Goal: Task Accomplishment & Management: Manage account settings

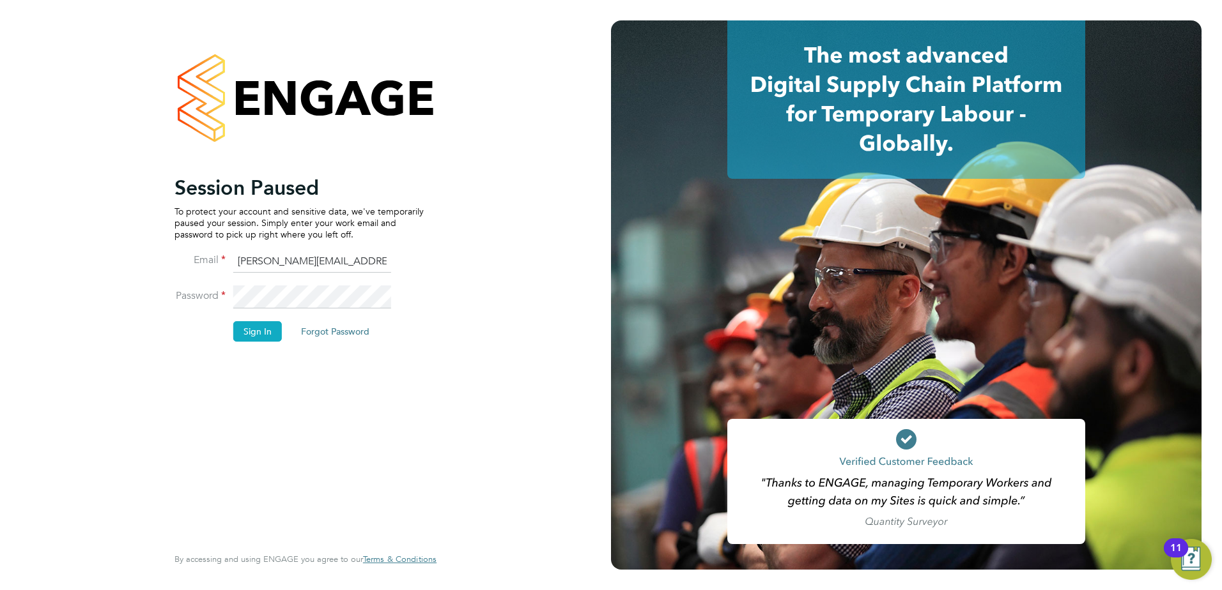
click at [268, 328] on button "Sign In" at bounding box center [257, 331] width 49 height 20
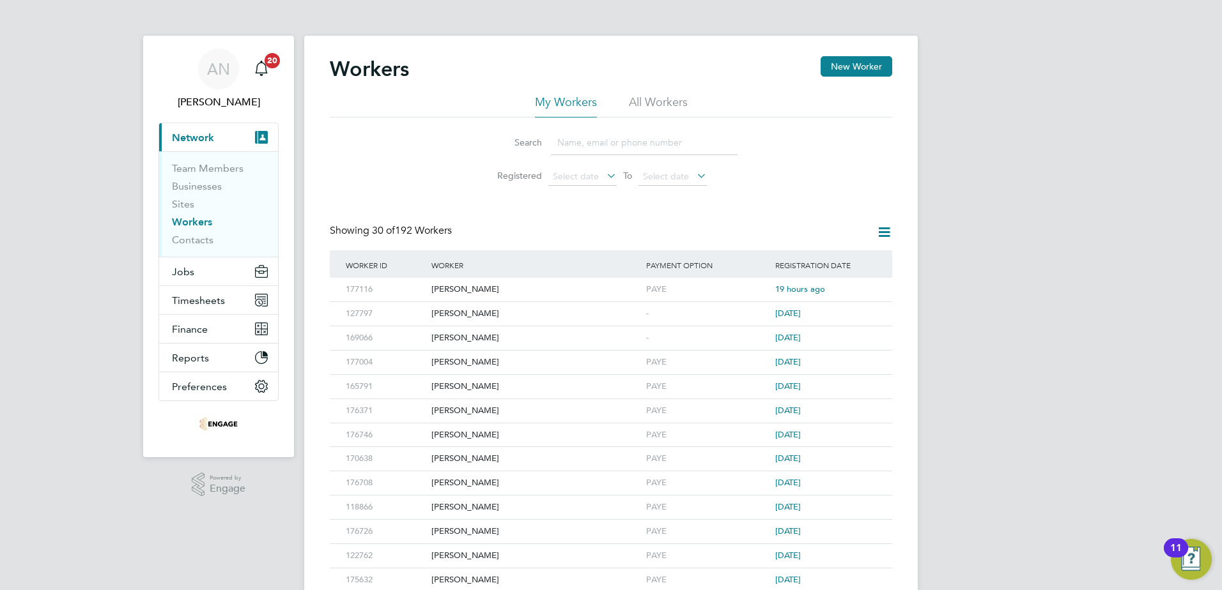
click at [583, 150] on input at bounding box center [644, 142] width 187 height 25
paste input "[PERSON_NAME]"
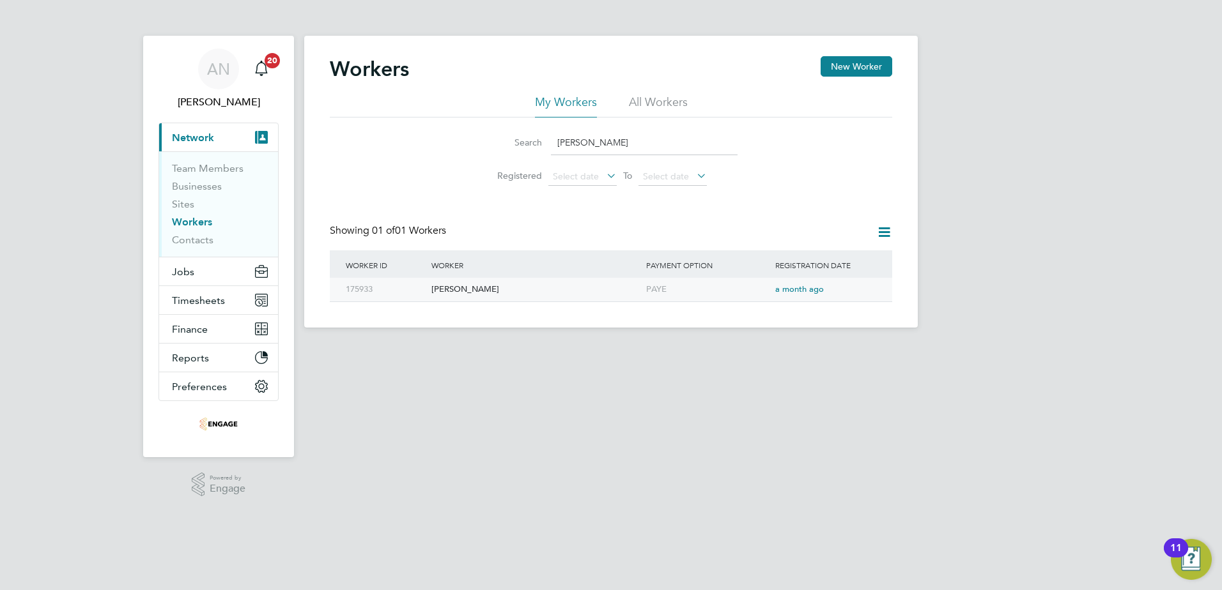
type input "[PERSON_NAME]"
click at [466, 290] on div "[PERSON_NAME]" at bounding box center [535, 290] width 215 height 24
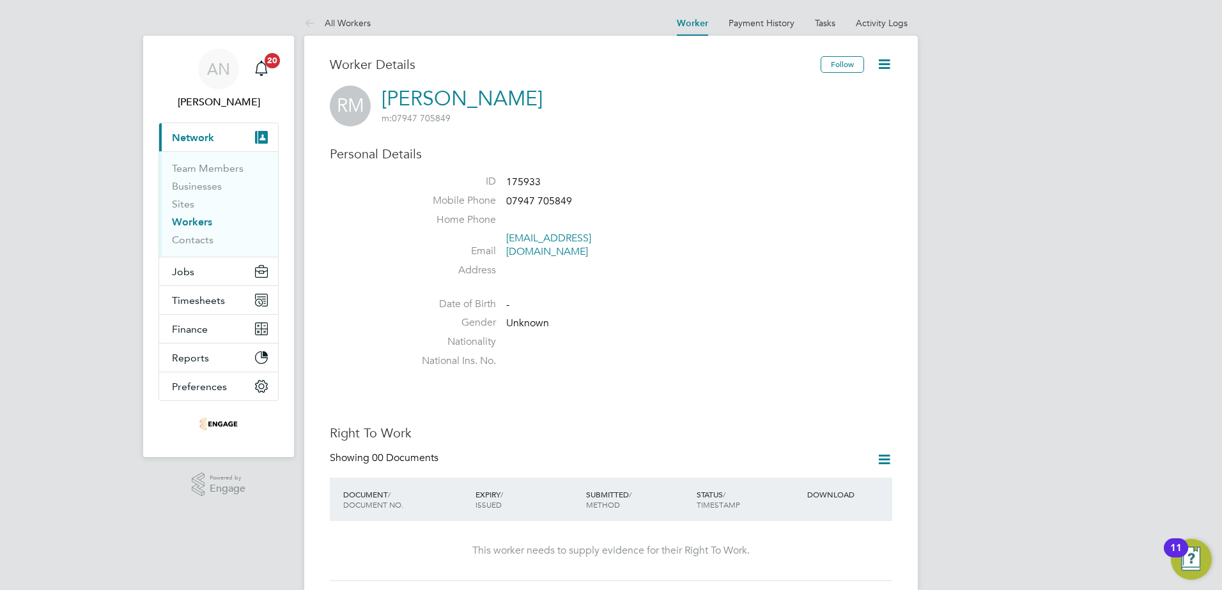
click at [887, 68] on icon at bounding box center [884, 64] width 16 height 16
click at [853, 93] on li "Edit Personal Details e" at bounding box center [836, 95] width 104 height 18
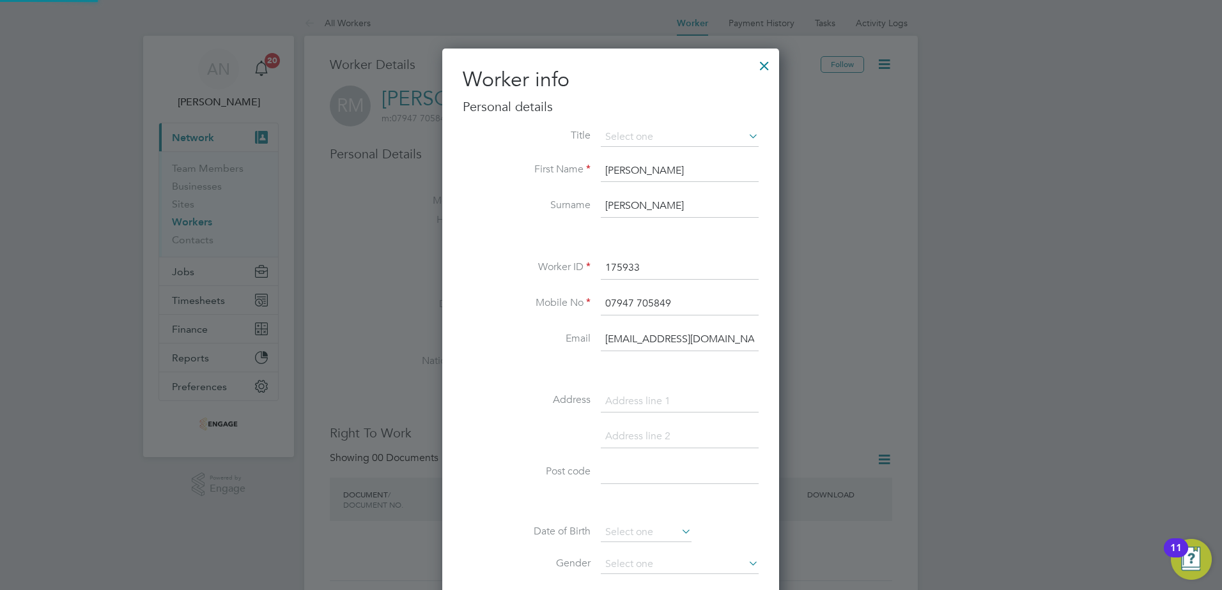
scroll to position [722, 338]
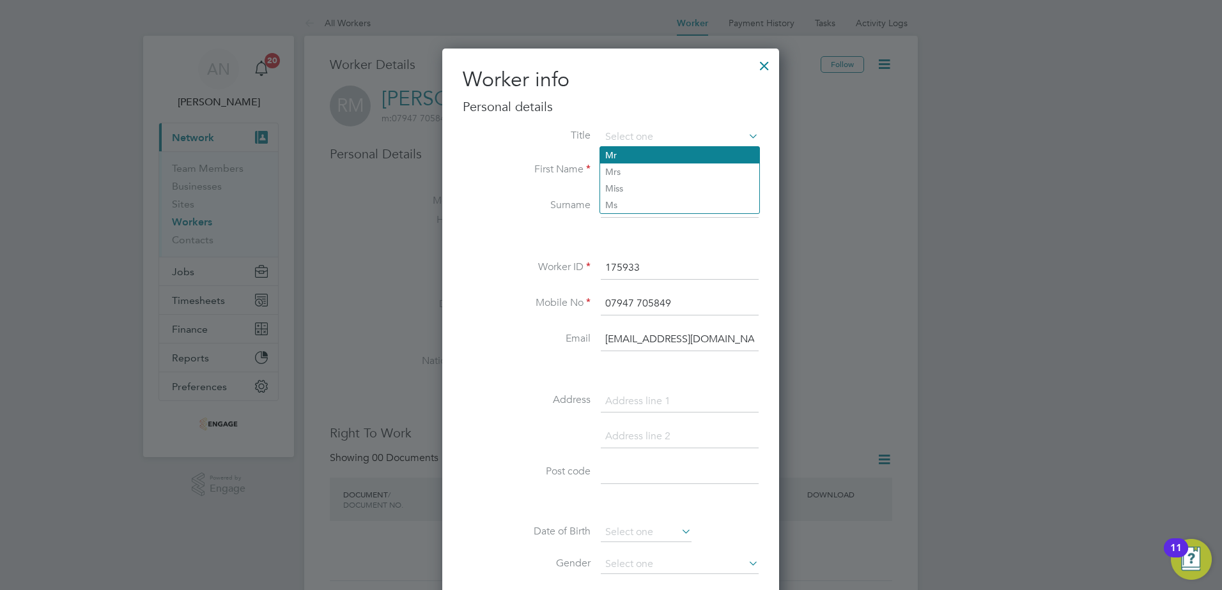
click at [659, 157] on li "Mr" at bounding box center [679, 155] width 159 height 17
type input "Mr"
click at [659, 407] on input at bounding box center [680, 401] width 158 height 23
paste input "14 Rowan Avenue, Coalville, Coalville, Leicestershire, LE67 4SR"
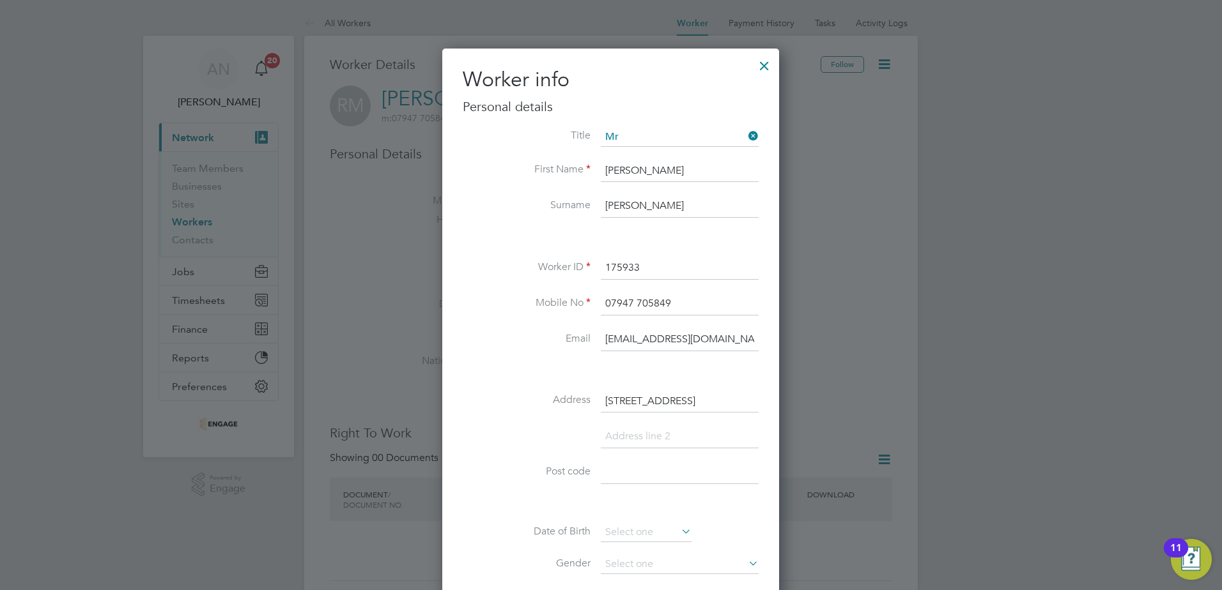
scroll to position [0, 139]
click at [754, 399] on input "14 Rowan Avenue, Coalville, Coalville, Leicestershire, LE67 4SR" at bounding box center [680, 401] width 158 height 23
drag, startPoint x: 754, startPoint y: 399, endPoint x: 717, endPoint y: 400, distance: 37.1
click at [717, 400] on input "14 Rowan Avenue, Coalville, Coalville, Leicestershire, LE67 4SR" at bounding box center [680, 401] width 158 height 23
type input "14 Rowan Avenue, Coalville, Coalville, Leicestershire, LE67 4SR"
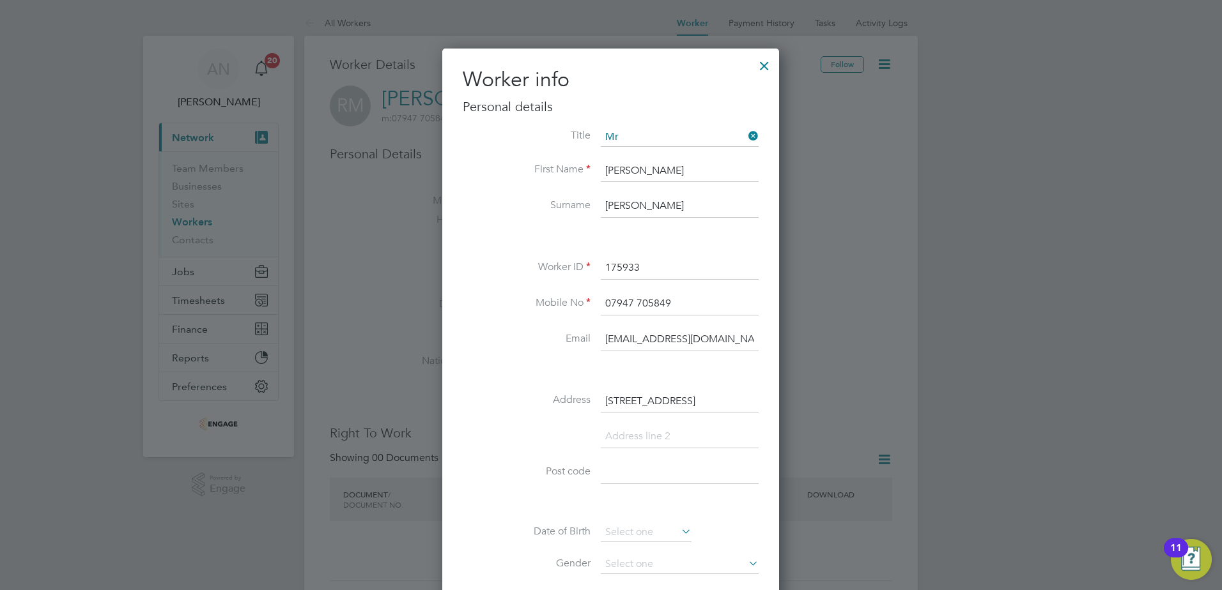
click at [670, 475] on input at bounding box center [680, 472] width 158 height 23
paste input "LE67 4SR"
type input "LE67 4SR"
drag, startPoint x: 734, startPoint y: 400, endPoint x: 696, endPoint y: 396, distance: 38.0
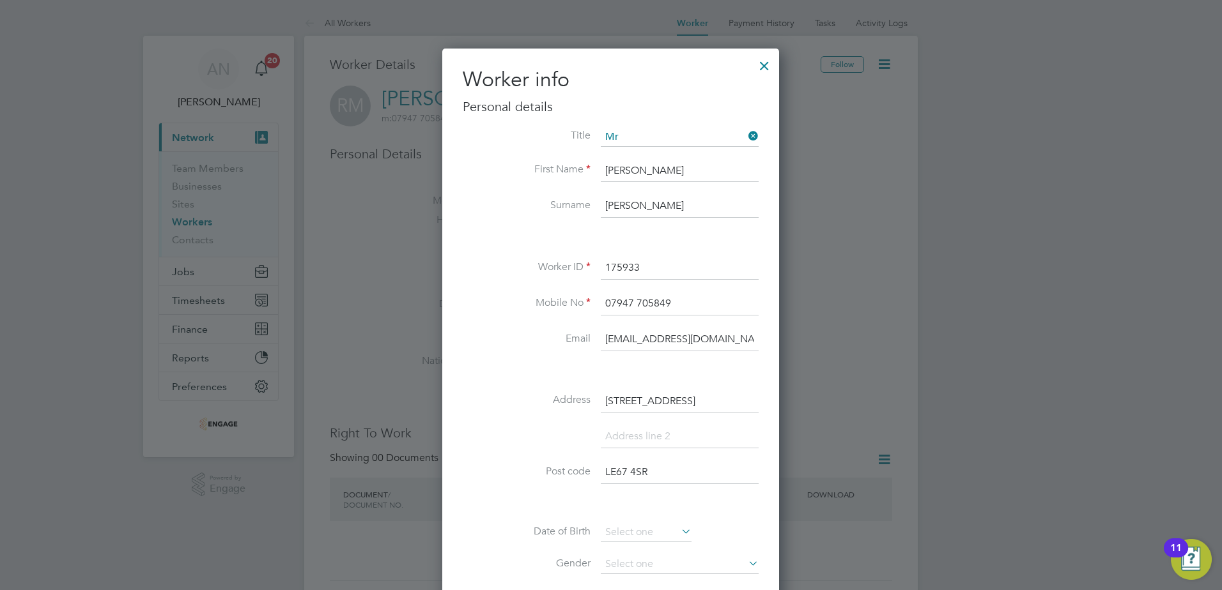
click at [696, 396] on input "14 Rowan Avenue, Coalville, Coalville, Leicestershire, LE67 4SR" at bounding box center [680, 401] width 158 height 23
click at [728, 373] on li at bounding box center [611, 370] width 296 height 13
drag, startPoint x: 730, startPoint y: 400, endPoint x: 695, endPoint y: 403, distance: 35.3
click at [695, 403] on input "14 Rowan Avenue, Coalville, Coalville, Leicestershire, LE67 4SR" at bounding box center [680, 401] width 158 height 23
click at [691, 438] on input at bounding box center [680, 437] width 158 height 23
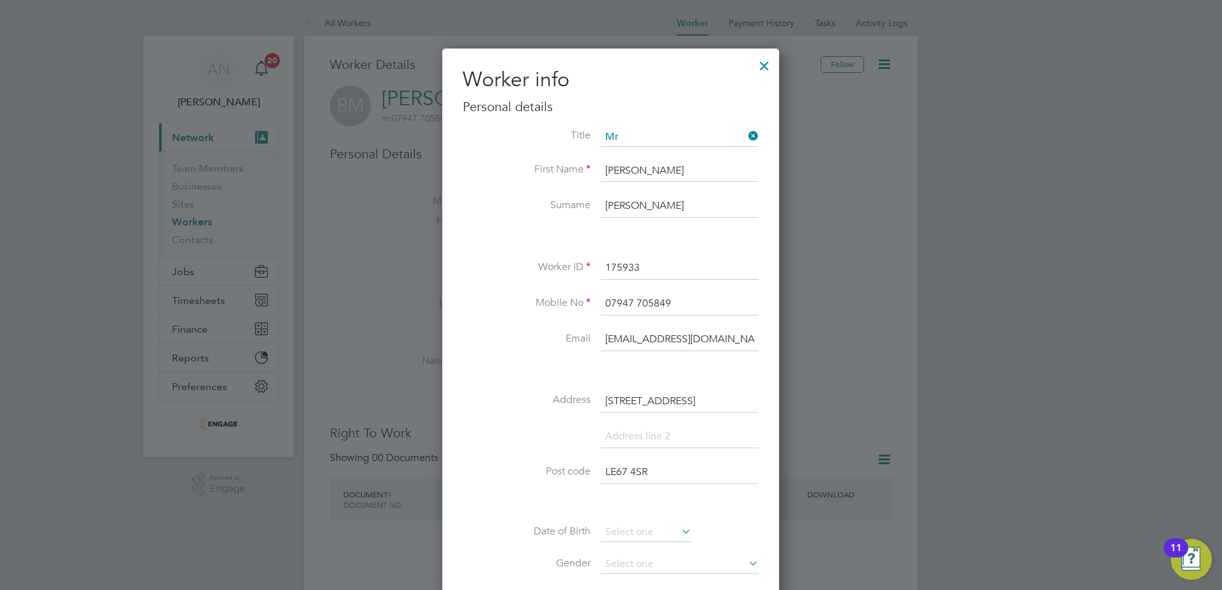
paste input "Coalville"
type input "Coalville"
drag, startPoint x: 687, startPoint y: 403, endPoint x: 795, endPoint y: 406, distance: 108.1
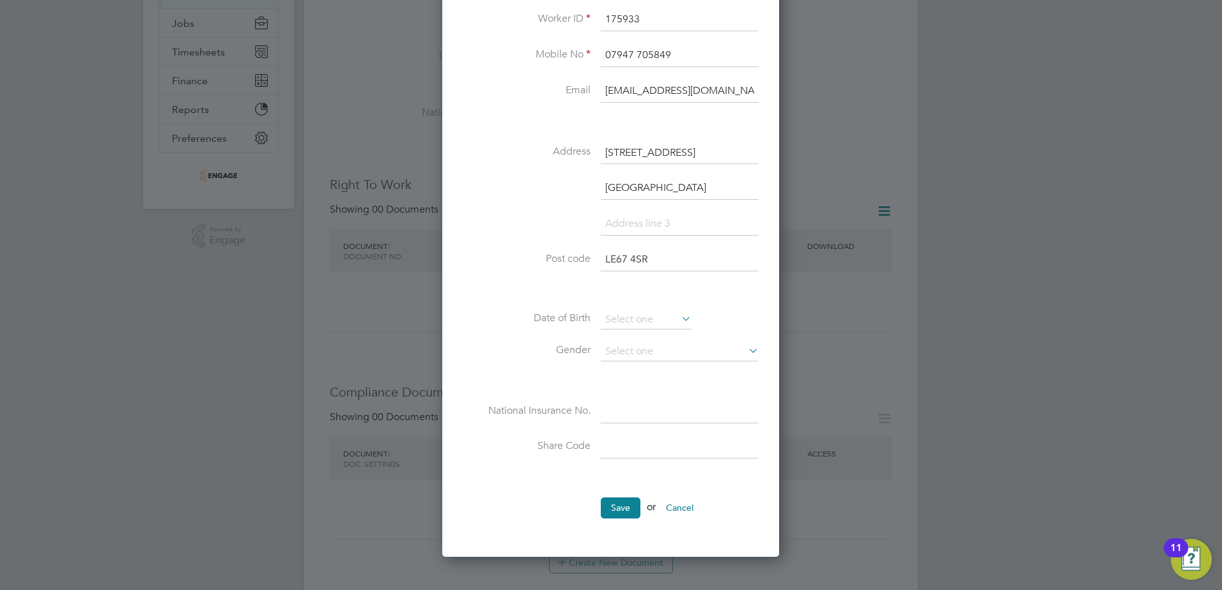
scroll to position [256, 0]
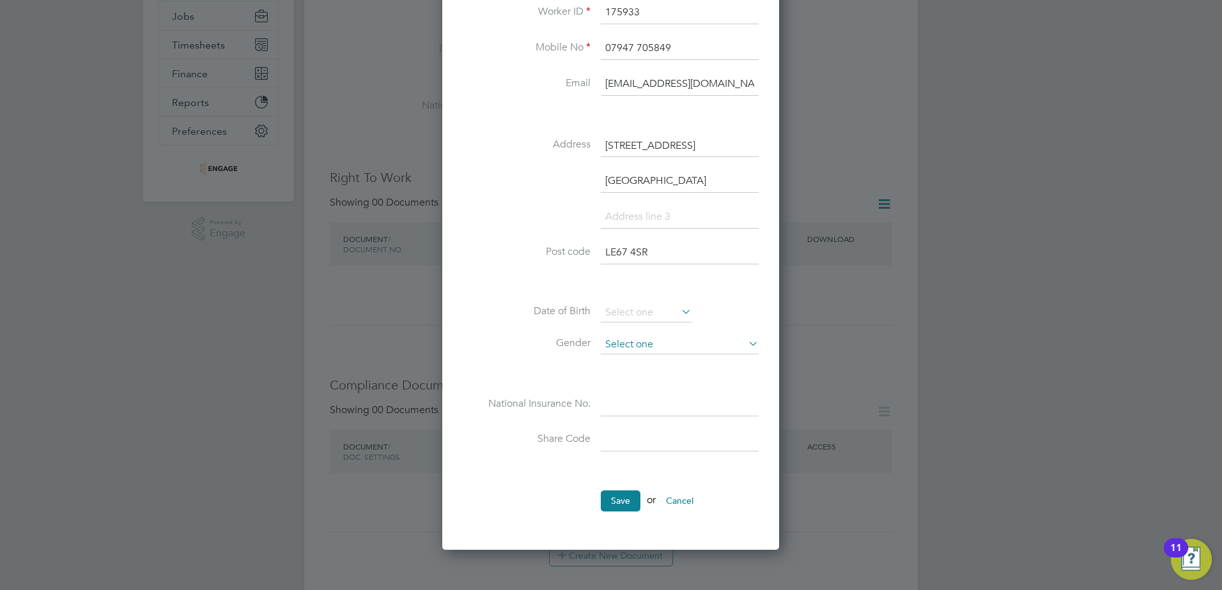
type input "14 Rowan Avenue"
click at [649, 346] on input at bounding box center [680, 344] width 158 height 19
click at [646, 360] on li "Male" at bounding box center [679, 363] width 159 height 17
type input "Male"
click at [632, 403] on input at bounding box center [680, 405] width 158 height 23
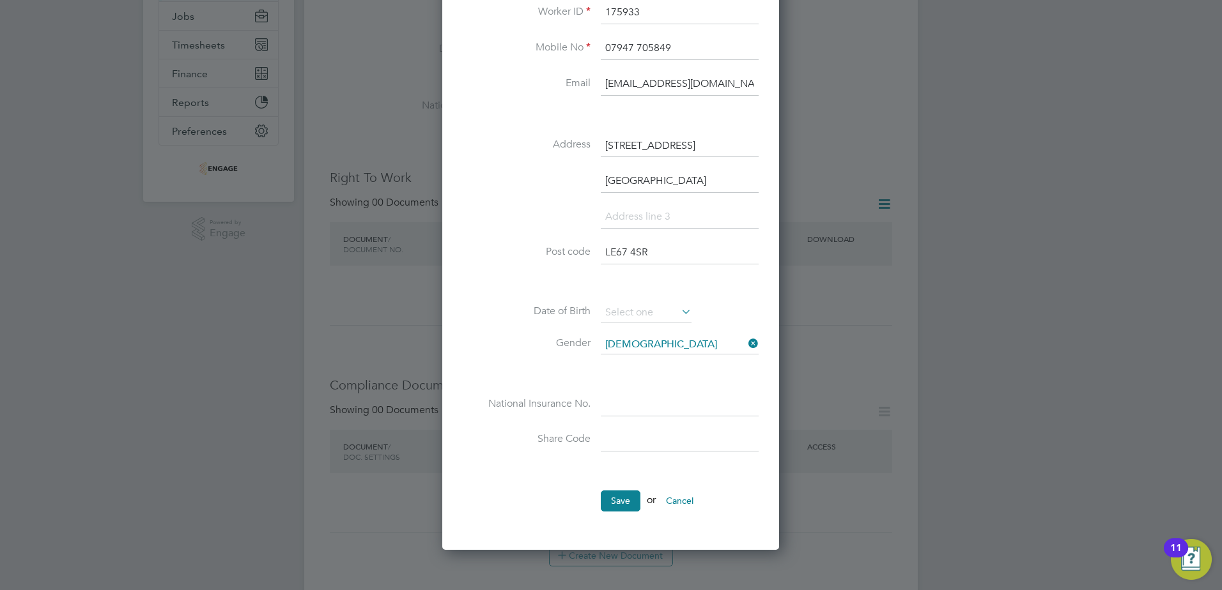
paste input "PK588272A"
type input "PK 58 82 72 A"
click at [644, 313] on input at bounding box center [646, 313] width 91 height 19
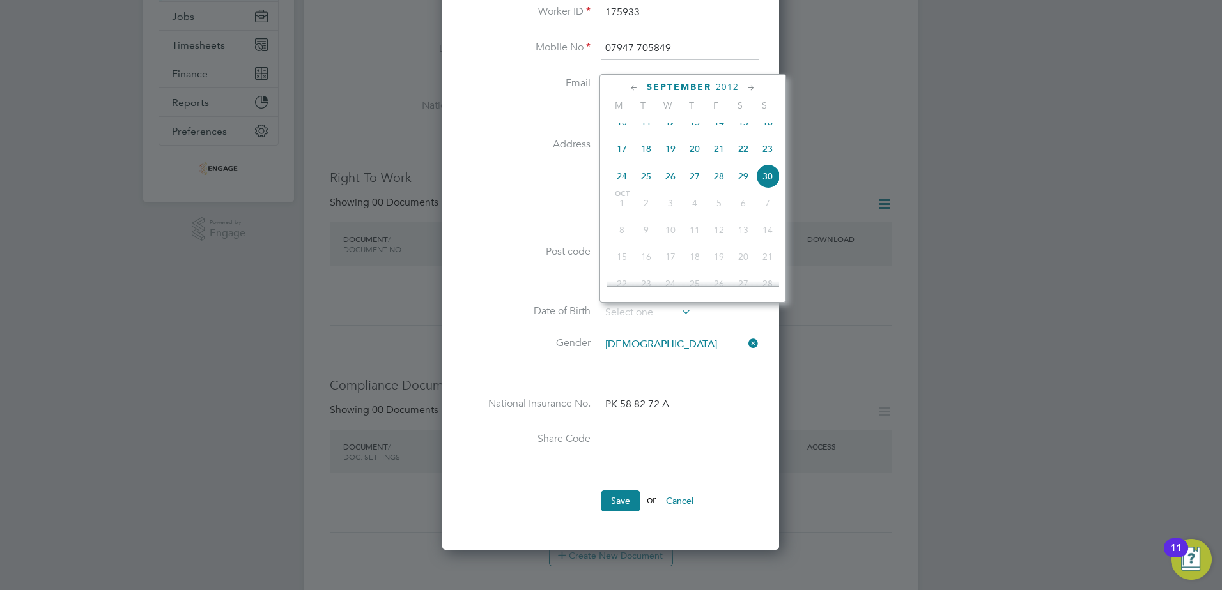
click at [722, 84] on span "2012" at bounding box center [727, 87] width 23 height 11
click at [628, 179] on span "2005" at bounding box center [622, 173] width 24 height 24
click at [635, 90] on icon at bounding box center [634, 88] width 12 height 14
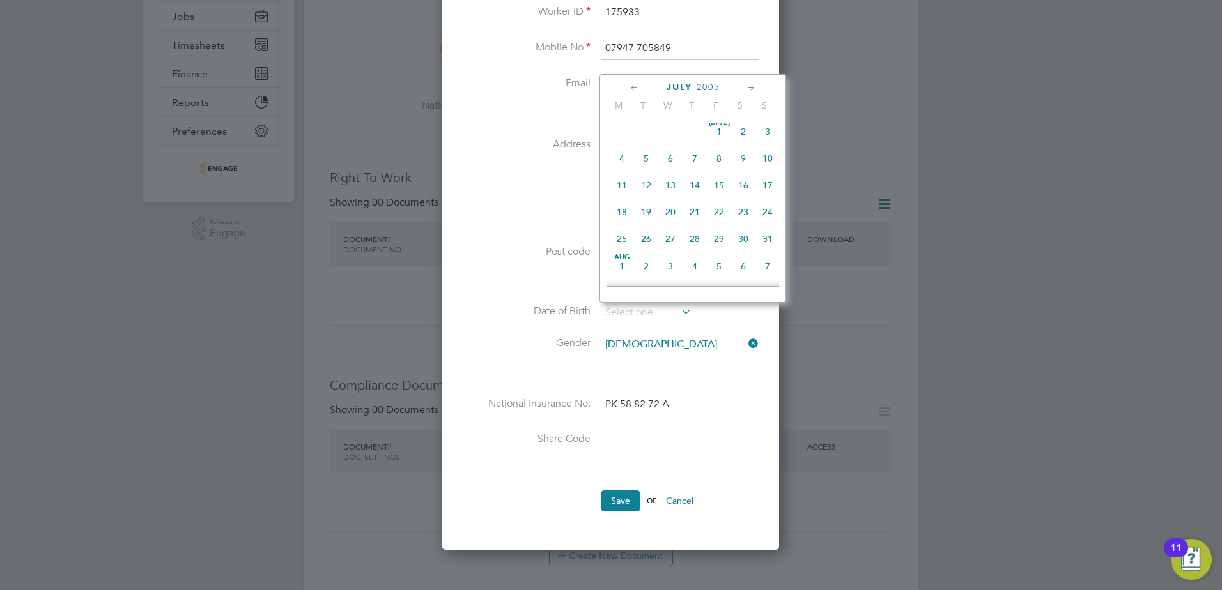
click at [634, 90] on icon at bounding box center [634, 88] width 12 height 14
click at [767, 134] on span "May 1" at bounding box center [767, 135] width 24 height 24
type input "01 May 2005"
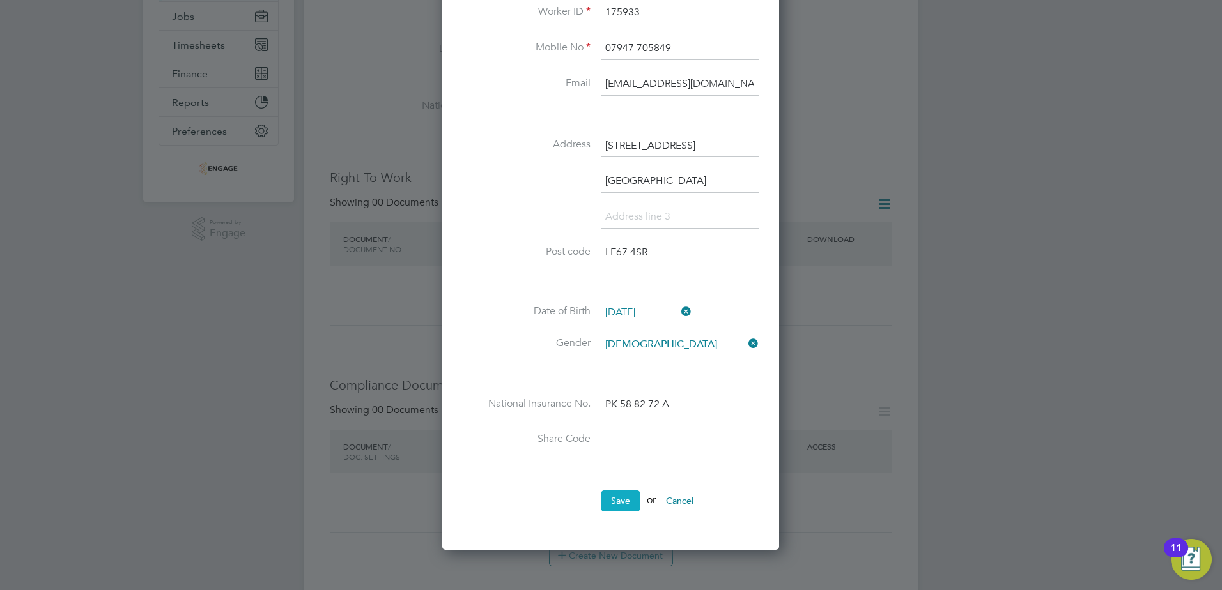
click at [621, 498] on button "Save" at bounding box center [621, 501] width 40 height 20
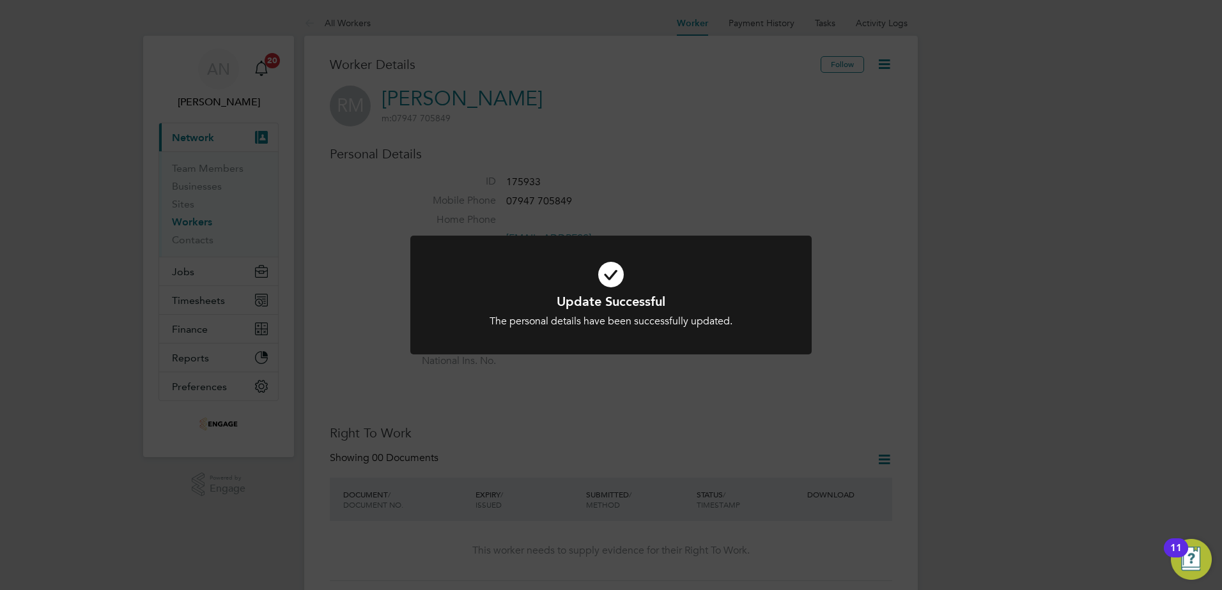
click at [705, 144] on div "Update Successful The personal details have been successfully updated. Cancel O…" at bounding box center [611, 295] width 1222 height 590
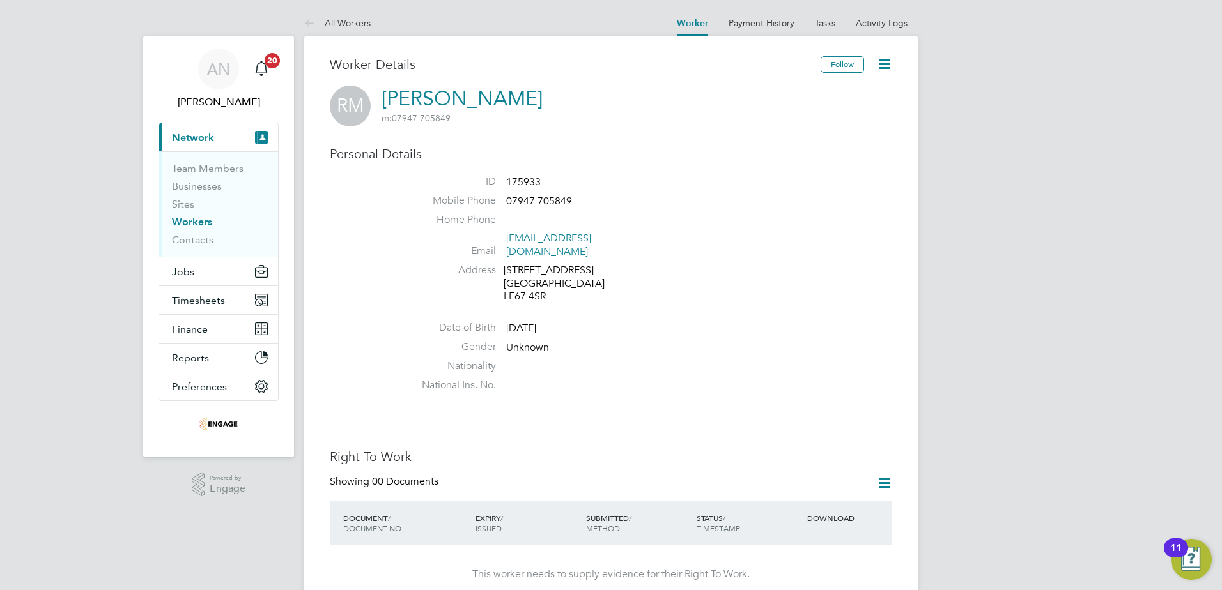
click at [884, 477] on icon at bounding box center [884, 483] width 16 height 16
click at [852, 503] on li "Add Right To Work Document" at bounding box center [813, 502] width 154 height 18
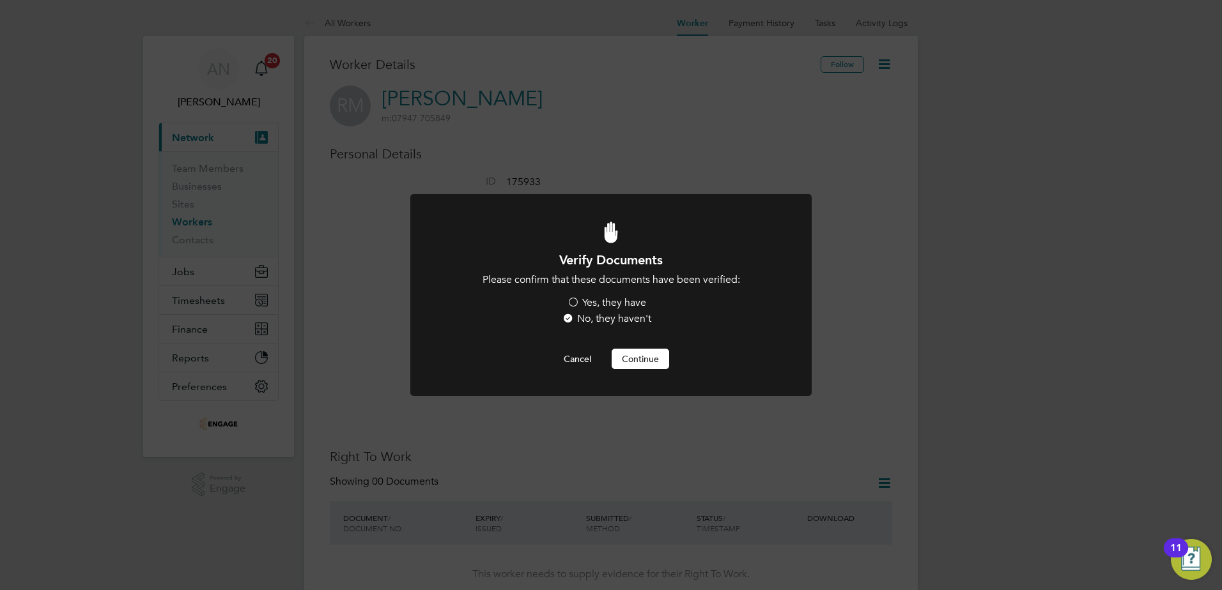
click at [606, 305] on label "Yes, they have" at bounding box center [606, 302] width 79 height 13
click at [0, 0] on input "Yes, they have" at bounding box center [0, 0] width 0 height 0
click at [625, 358] on button "Continue" at bounding box center [640, 359] width 58 height 20
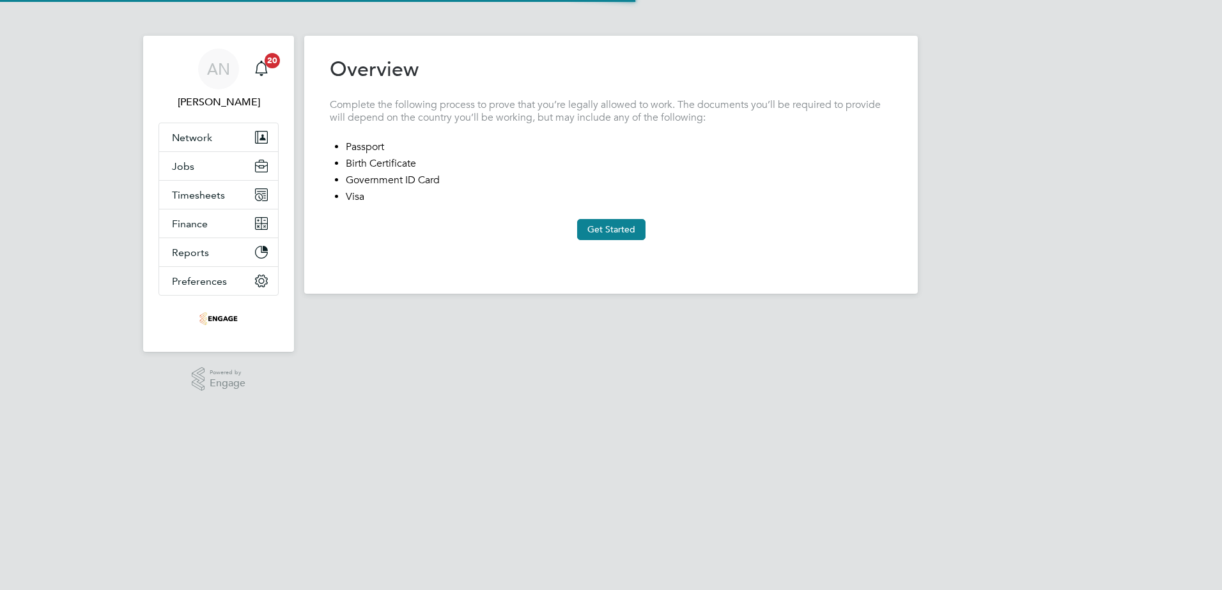
type input "United Kingdom"
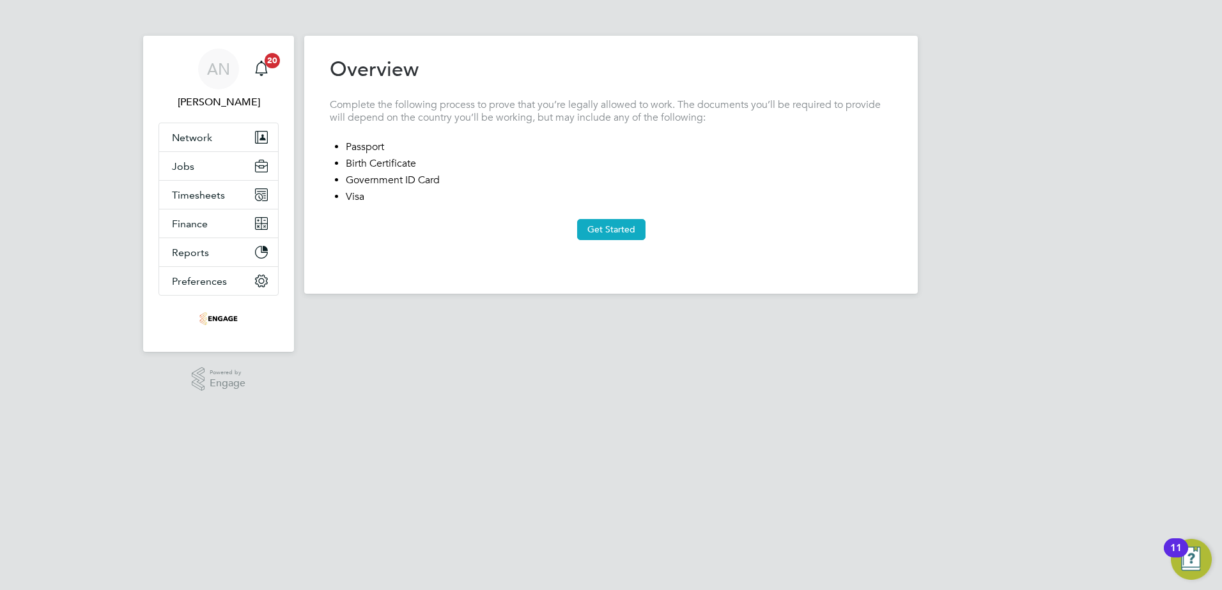
click at [603, 222] on button "Get Started" at bounding box center [611, 229] width 68 height 20
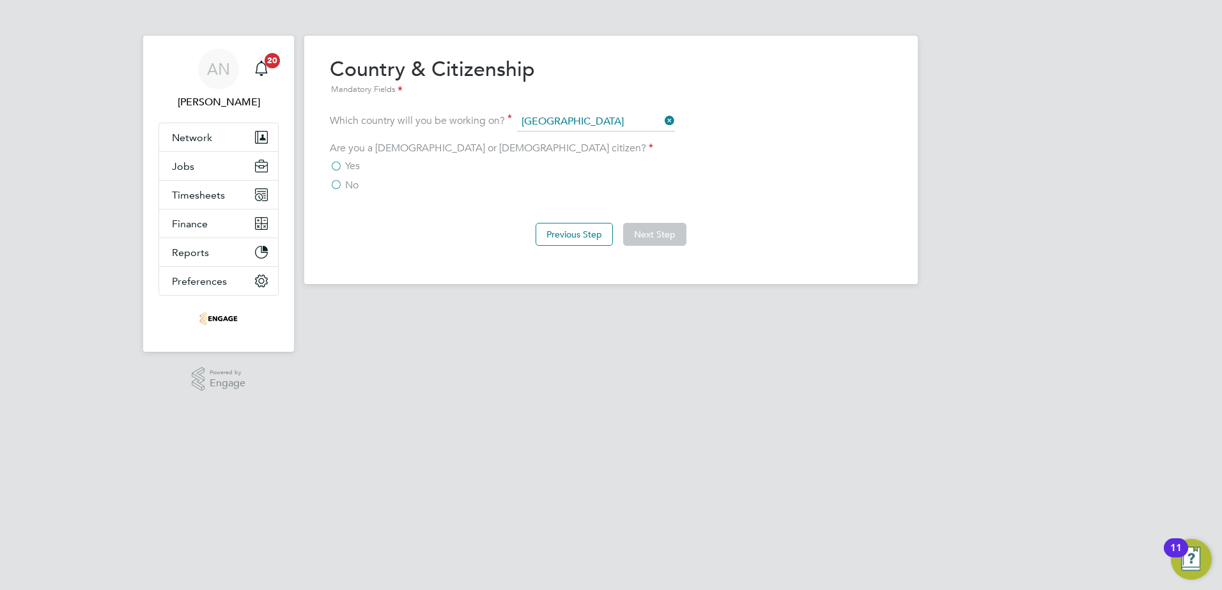
click at [334, 169] on label "Yes" at bounding box center [345, 166] width 30 height 13
click at [0, 0] on input "Yes" at bounding box center [0, 0] width 0 height 0
click at [633, 238] on button "Next Step" at bounding box center [654, 234] width 63 height 23
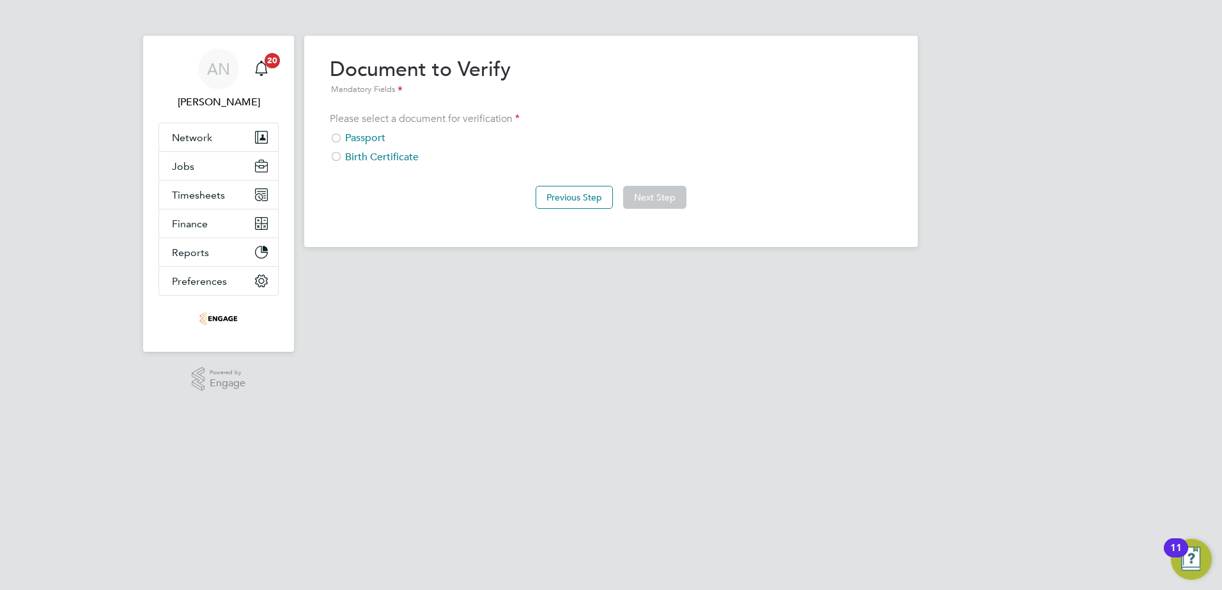
click at [376, 135] on div "Passport" at bounding box center [611, 138] width 562 height 13
click at [650, 191] on button "Next Step" at bounding box center [654, 197] width 63 height 23
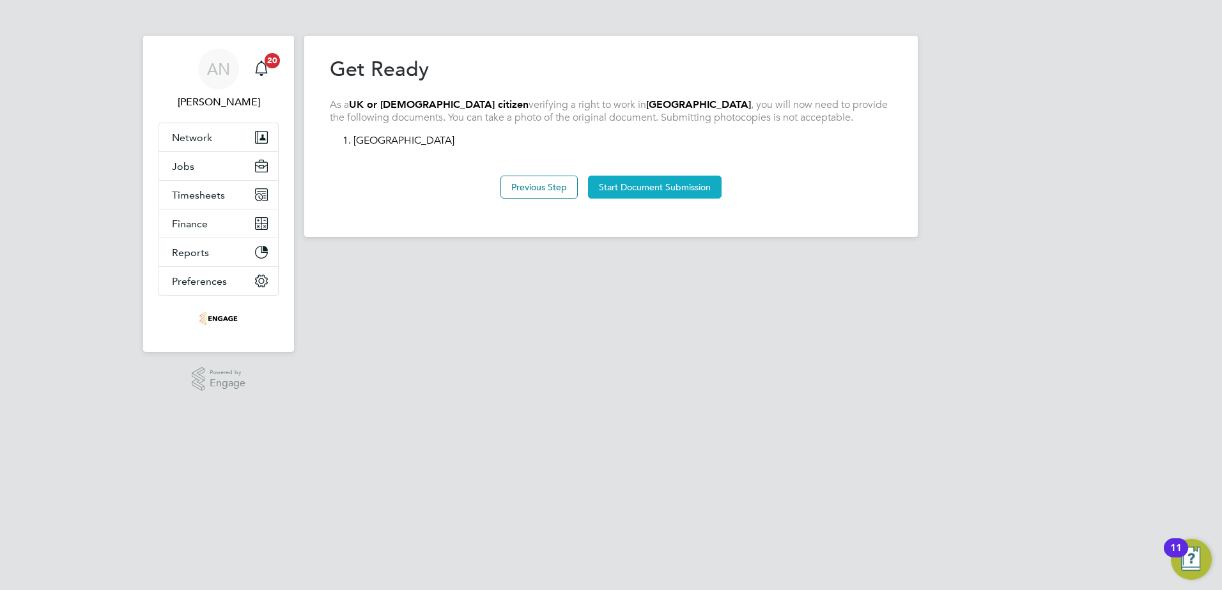
click at [636, 185] on button "Start Document Submission" at bounding box center [655, 187] width 134 height 23
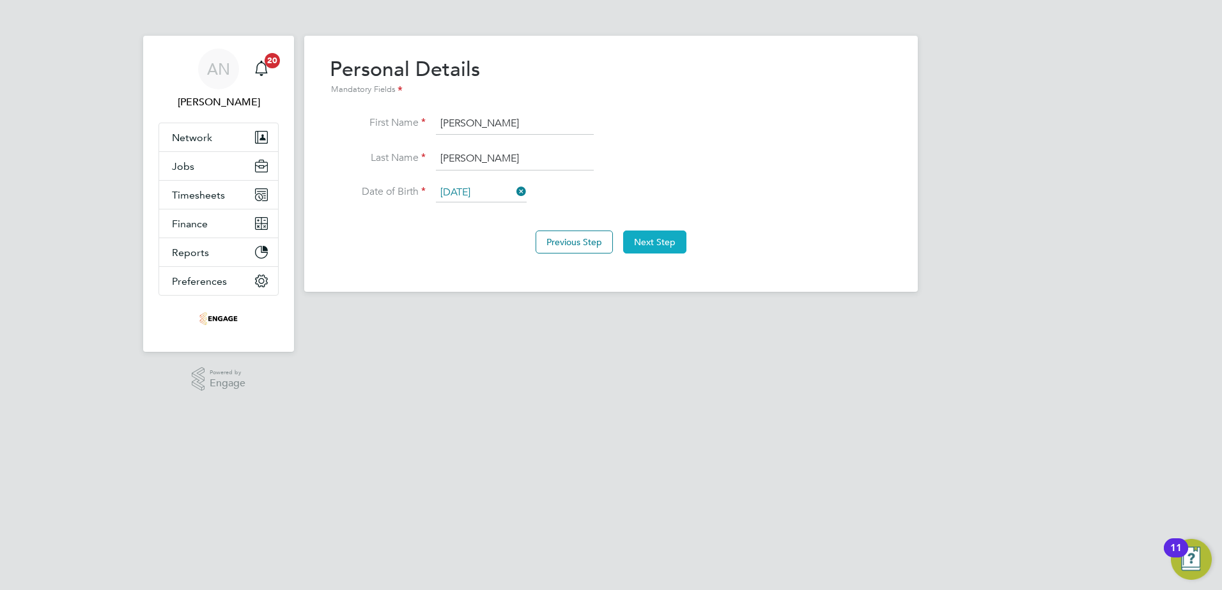
click at [679, 248] on button "Next Step" at bounding box center [654, 242] width 63 height 23
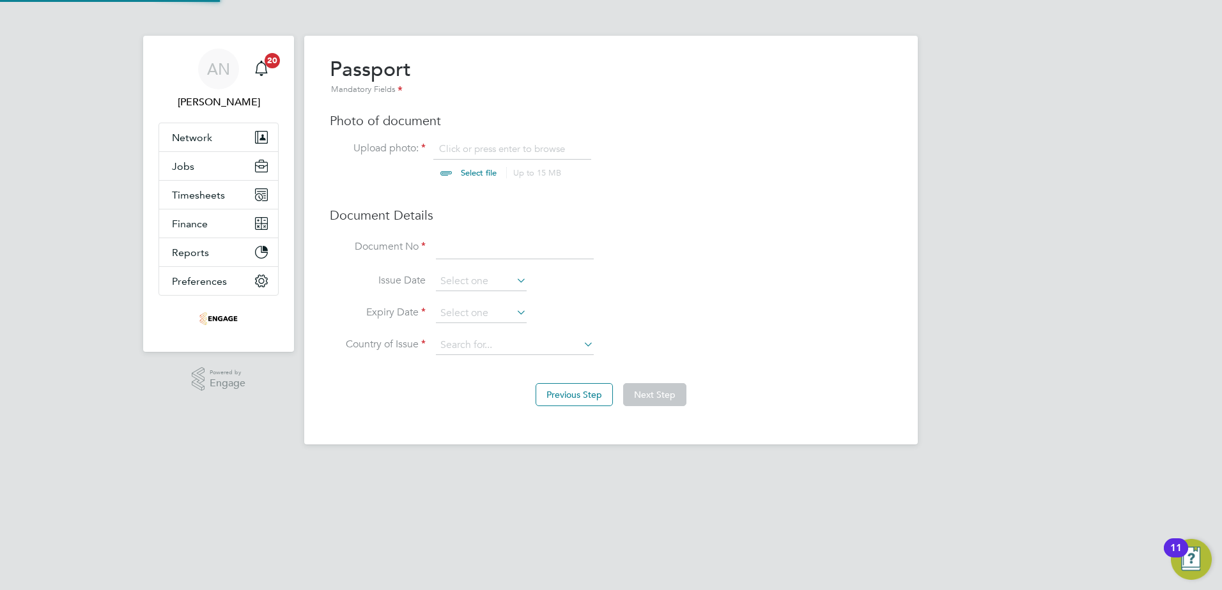
scroll to position [17, 158]
click at [473, 253] on input at bounding box center [515, 247] width 158 height 23
type input "148203329"
click at [468, 318] on input at bounding box center [481, 313] width 91 height 19
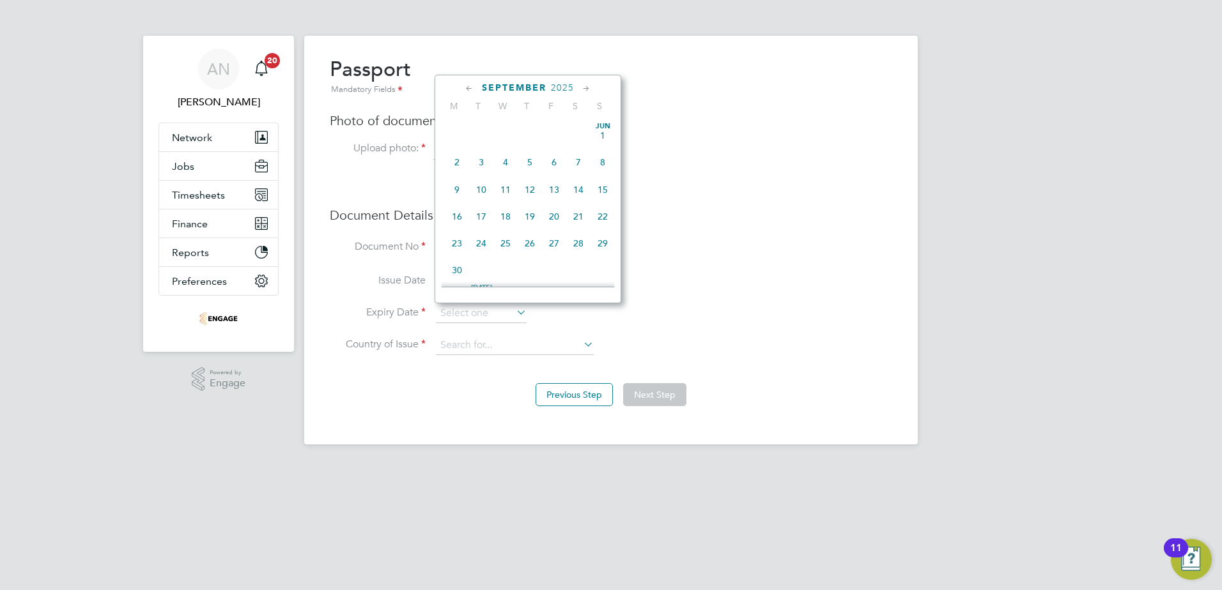
scroll to position [498, 0]
click at [551, 85] on span "2025" at bounding box center [562, 87] width 23 height 11
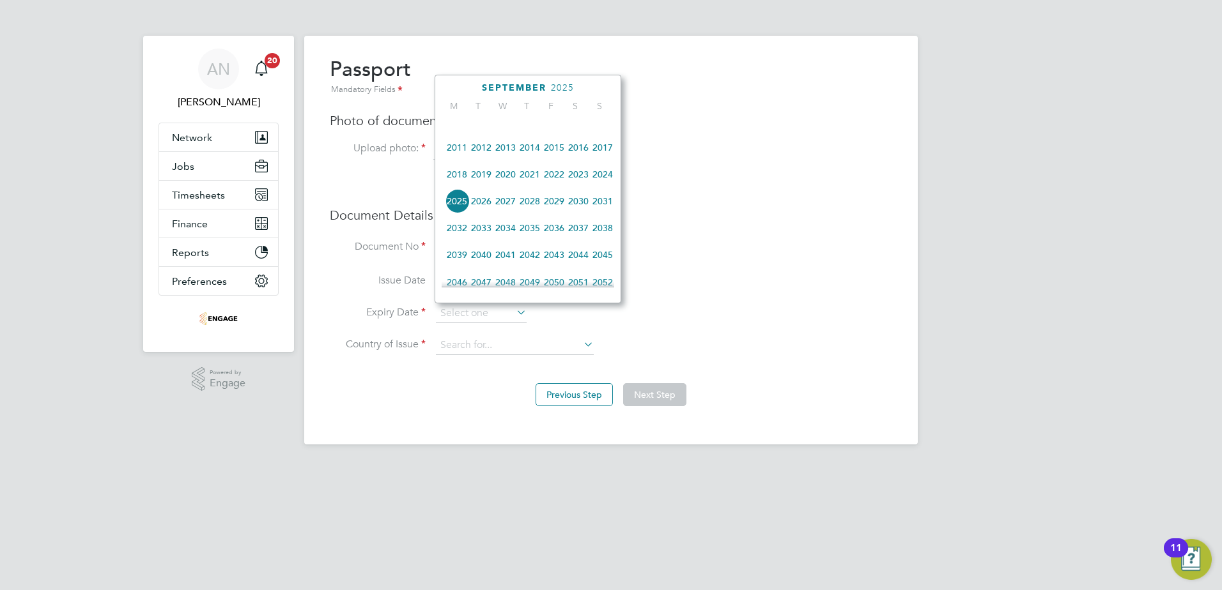
click at [528, 240] on span "2035" at bounding box center [530, 228] width 24 height 24
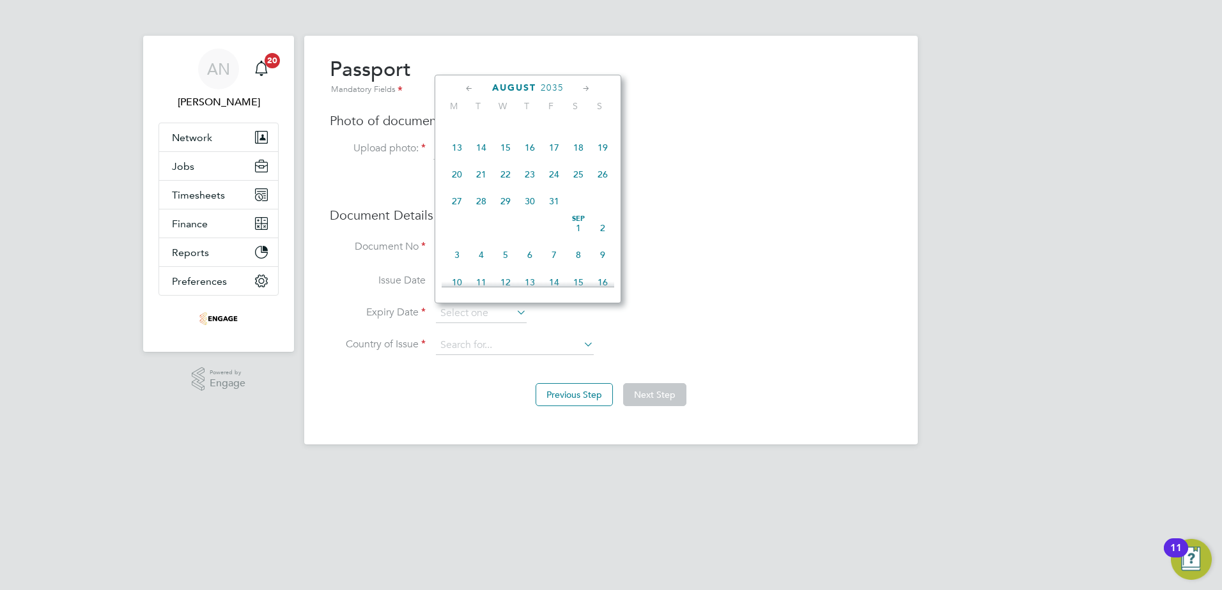
click at [472, 90] on icon at bounding box center [469, 89] width 12 height 14
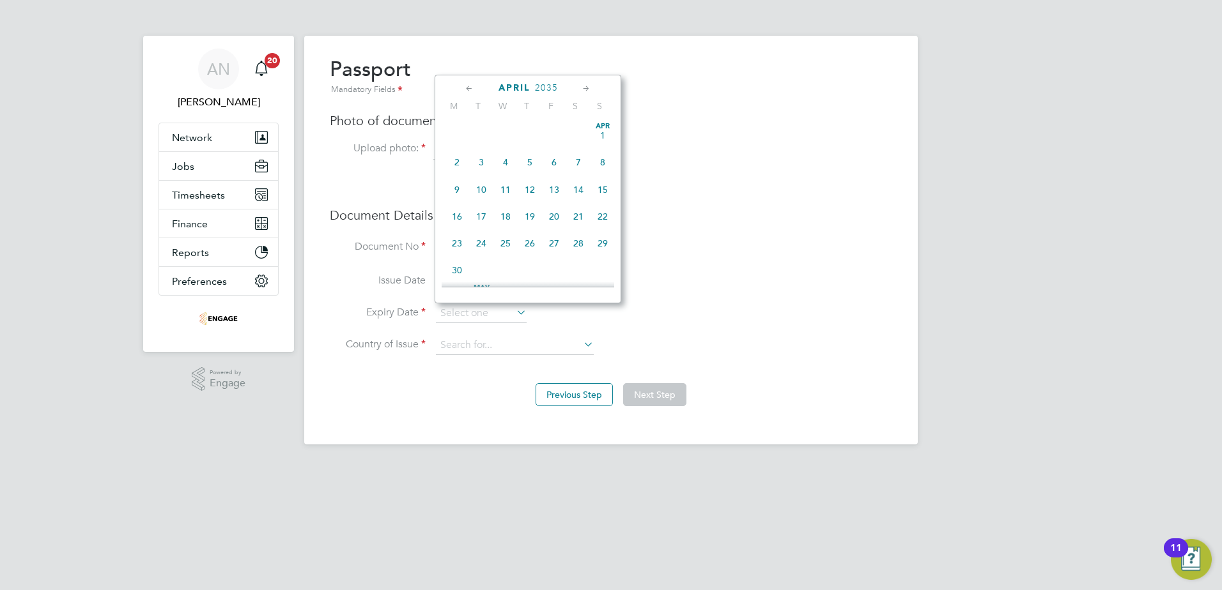
click at [471, 90] on icon at bounding box center [469, 89] width 12 height 14
click at [604, 220] on span "25" at bounding box center [602, 216] width 24 height 24
type input "25 Mar 2035"
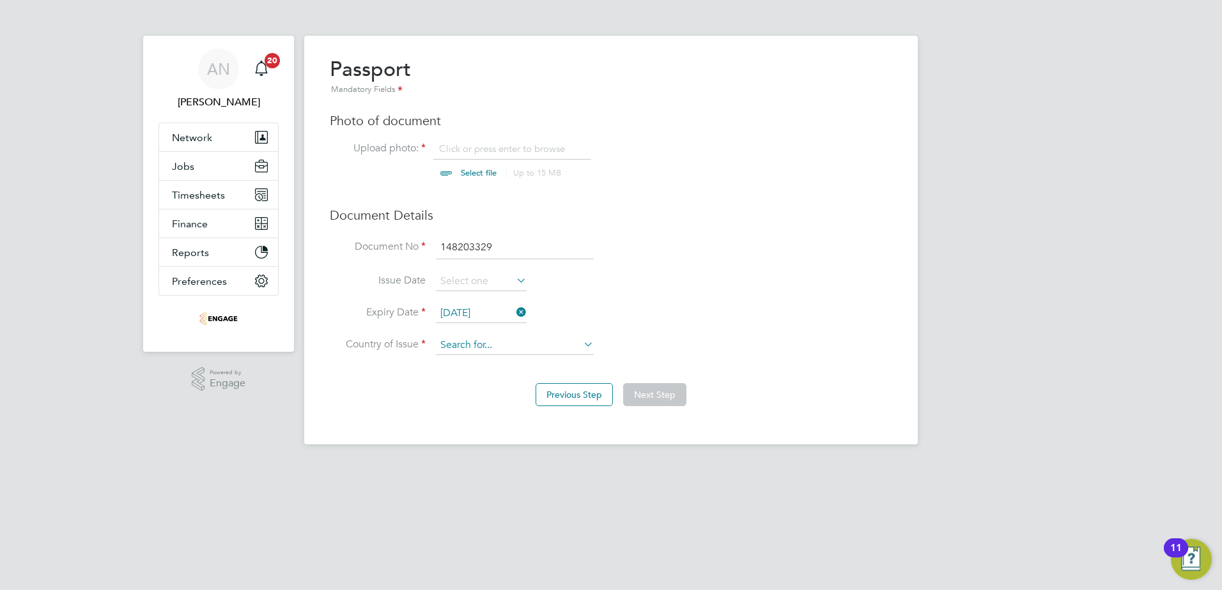
click at [506, 348] on input at bounding box center [515, 345] width 158 height 19
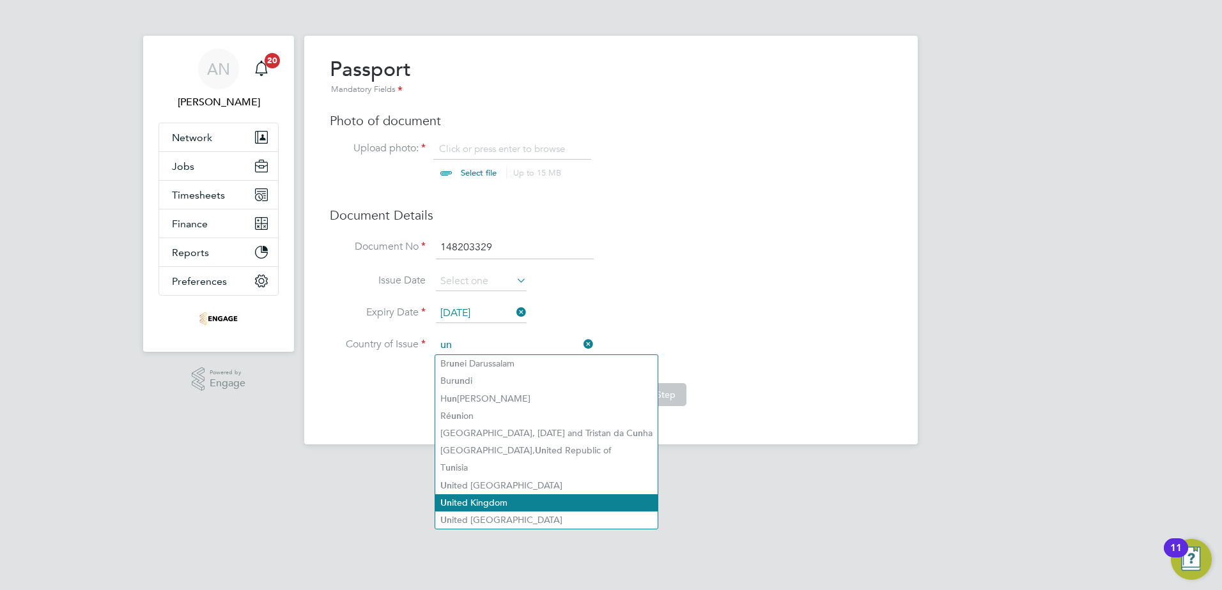
click at [491, 498] on li "Un ited Kingdom" at bounding box center [546, 503] width 222 height 17
type input "United Kingdom"
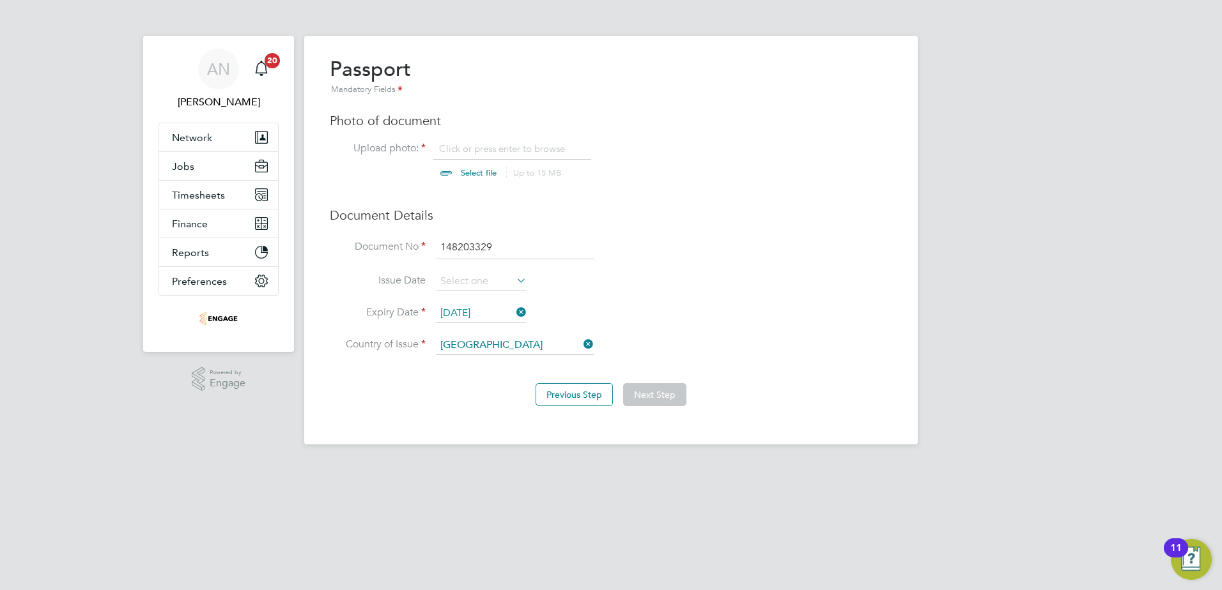
click at [486, 173] on input "file" at bounding box center [490, 161] width 201 height 38
type input "C:\fakepath\Richard Mitchell - Passport .pdf"
click at [636, 392] on button "Next Step" at bounding box center [654, 394] width 63 height 23
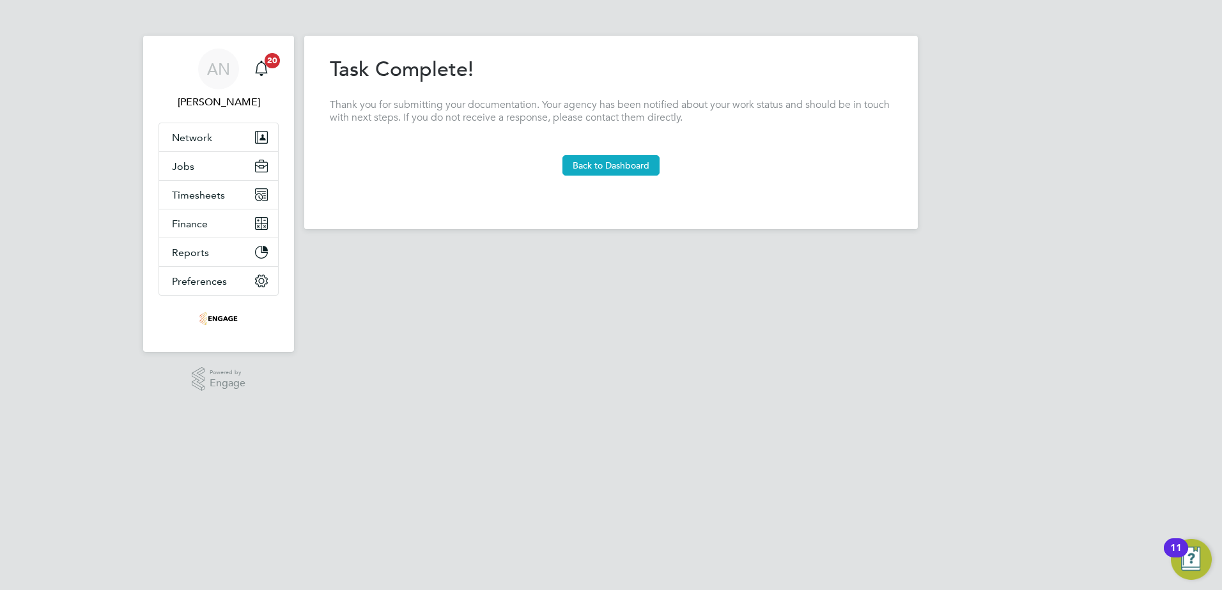
click at [638, 168] on button "Back to Dashboard" at bounding box center [610, 165] width 97 height 20
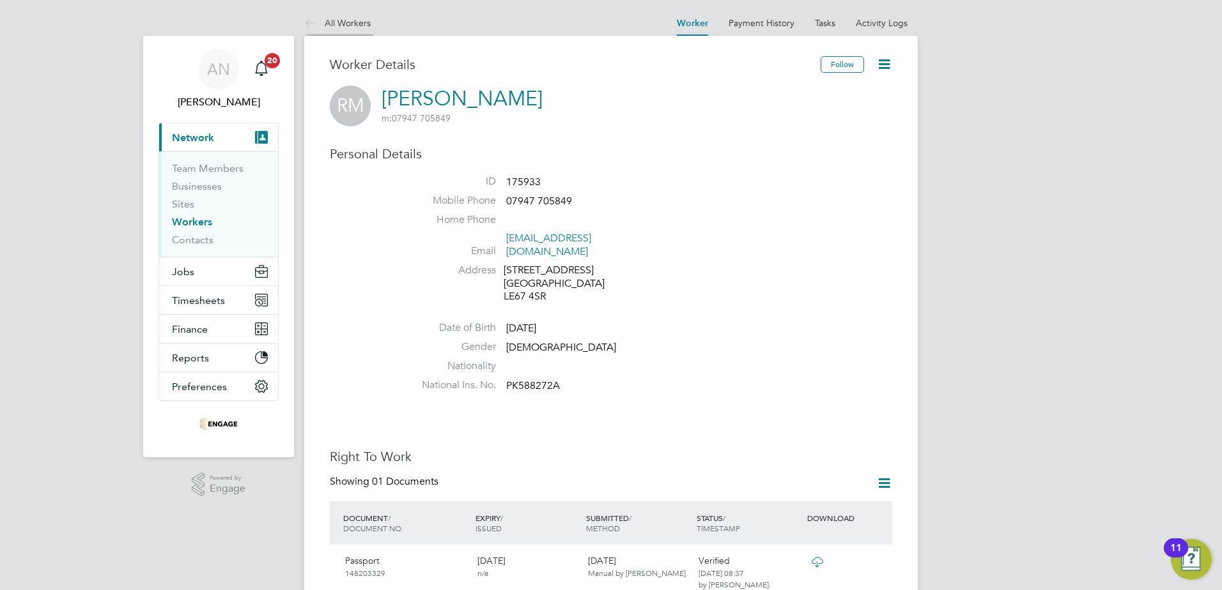
click at [356, 26] on link "All Workers" at bounding box center [337, 23] width 66 height 12
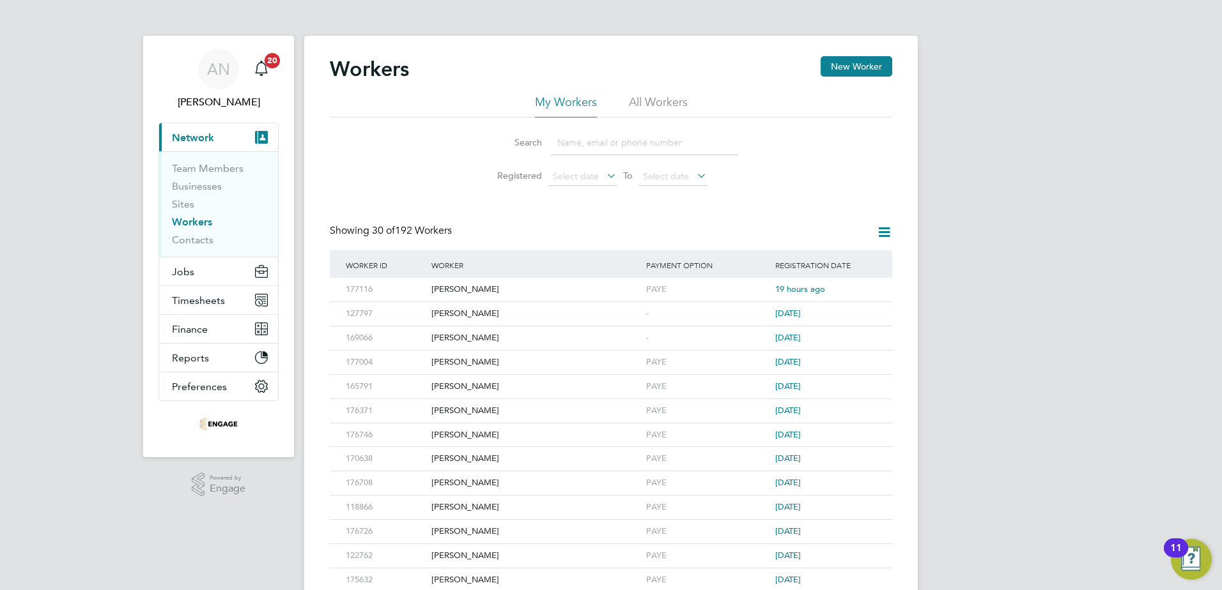
click at [579, 141] on input at bounding box center [644, 142] width 187 height 25
paste input "[PERSON_NAME]"
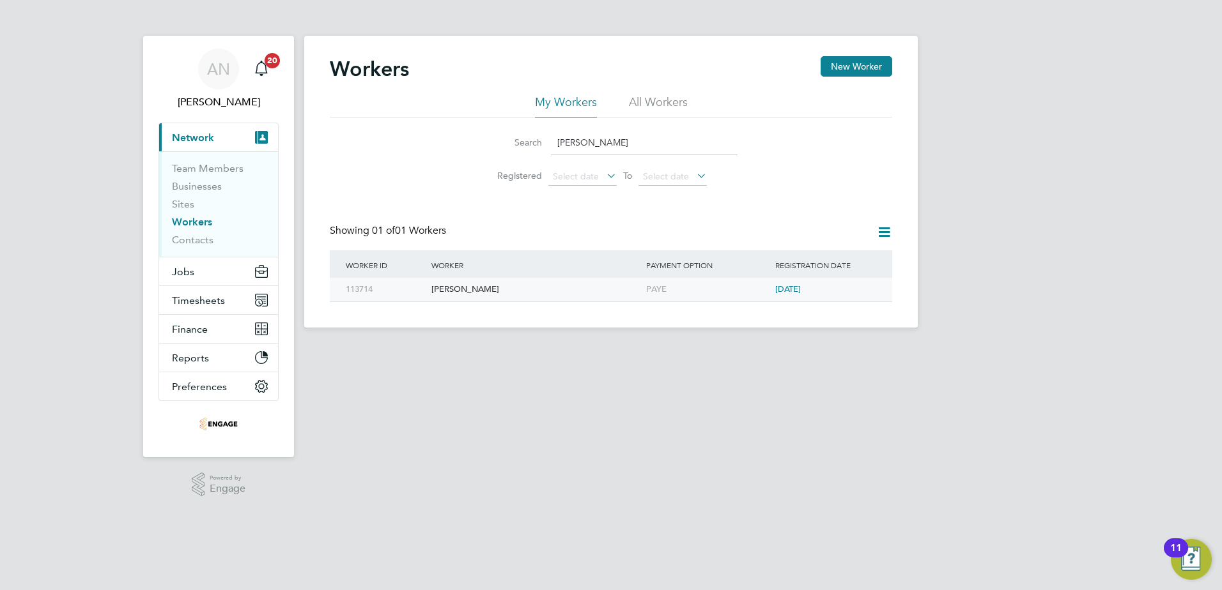
type input "[PERSON_NAME]"
click at [470, 286] on div "[PERSON_NAME]" at bounding box center [535, 290] width 215 height 24
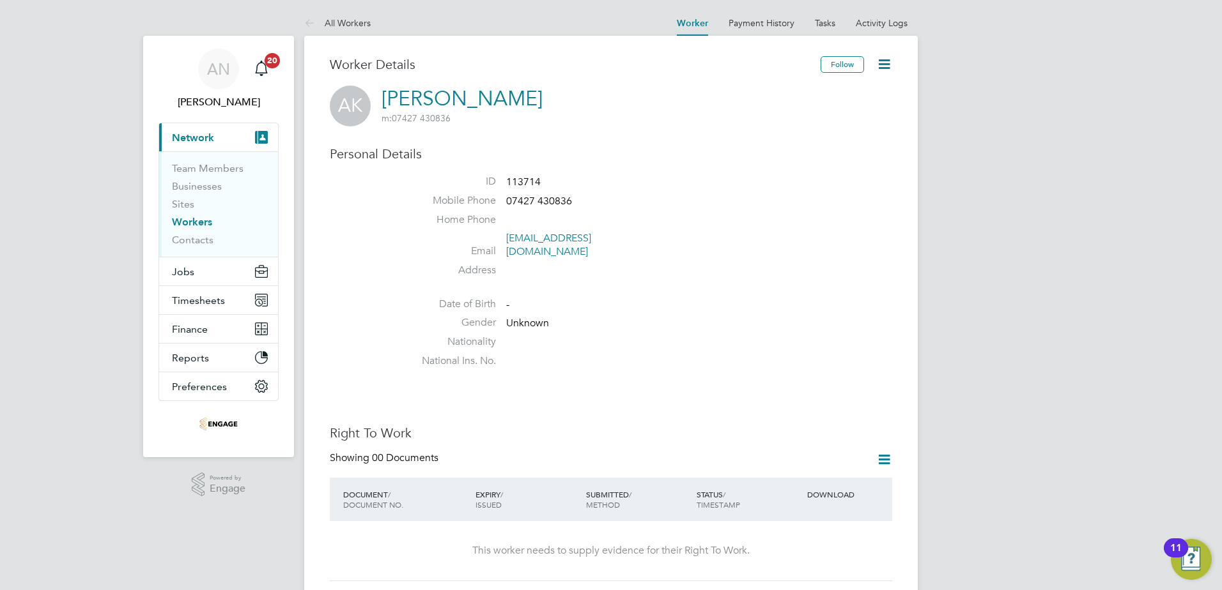
click at [880, 68] on icon at bounding box center [884, 64] width 16 height 16
click at [859, 93] on li "Edit Personal Details e" at bounding box center [836, 95] width 104 height 18
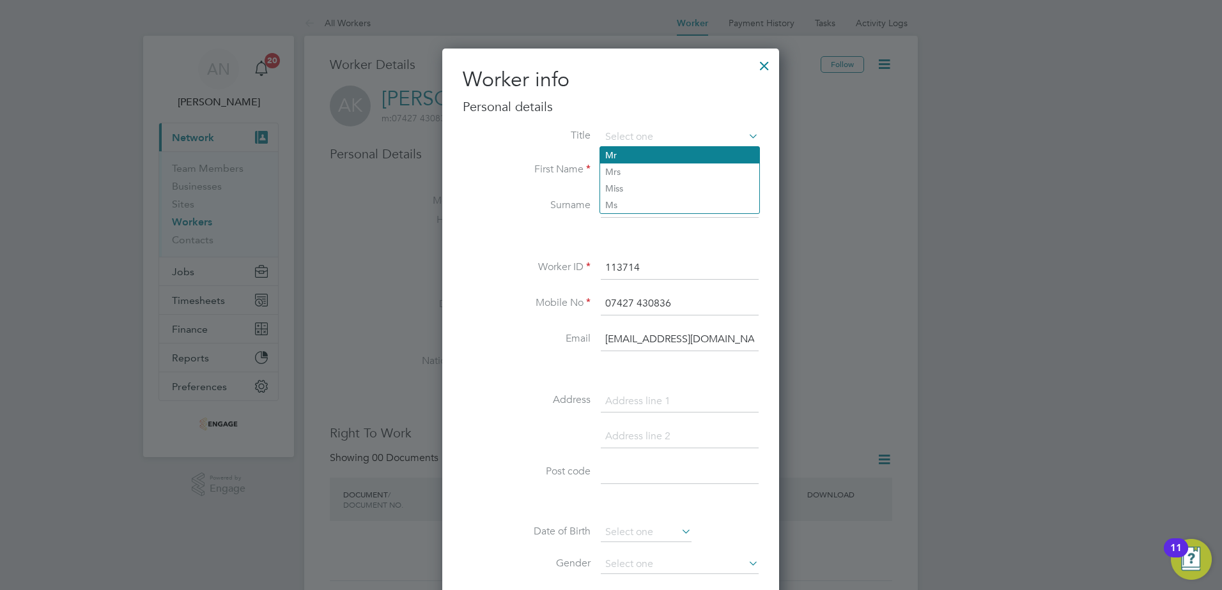
click at [649, 161] on li "Mr" at bounding box center [679, 155] width 159 height 17
type input "Mr"
click at [691, 406] on input at bounding box center [680, 401] width 158 height 23
paste input "[STREET_ADDRESS]"
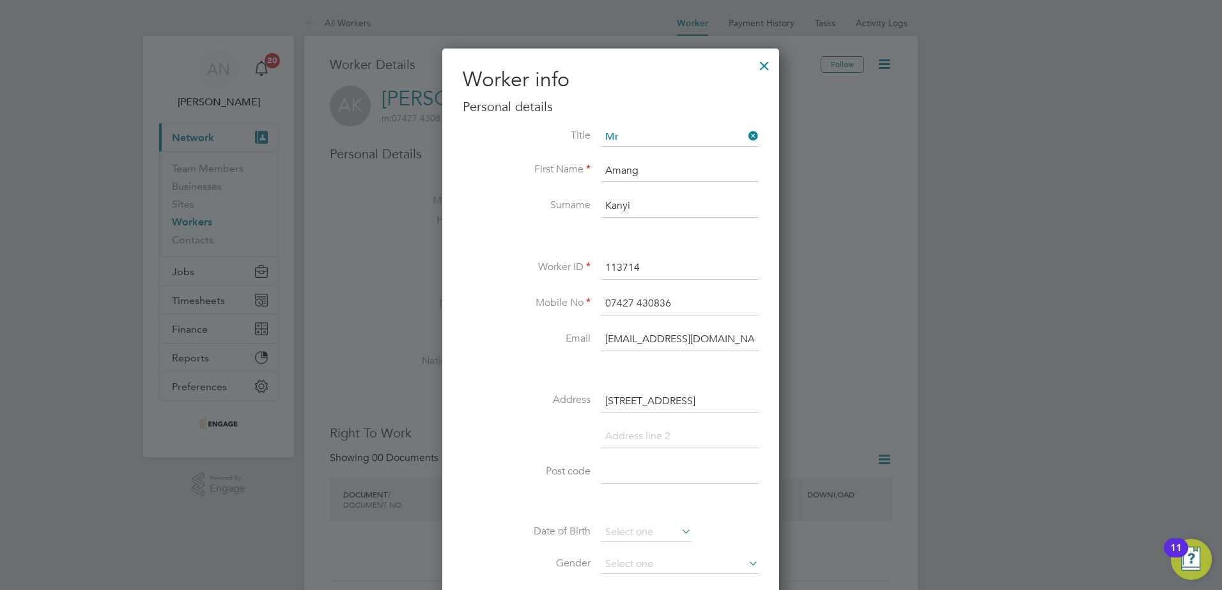
drag, startPoint x: 755, startPoint y: 398, endPoint x: 716, endPoint y: 400, distance: 39.0
click at [716, 400] on input "[STREET_ADDRESS]" at bounding box center [680, 401] width 158 height 23
type input "[STREET_ADDRESS]"
click at [710, 471] on input at bounding box center [680, 472] width 158 height 23
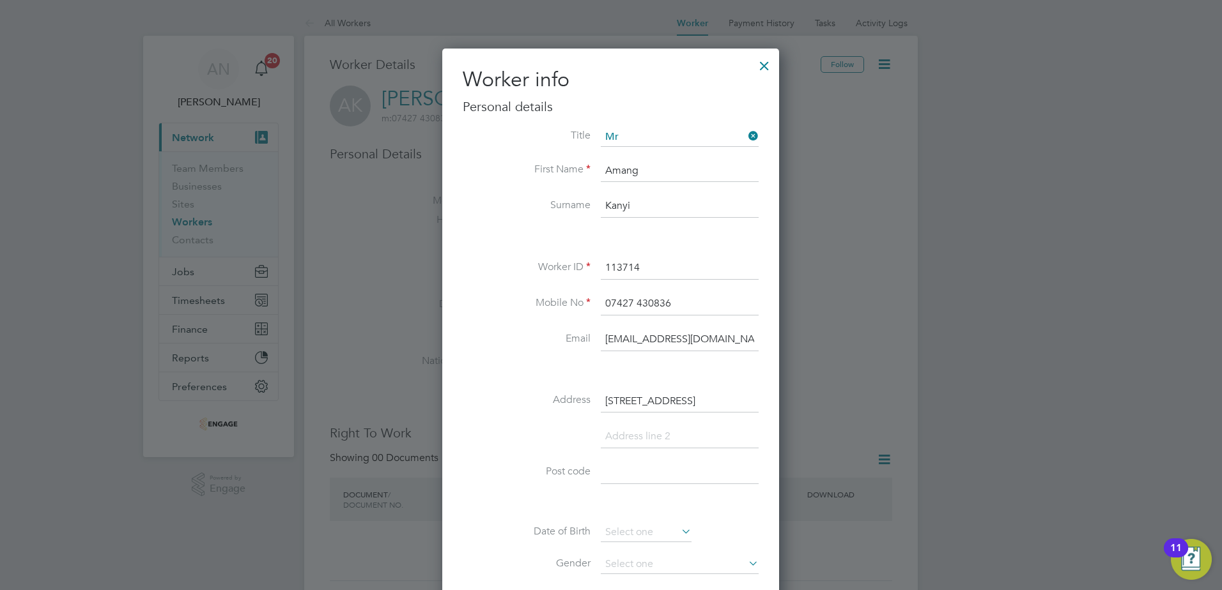
paste input "LE2 7AX"
type input "LE2 7AX"
click at [688, 400] on input "[STREET_ADDRESS]" at bounding box center [680, 401] width 158 height 23
drag, startPoint x: 711, startPoint y: 402, endPoint x: 737, endPoint y: 406, distance: 26.5
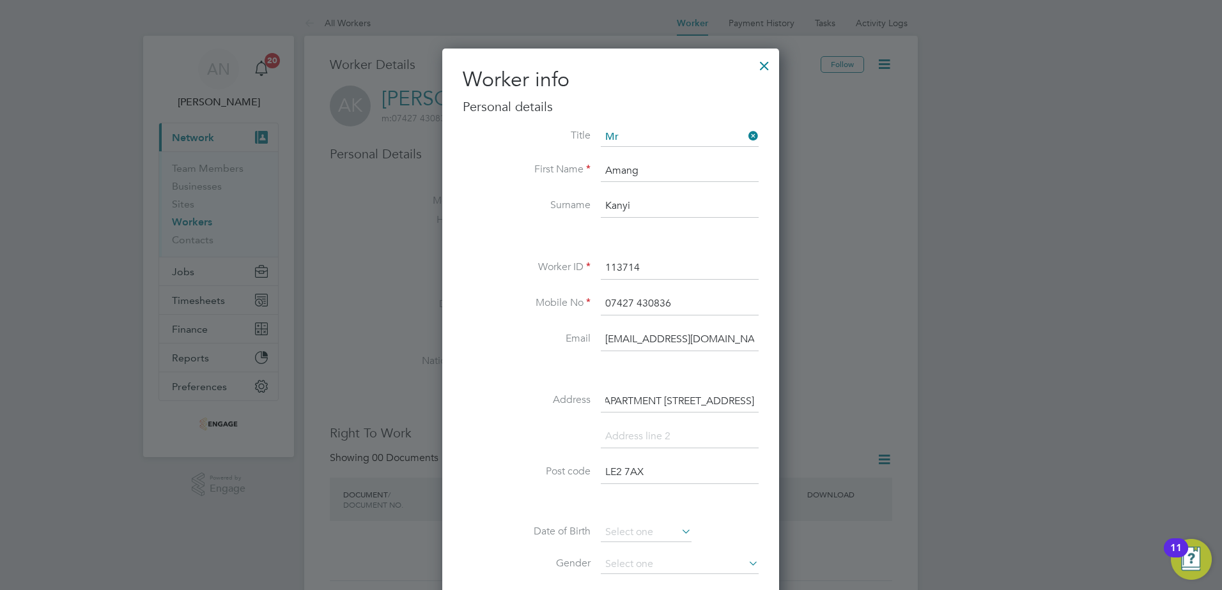
click at [737, 406] on input "APARTMENT [STREET_ADDRESS]" at bounding box center [680, 401] width 158 height 23
drag, startPoint x: 753, startPoint y: 397, endPoint x: 712, endPoint y: 391, distance: 41.4
click at [712, 391] on input "APARTMENT [STREET_ADDRESS]" at bounding box center [680, 401] width 158 height 23
type input "APARTMENT [STREET_ADDRESS]"
click at [623, 433] on input at bounding box center [680, 437] width 158 height 23
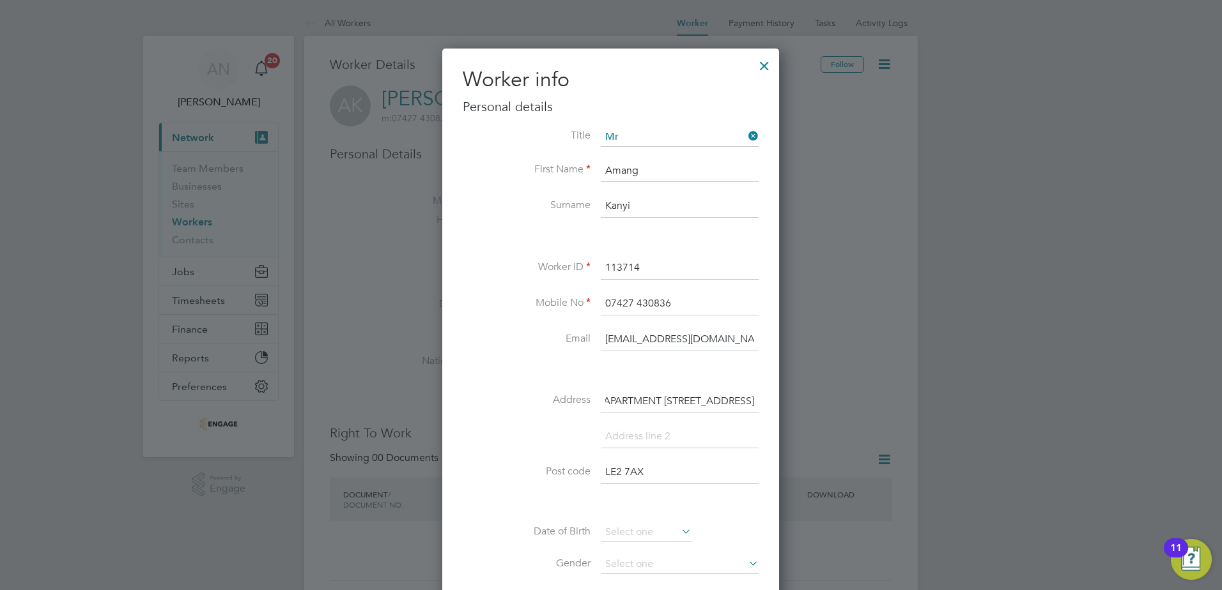
scroll to position [0, 0]
paste input "[GEOGRAPHIC_DATA]"
type input "[GEOGRAPHIC_DATA]"
click at [718, 397] on input "APARTMENT [STREET_ADDRESS]" at bounding box center [680, 401] width 158 height 23
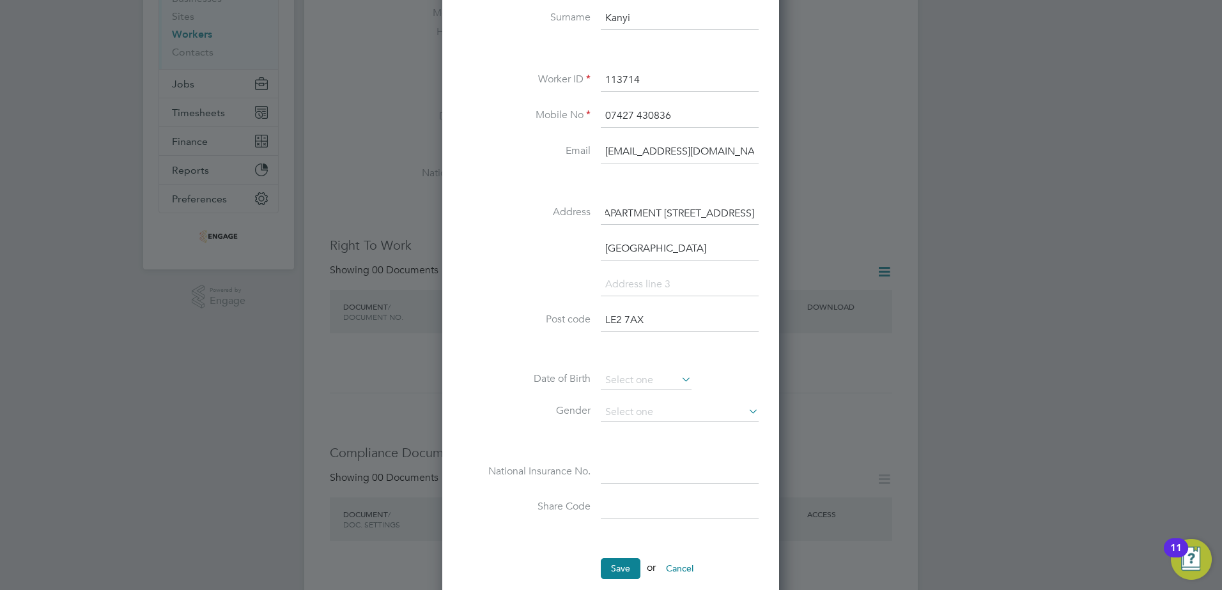
scroll to position [192, 0]
type input "APARTMENT [STREET_ADDRESS]"
click at [675, 410] on input at bounding box center [680, 408] width 158 height 19
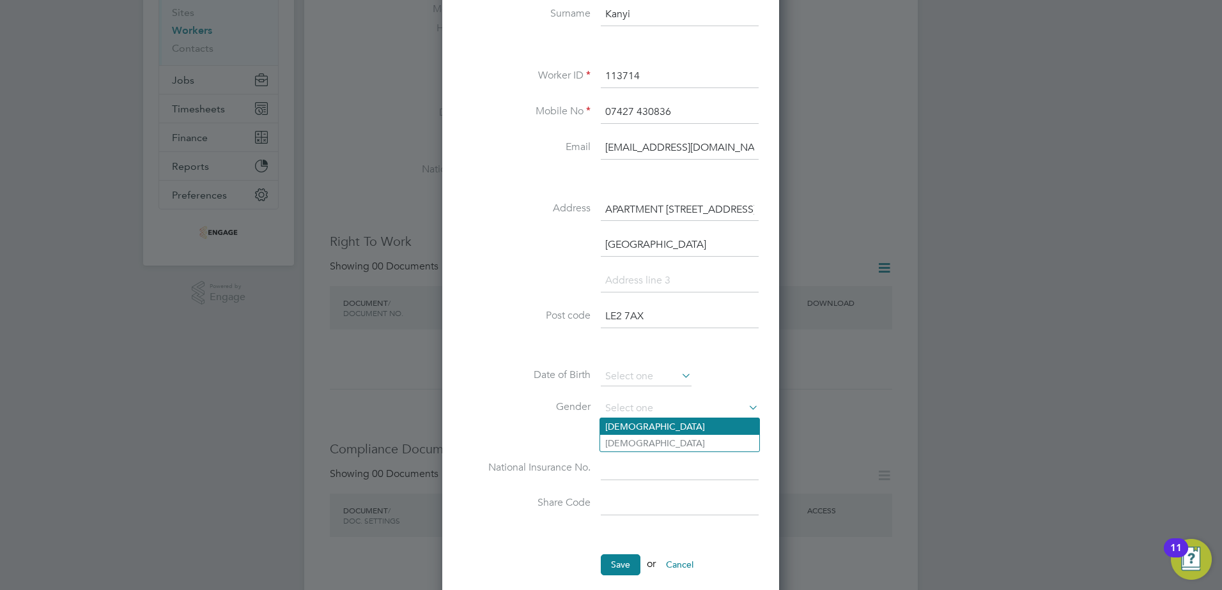
click at [652, 420] on li "[DEMOGRAPHIC_DATA]" at bounding box center [679, 427] width 159 height 17
type input "[DEMOGRAPHIC_DATA]"
click at [692, 466] on input at bounding box center [680, 468] width 158 height 23
paste input "SK179138C"
type input "SK 17 91 38 C"
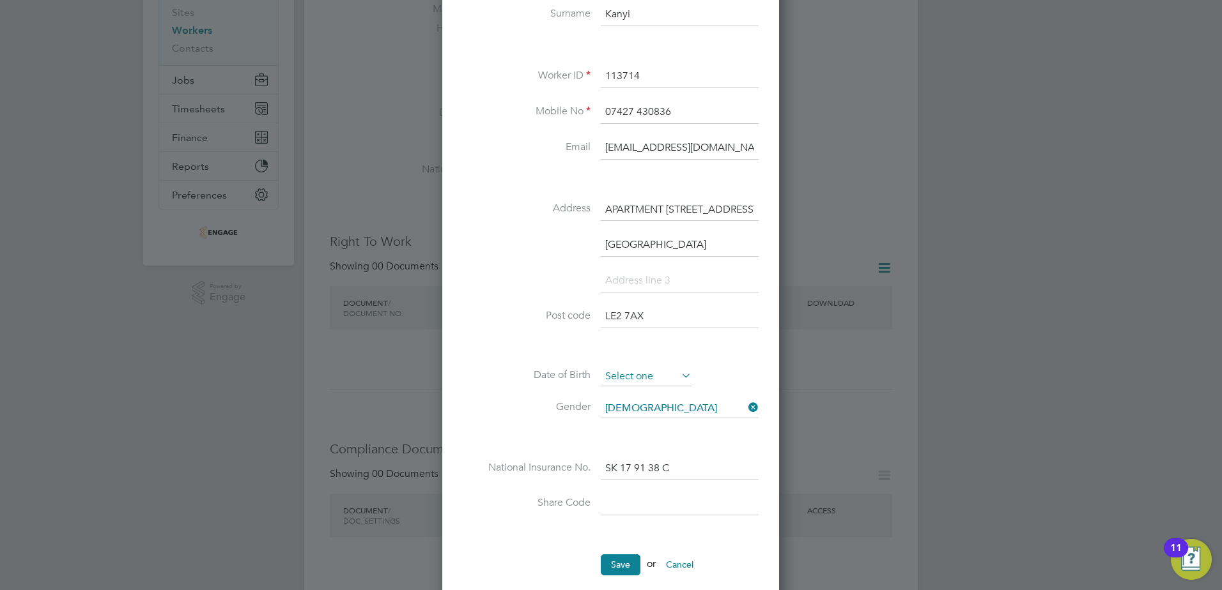
click at [662, 383] on input at bounding box center [646, 376] width 91 height 19
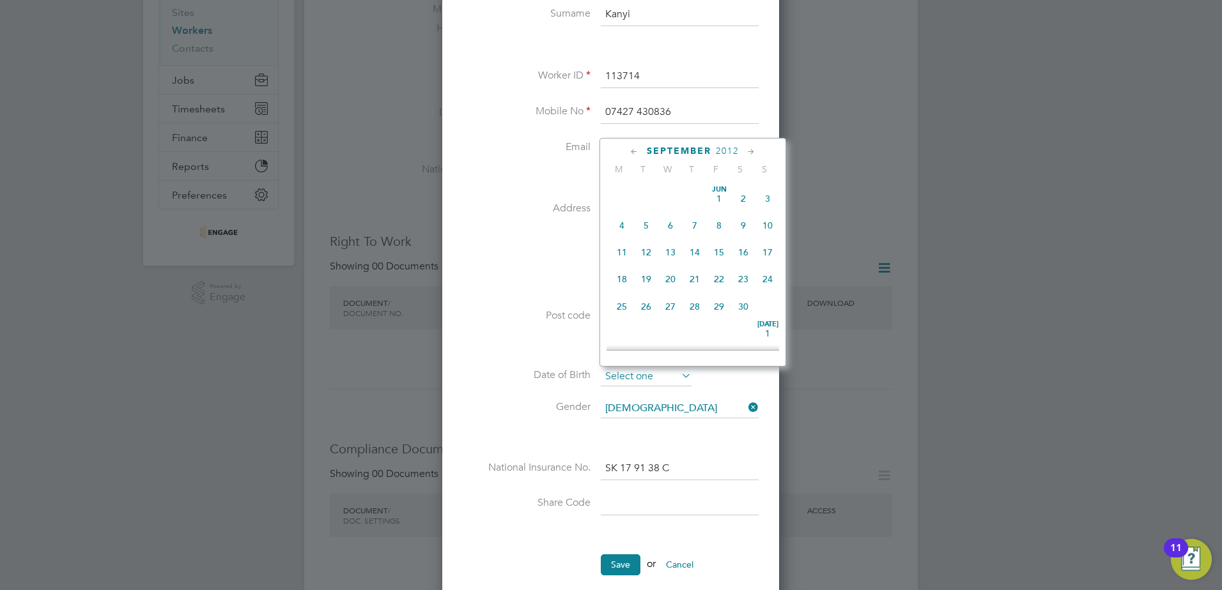
scroll to position [498, 0]
click at [719, 153] on span "2012" at bounding box center [727, 151] width 23 height 11
click at [760, 188] on span "1997" at bounding box center [767, 183] width 24 height 24
click at [751, 153] on icon at bounding box center [751, 152] width 12 height 14
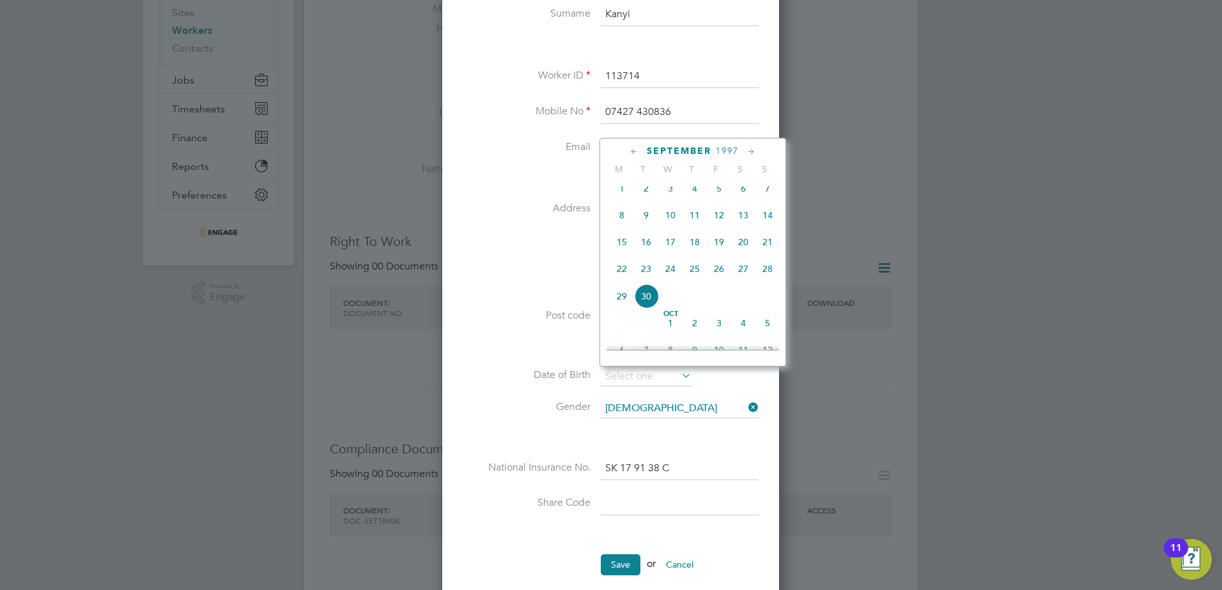
click at [750, 153] on icon at bounding box center [751, 152] width 12 height 14
click at [644, 248] on span "11" at bounding box center [646, 236] width 24 height 24
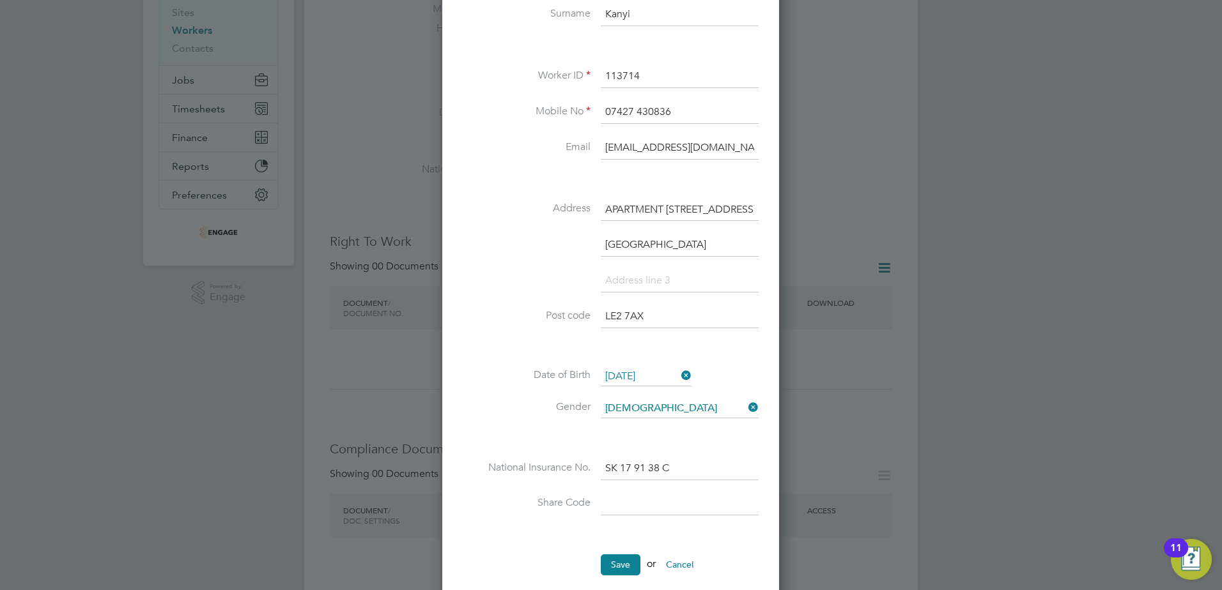
click at [663, 380] on input "11 Nov 1997" at bounding box center [646, 376] width 91 height 19
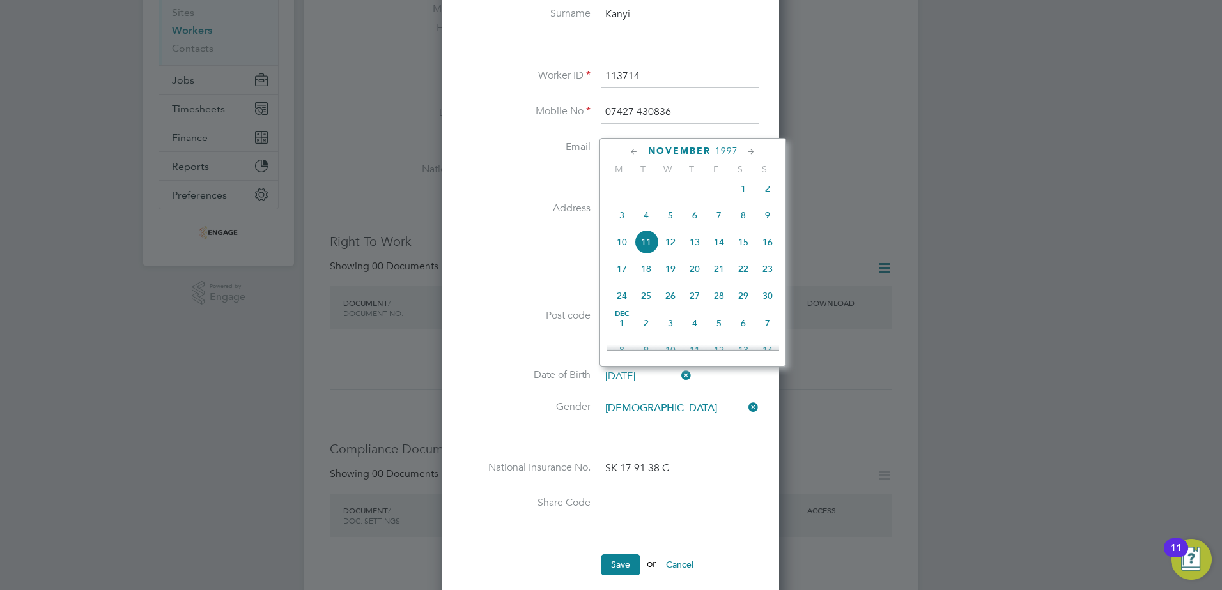
click at [767, 252] on span "16" at bounding box center [767, 242] width 24 height 24
type input "16 Nov 1997"
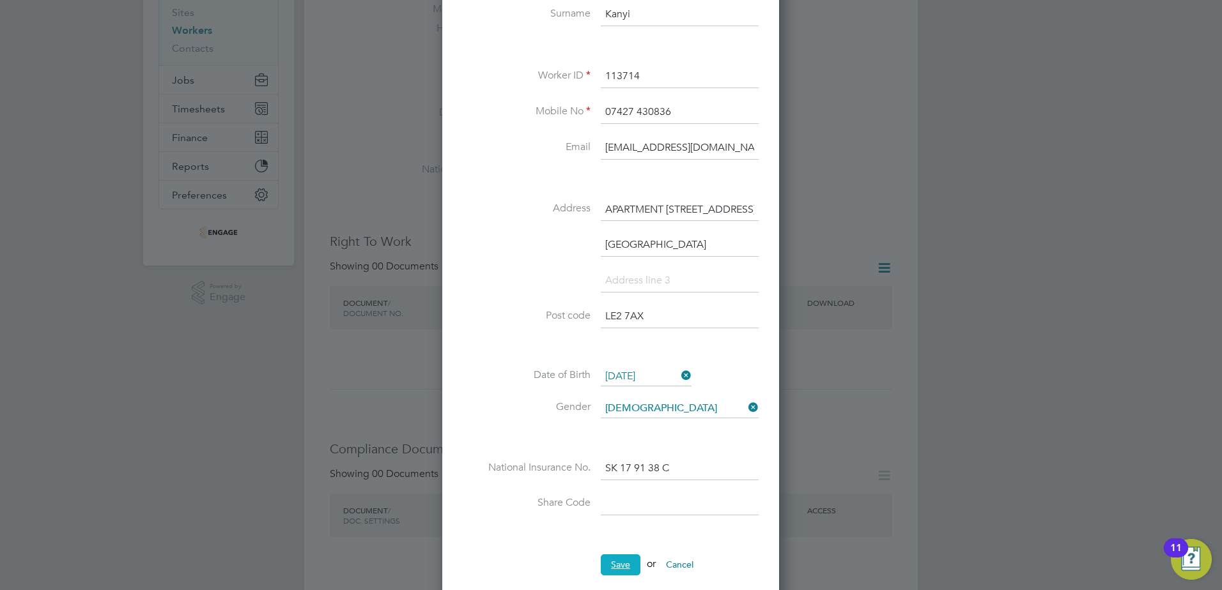
click at [627, 564] on button "Save" at bounding box center [621, 565] width 40 height 20
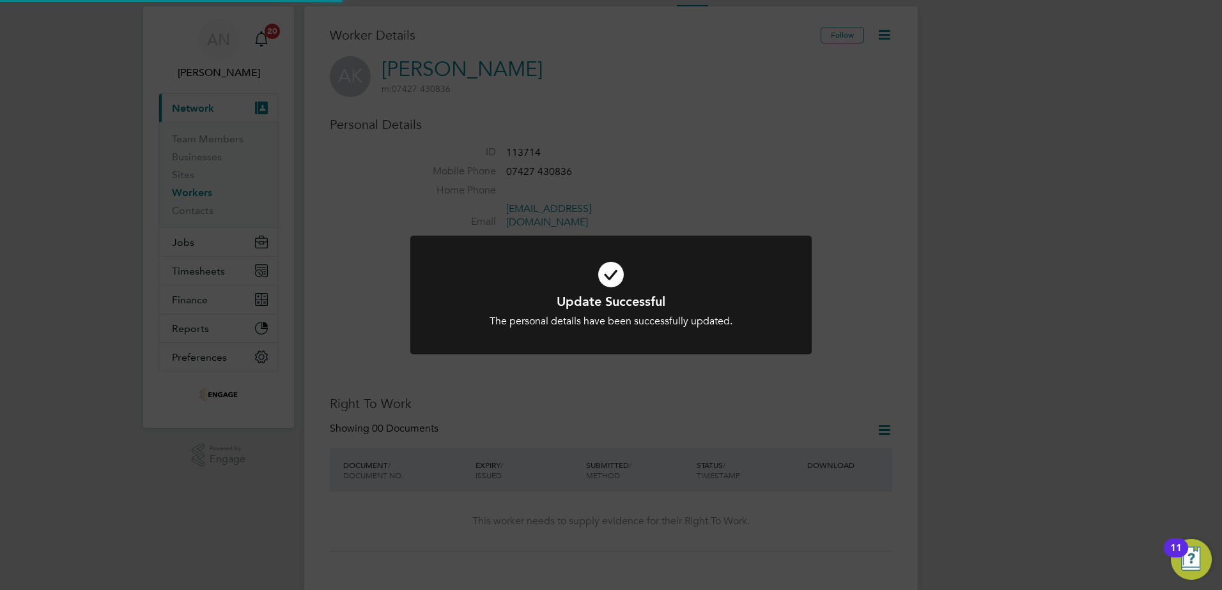
scroll to position [0, 0]
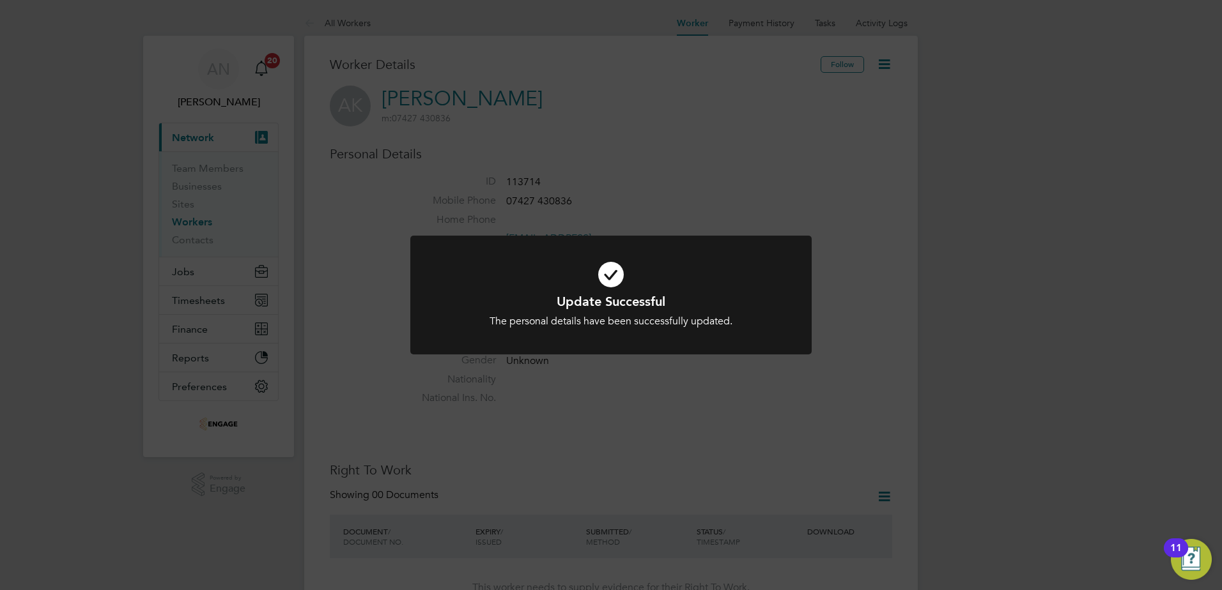
click at [801, 173] on div "Update Successful The personal details have been successfully updated. Cancel O…" at bounding box center [611, 295] width 1222 height 590
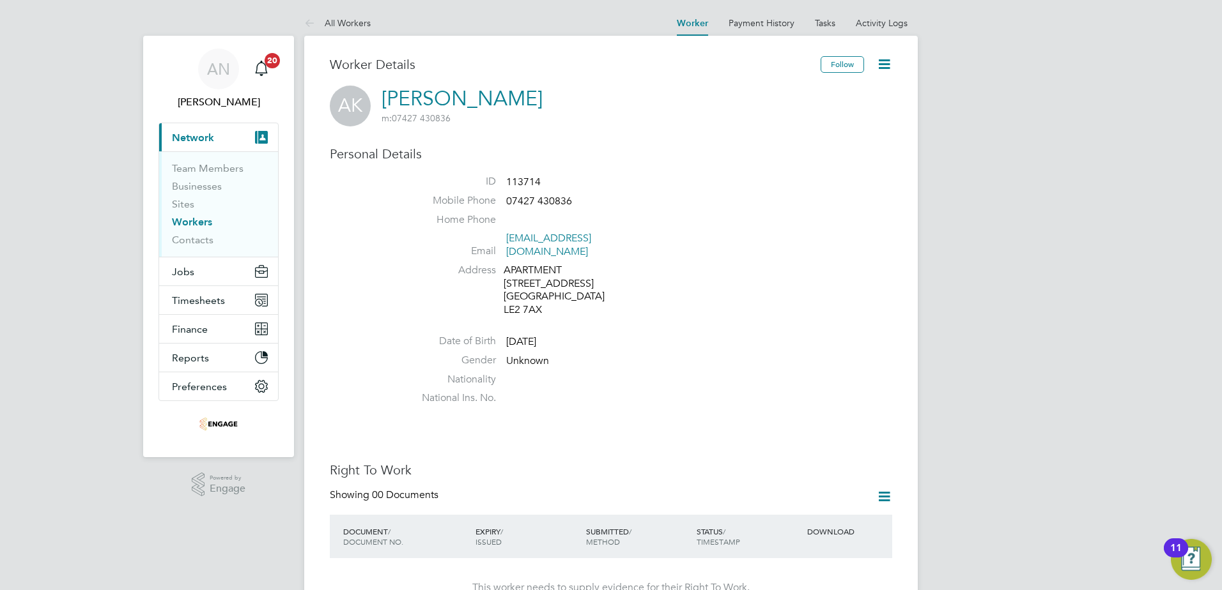
click at [880, 489] on icon at bounding box center [884, 497] width 16 height 16
click at [853, 518] on li "Add Right To Work Document" at bounding box center [813, 515] width 154 height 18
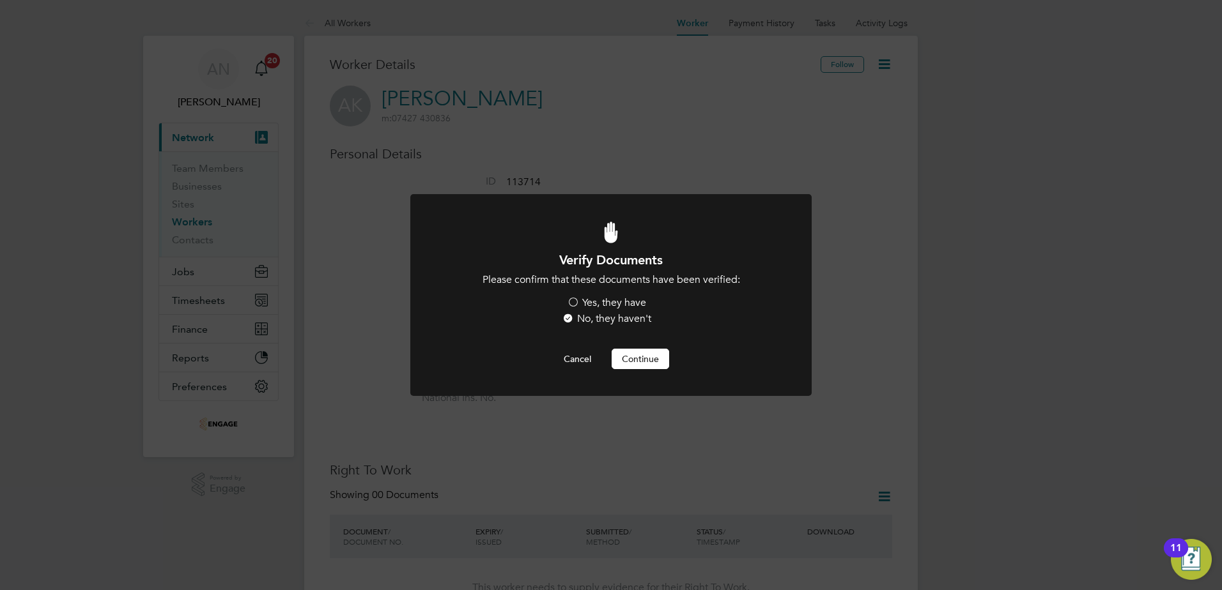
click at [604, 305] on label "Yes, they have" at bounding box center [606, 302] width 79 height 13
click at [0, 0] on input "Yes, they have" at bounding box center [0, 0] width 0 height 0
click at [627, 365] on button "Continue" at bounding box center [640, 359] width 58 height 20
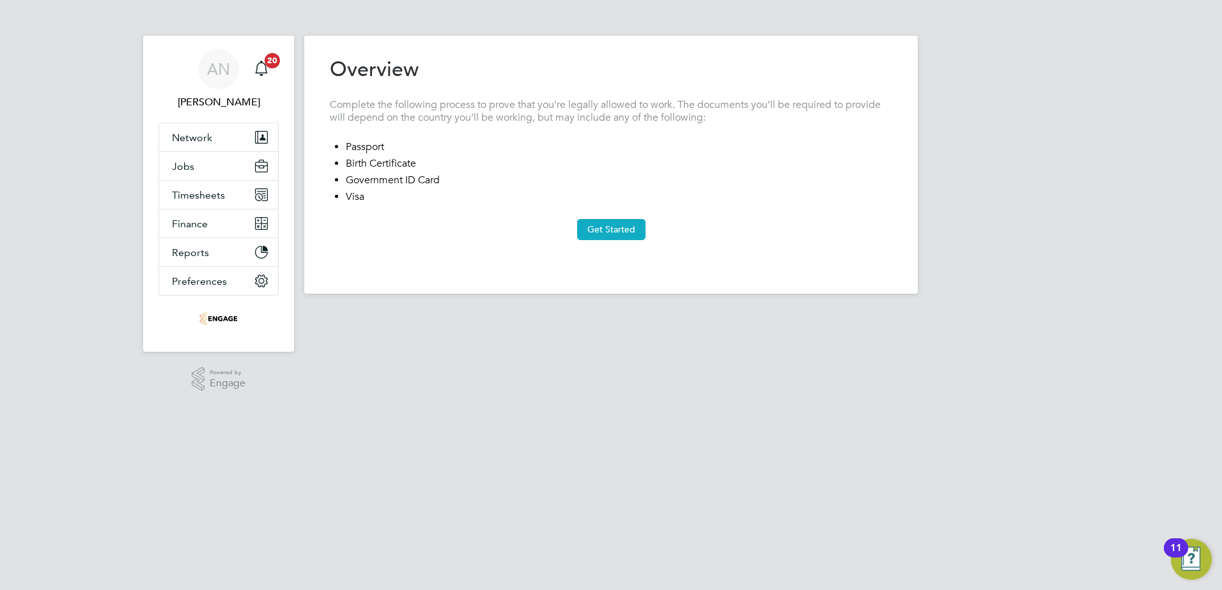
click at [609, 227] on button "Get Started" at bounding box center [611, 229] width 68 height 20
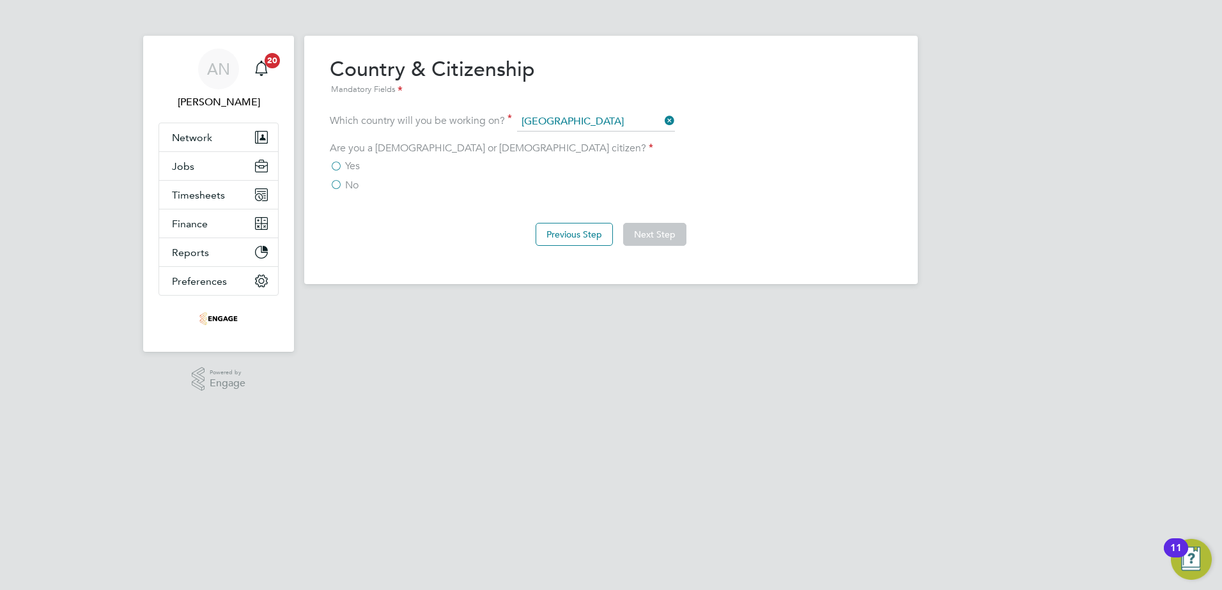
click at [358, 168] on span "Yes" at bounding box center [352, 166] width 15 height 13
click at [0, 0] on input "Yes" at bounding box center [0, 0] width 0 height 0
click at [671, 235] on button "Next Step" at bounding box center [654, 234] width 63 height 23
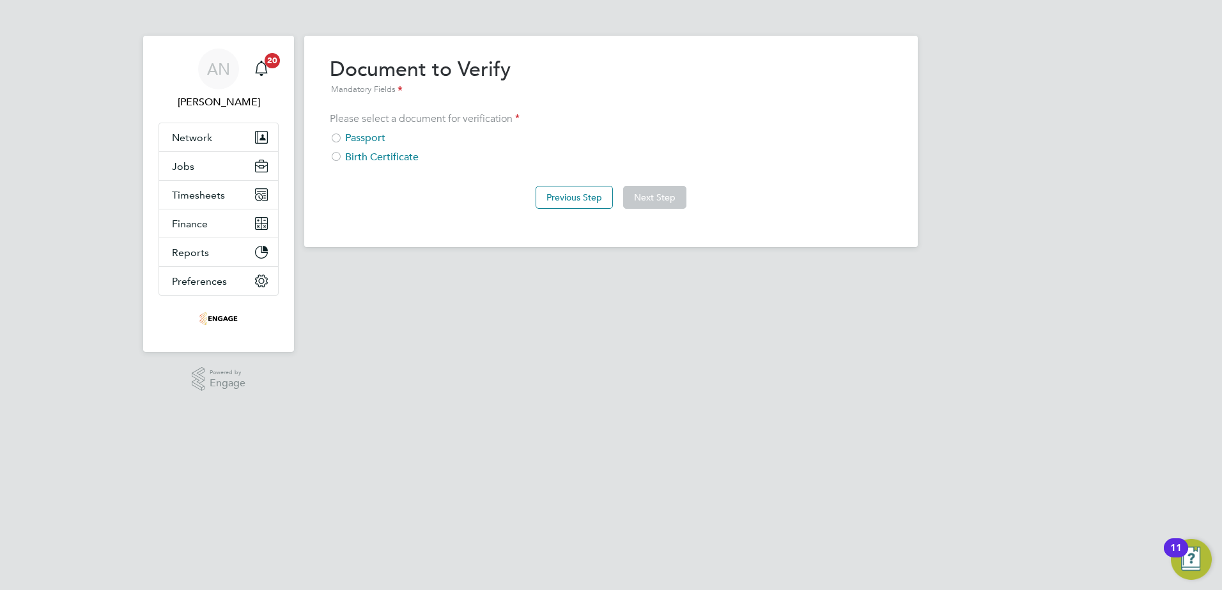
click at [364, 138] on div "Passport" at bounding box center [611, 138] width 562 height 13
click at [680, 203] on button "Next Step" at bounding box center [654, 197] width 63 height 23
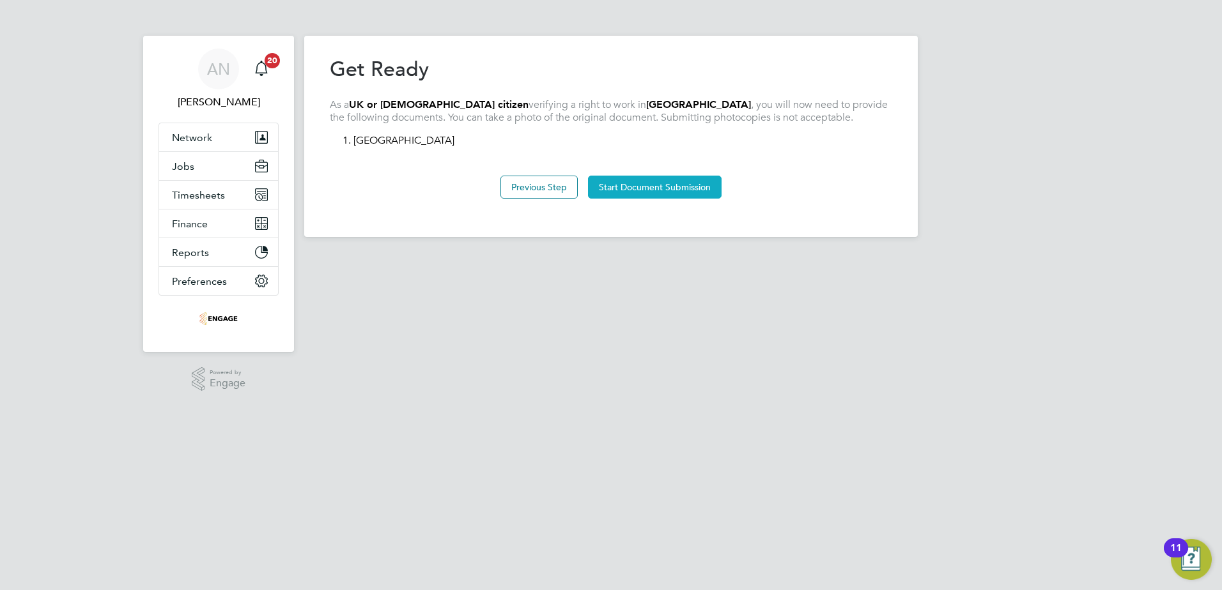
click at [636, 181] on button "Start Document Submission" at bounding box center [655, 187] width 134 height 23
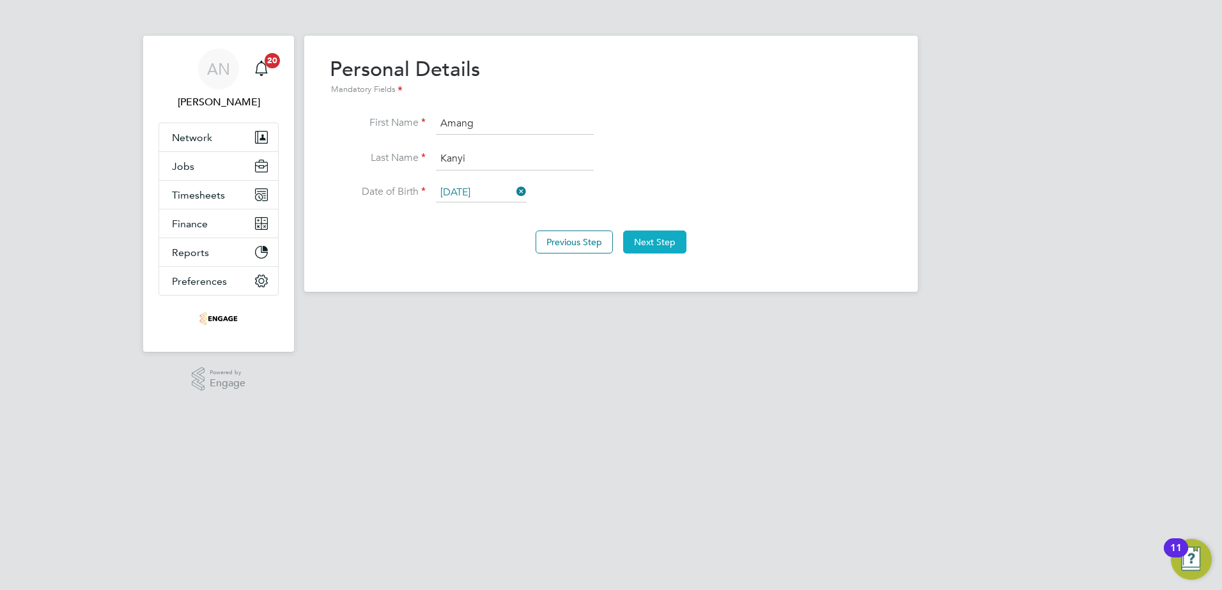
click at [665, 248] on button "Next Step" at bounding box center [654, 242] width 63 height 23
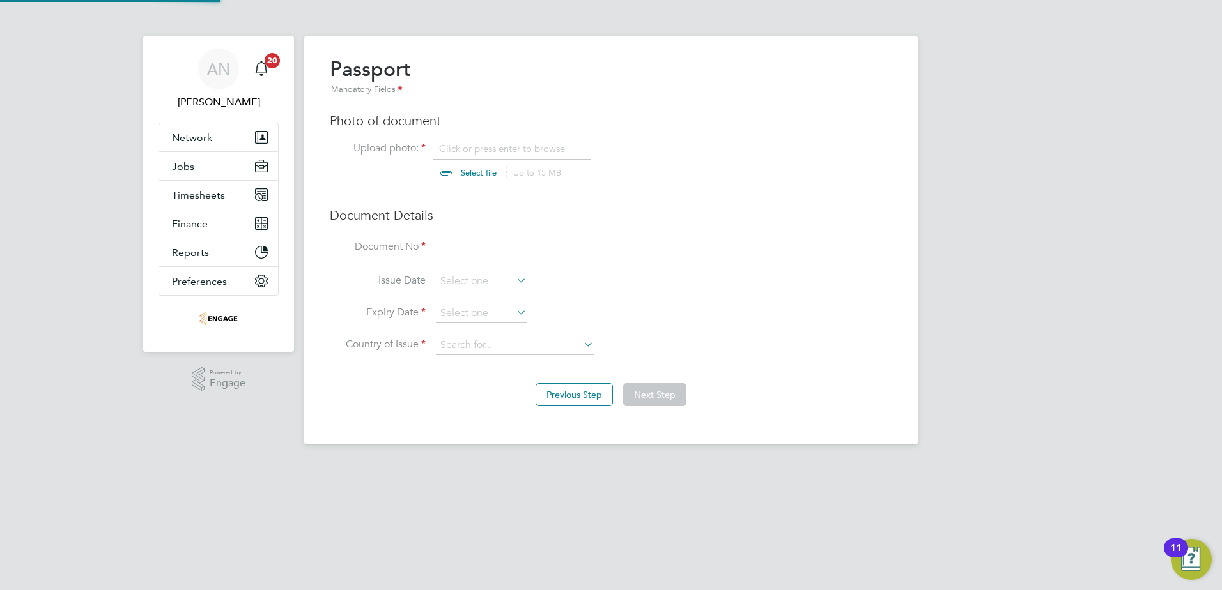
scroll to position [17, 158]
click at [477, 173] on input "file" at bounding box center [490, 161] width 201 height 38
type input "C:\fakepath\Amang Kanyi - Passport .pdf"
drag, startPoint x: 539, startPoint y: 247, endPoint x: 546, endPoint y: 247, distance: 7.7
click at [539, 247] on input at bounding box center [515, 247] width 158 height 23
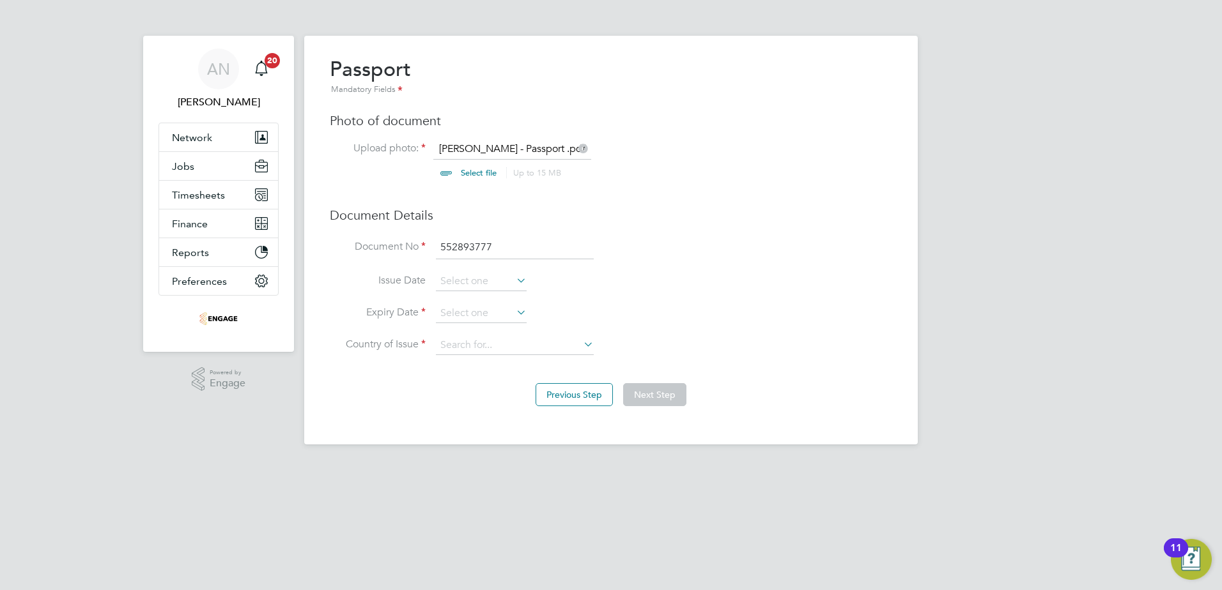
type input "552893777"
click at [514, 314] on icon at bounding box center [514, 313] width 0 height 18
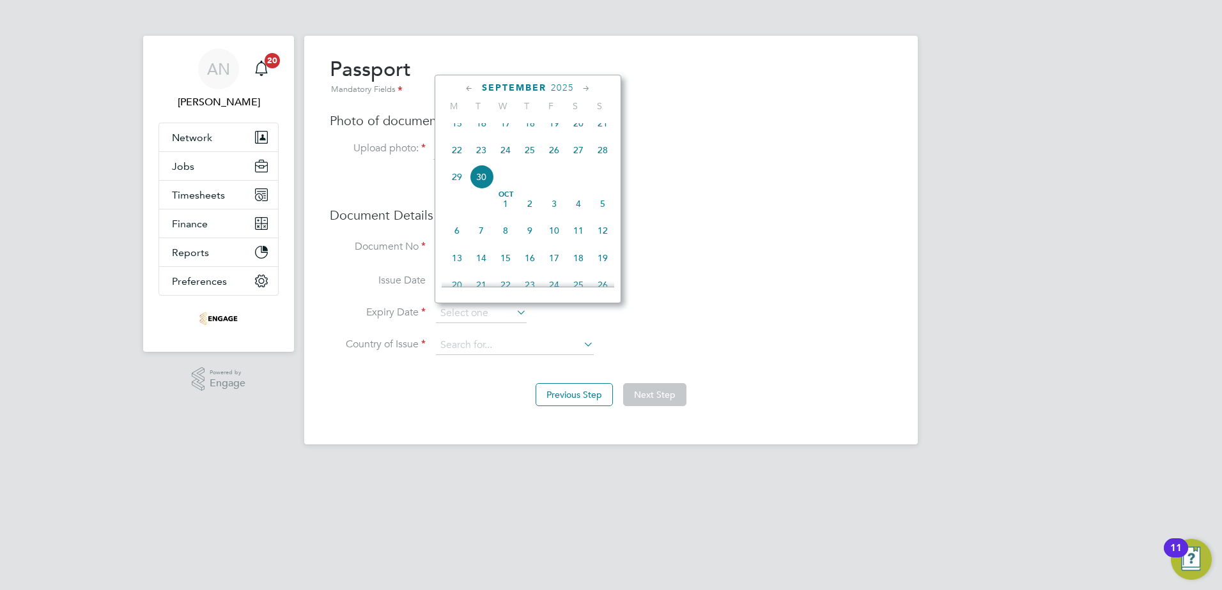
click at [559, 90] on span "2025" at bounding box center [562, 87] width 23 height 11
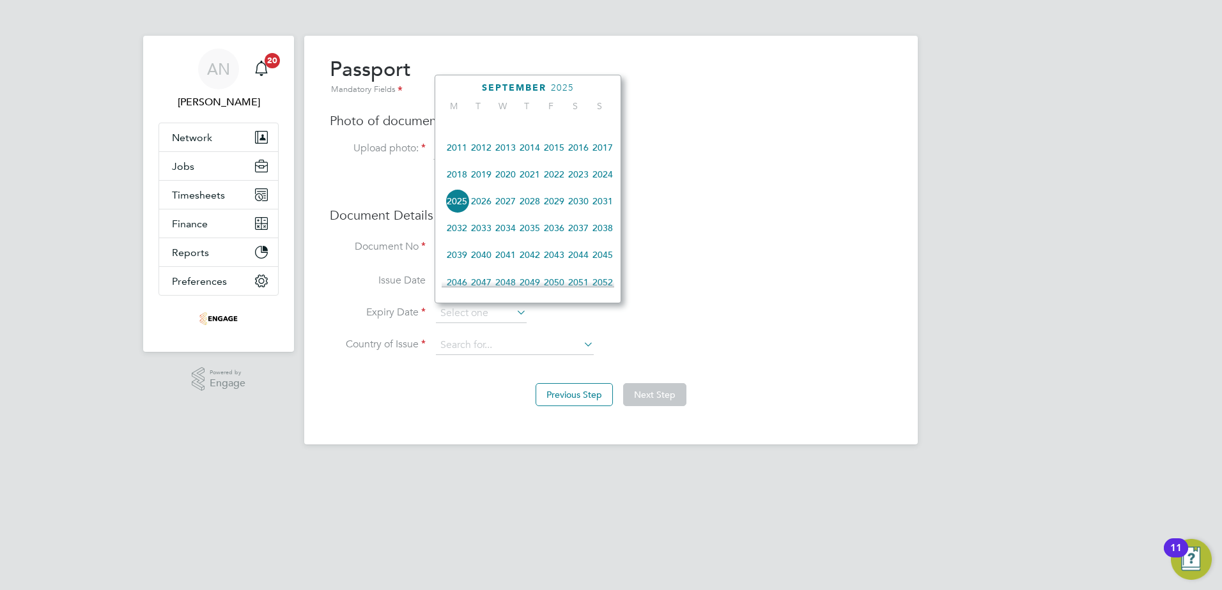
click at [527, 210] on span "2028" at bounding box center [530, 201] width 24 height 24
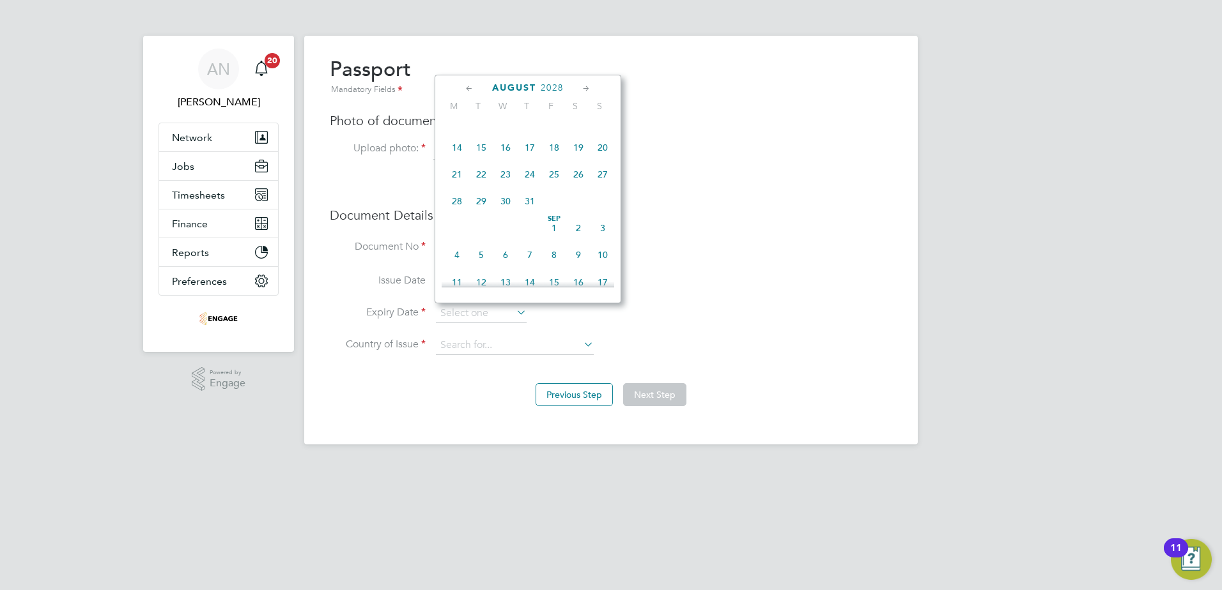
click at [478, 89] on div "August 2028" at bounding box center [528, 88] width 173 height 12
drag, startPoint x: 478, startPoint y: 89, endPoint x: 472, endPoint y: 90, distance: 6.5
click at [472, 90] on icon at bounding box center [469, 89] width 12 height 14
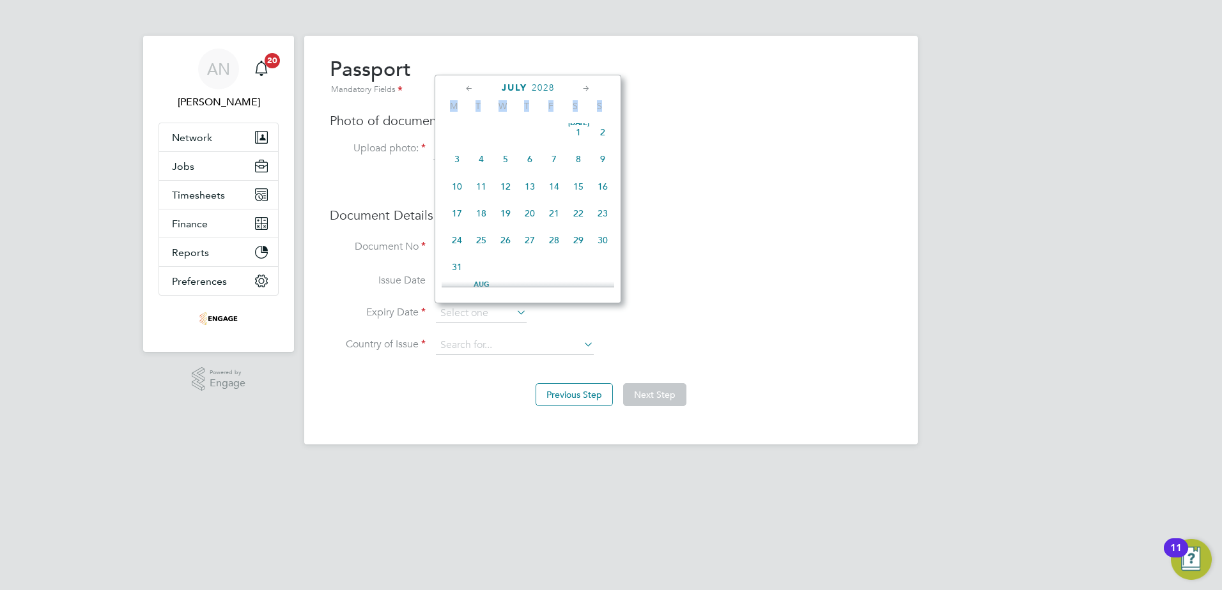
click at [470, 90] on icon at bounding box center [469, 89] width 12 height 14
click at [469, 90] on icon at bounding box center [469, 89] width 12 height 14
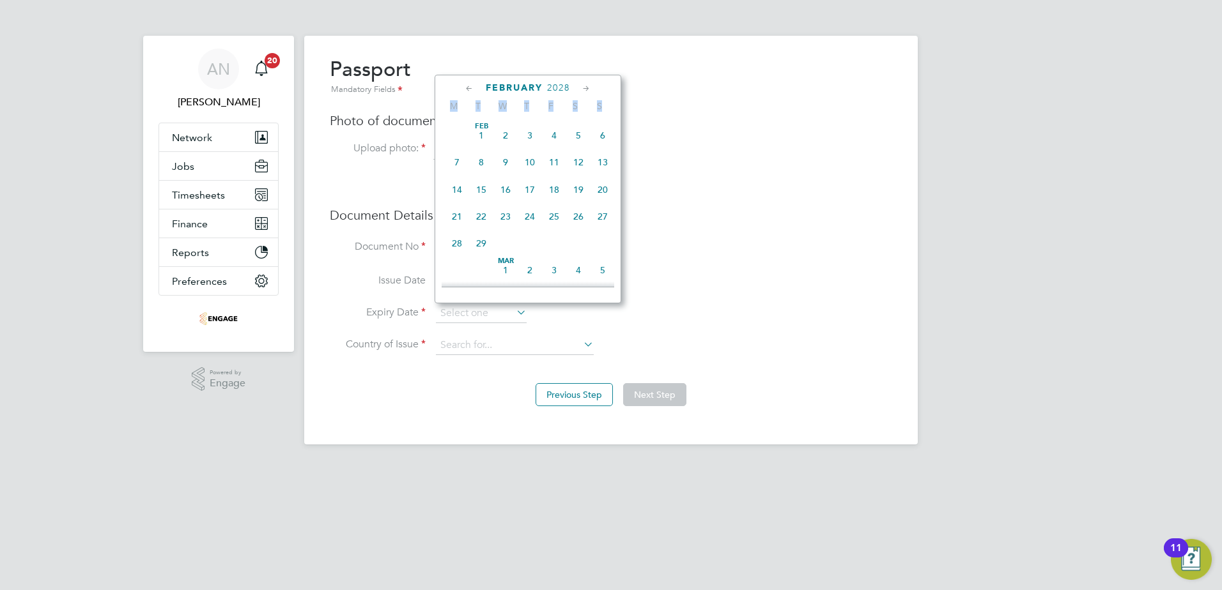
click at [463, 220] on span "21" at bounding box center [457, 216] width 24 height 24
type input "21 Feb 2028"
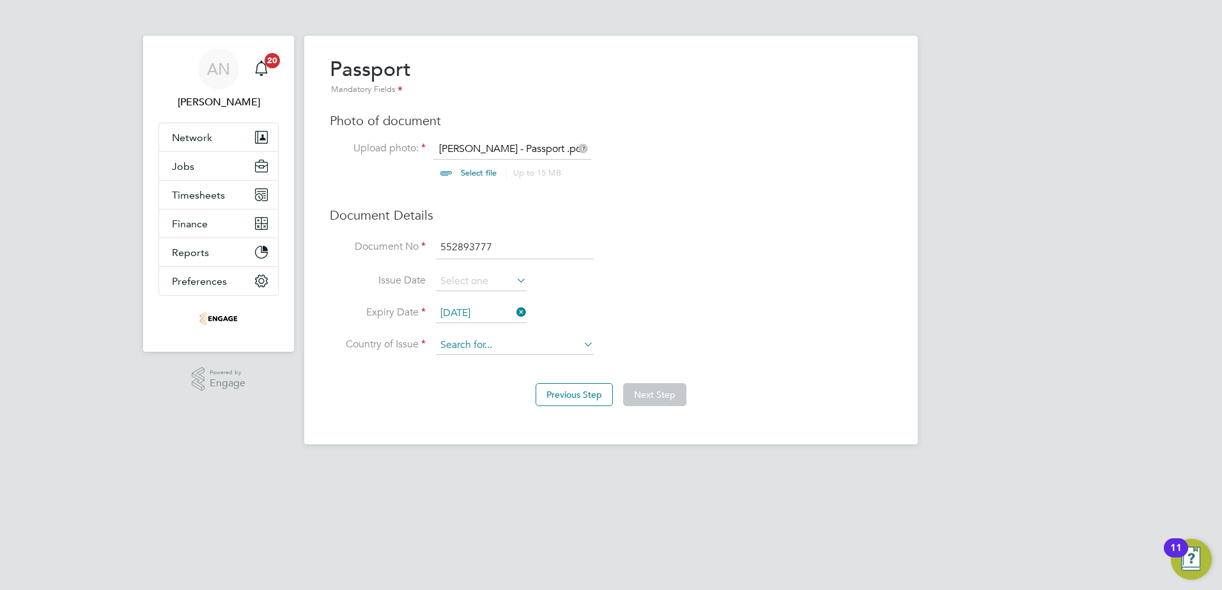
click at [491, 348] on input at bounding box center [515, 345] width 158 height 19
click at [511, 498] on li "Un ited Kingdom" at bounding box center [546, 503] width 222 height 17
type input "United Kingdom"
click at [671, 392] on button "Next Step" at bounding box center [654, 394] width 63 height 23
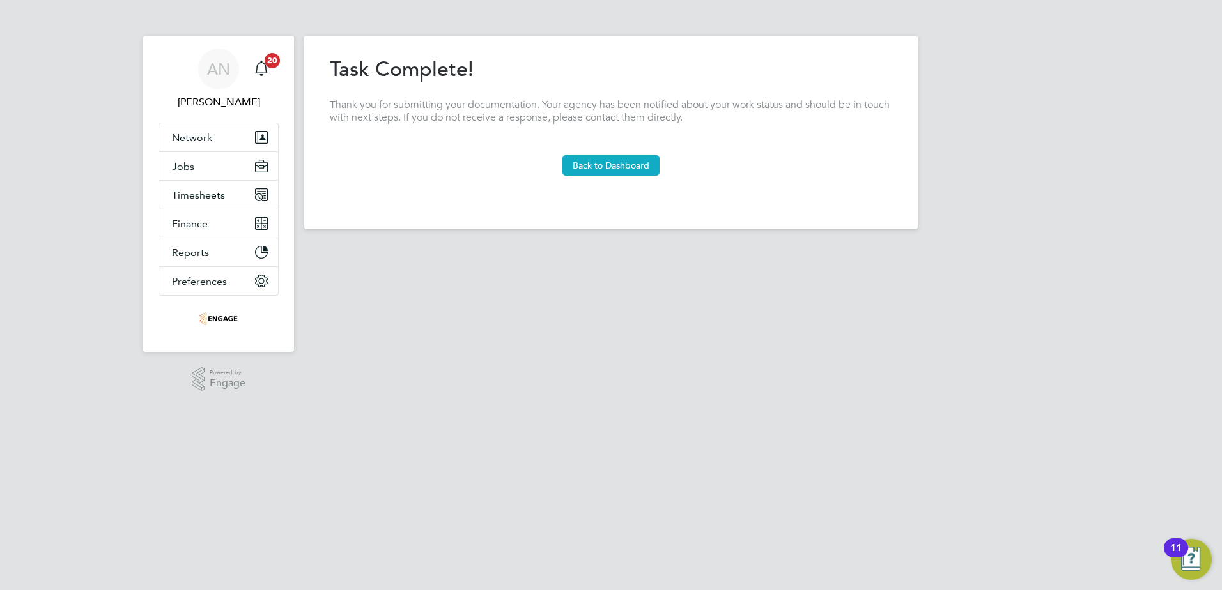
click at [602, 163] on button "Back to Dashboard" at bounding box center [610, 165] width 97 height 20
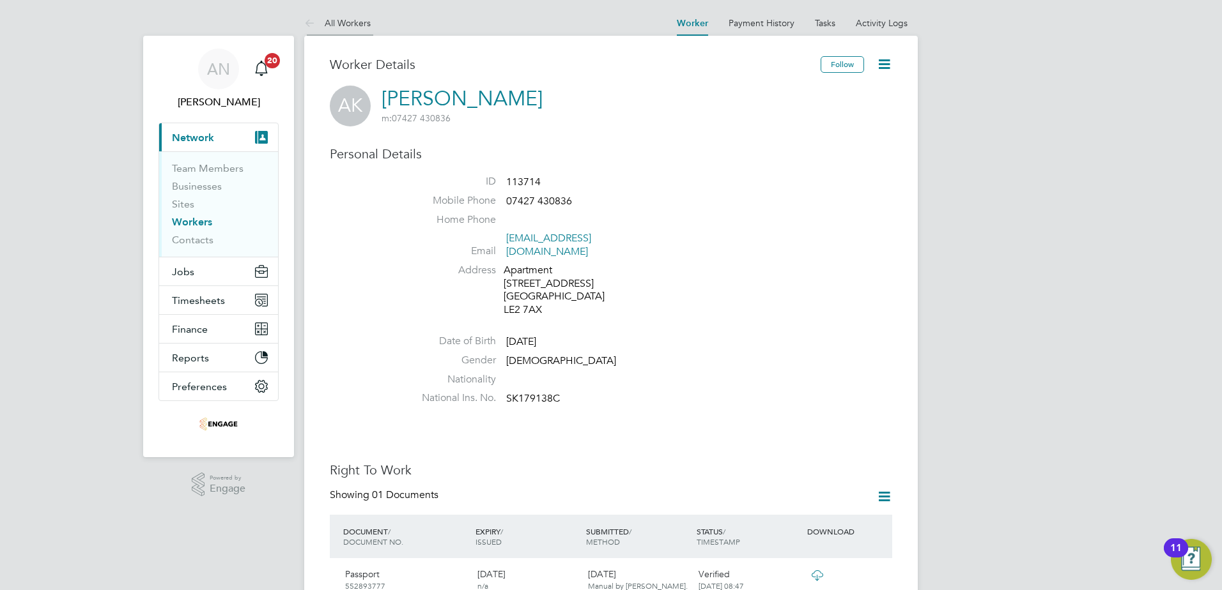
click at [342, 21] on link "All Workers" at bounding box center [337, 23] width 66 height 12
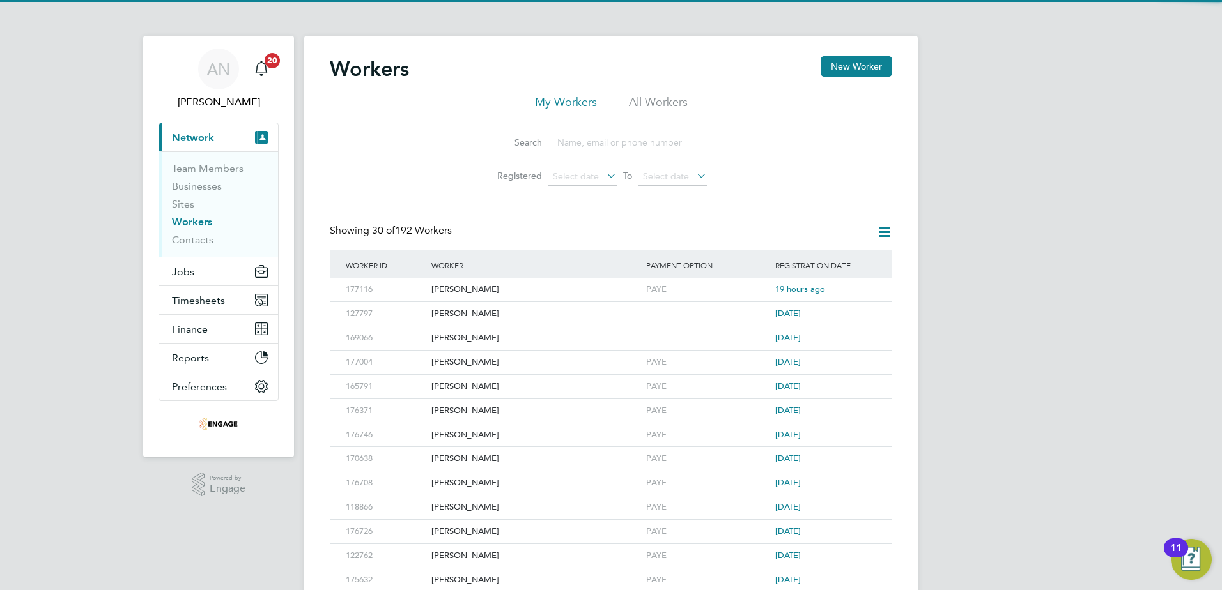
click at [651, 145] on input at bounding box center [644, 142] width 187 height 25
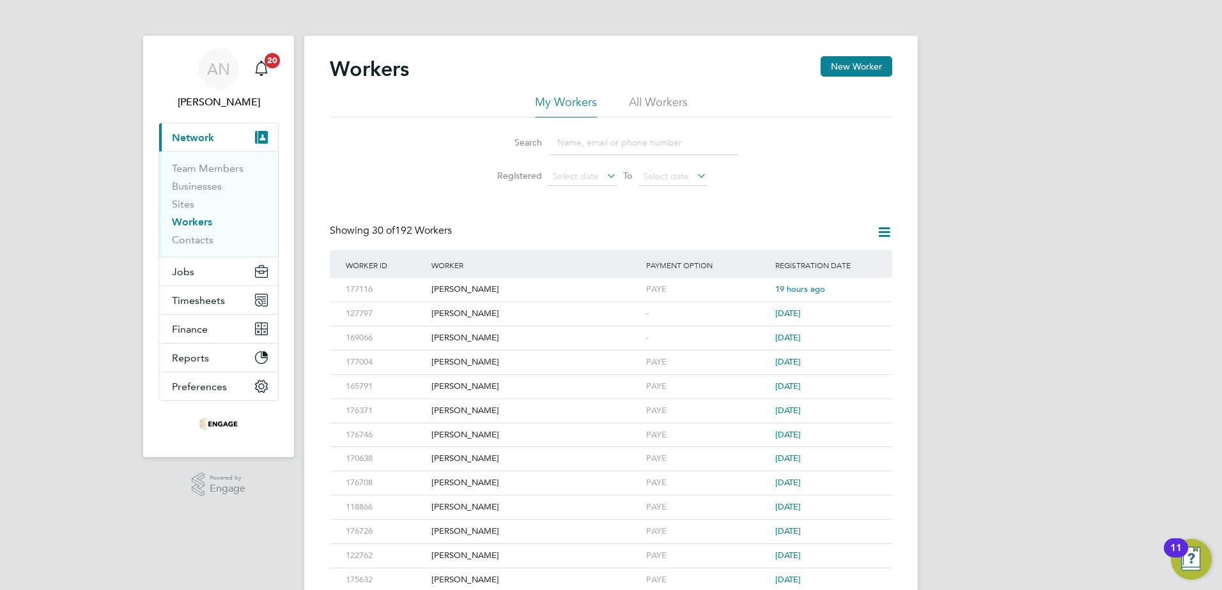
paste input "Katarzyna Pelczynska"
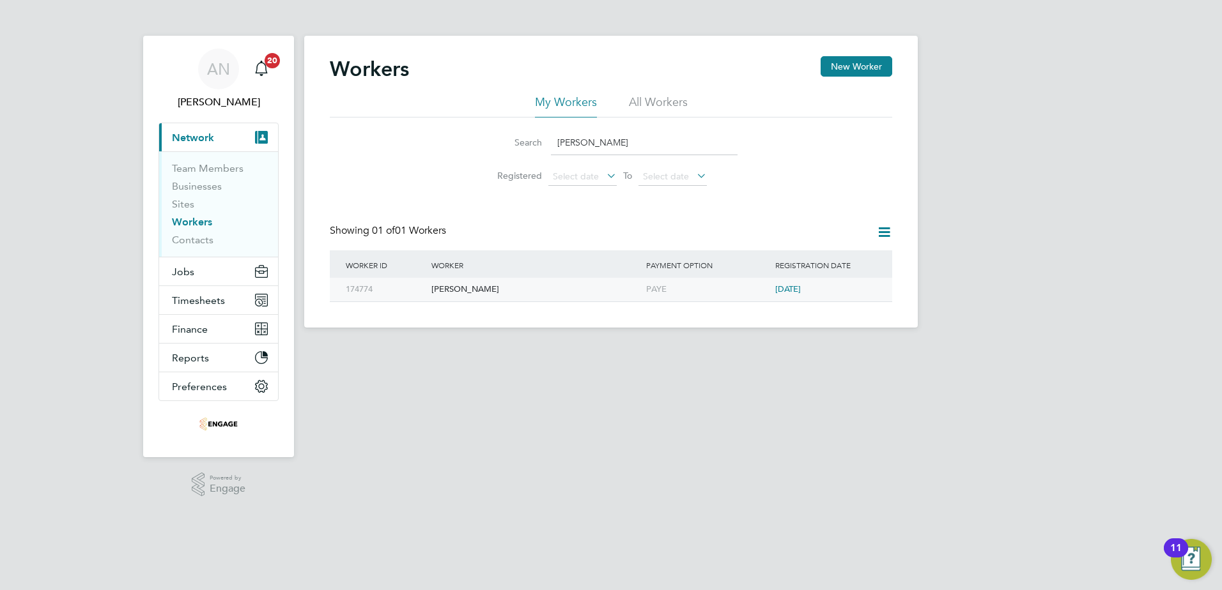
type input "Katarzyna Pelczynska"
click at [476, 290] on div "Katarzyna Pelczynska" at bounding box center [535, 290] width 215 height 24
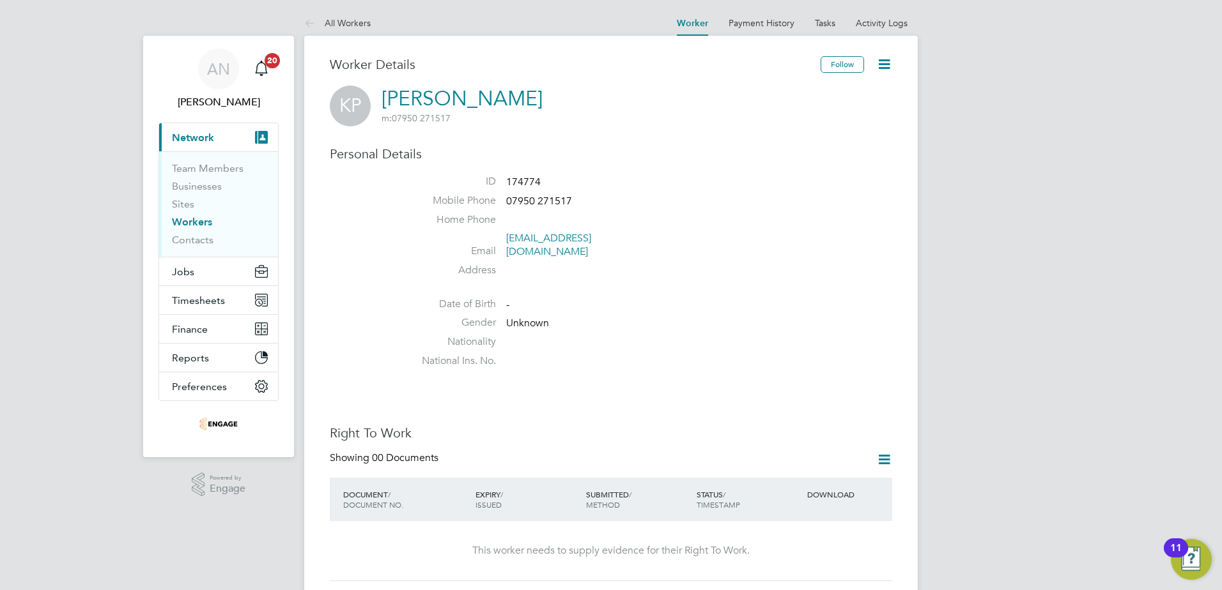
click at [882, 68] on icon at bounding box center [884, 64] width 16 height 16
click at [843, 89] on li "Edit Personal Details e" at bounding box center [836, 95] width 104 height 18
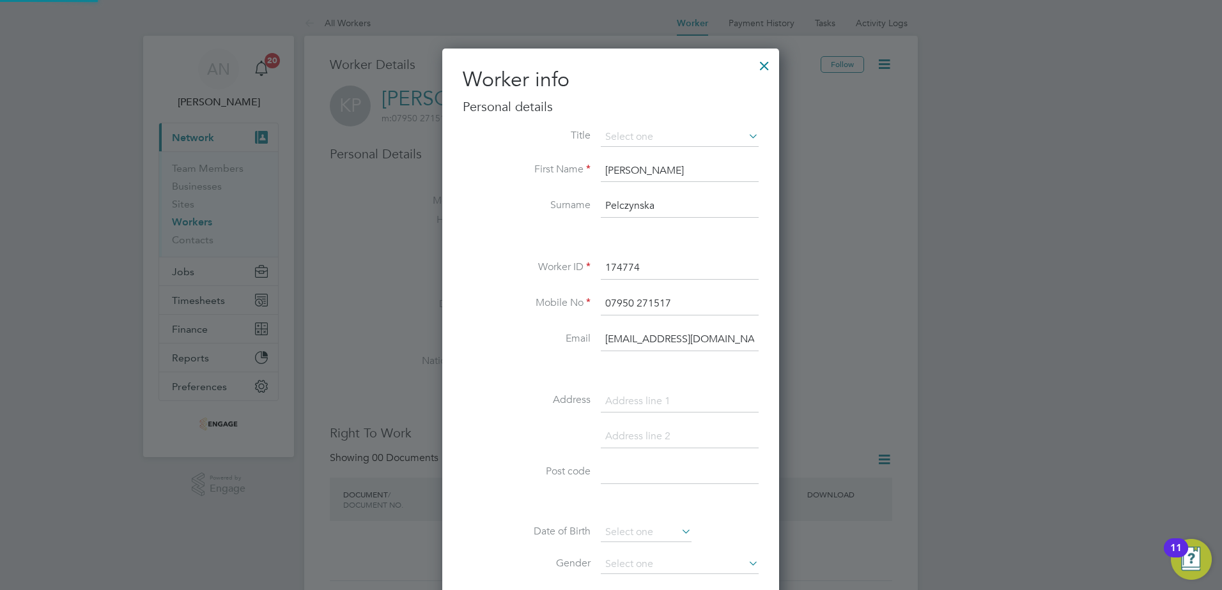
scroll to position [722, 338]
click at [676, 156] on li "Mr" at bounding box center [679, 155] width 159 height 17
type input "Mr"
click at [657, 407] on input at bounding box center [680, 401] width 158 height 23
paste input "25 Naylor Avenue, Loughborough, Loughborough, Leicestershire, LE11 2PL"
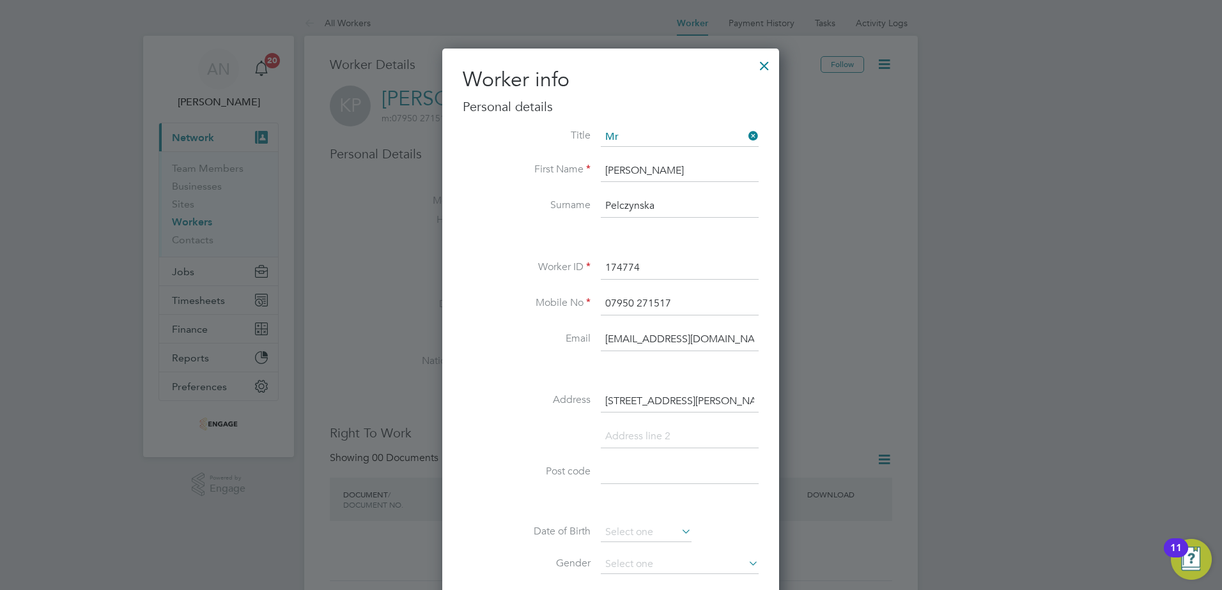
scroll to position [0, 196]
drag, startPoint x: 758, startPoint y: 404, endPoint x: 713, endPoint y: 404, distance: 44.7
click at [713, 404] on input "25 Naylor Avenue, Loughborough, Loughborough, Leicestershire, LE11 2PL" at bounding box center [680, 401] width 158 height 23
type input "25 Naylor Avenue, Loughborough, Loughborough, Leicestershire, LE11 2PL"
click at [703, 471] on input at bounding box center [680, 472] width 158 height 23
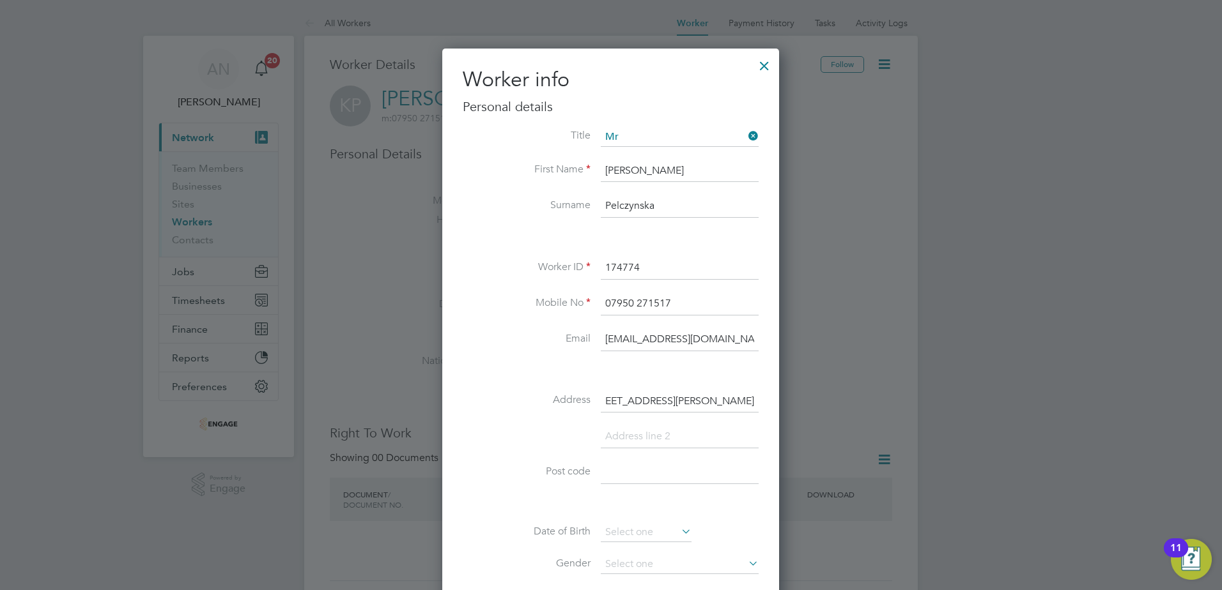
scroll to position [0, 0]
paste input "LE11 2PL"
type input "LE11 2PL"
drag, startPoint x: 753, startPoint y: 403, endPoint x: 730, endPoint y: 405, distance: 23.7
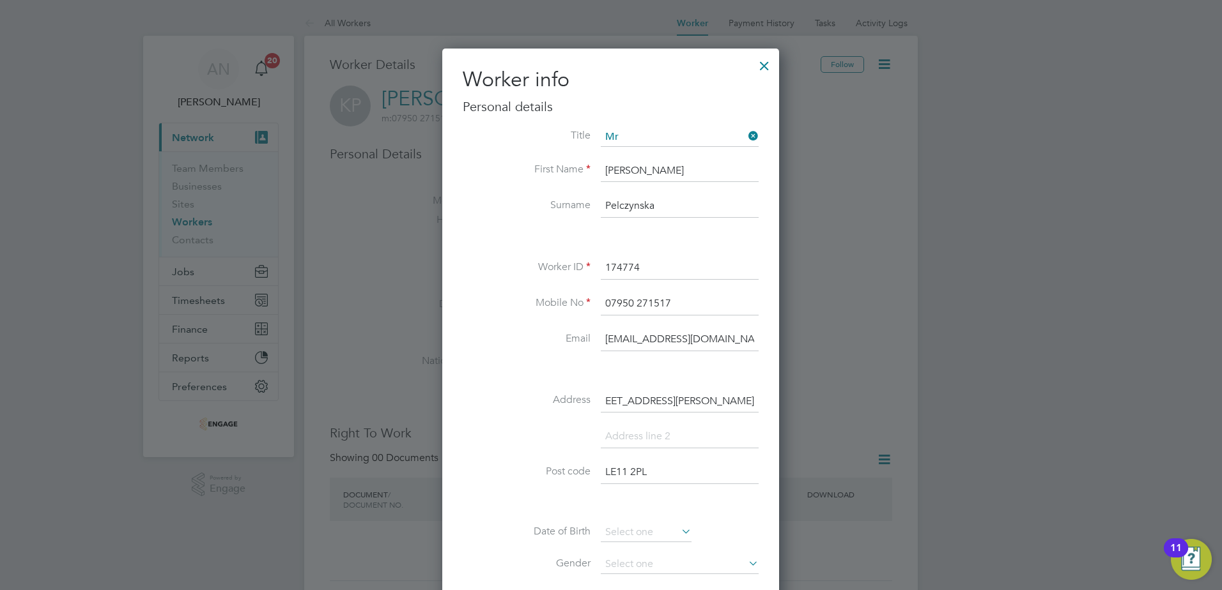
click at [730, 405] on input "25 Naylor Avenue, Loughborough, Loughborough, Leicestershire, LE11 2PL" at bounding box center [680, 401] width 158 height 23
click at [695, 397] on input "25 Naylor Avenue, Loughborough, Loughborough, Leicestershire, LE11 2PL" at bounding box center [680, 401] width 158 height 23
drag, startPoint x: 709, startPoint y: 401, endPoint x: 643, endPoint y: 402, distance: 65.2
click at [643, 402] on input "25 Naylor Avenue, Loughborough, Loughborough, Leicestershire, LE11 2PL" at bounding box center [680, 401] width 158 height 23
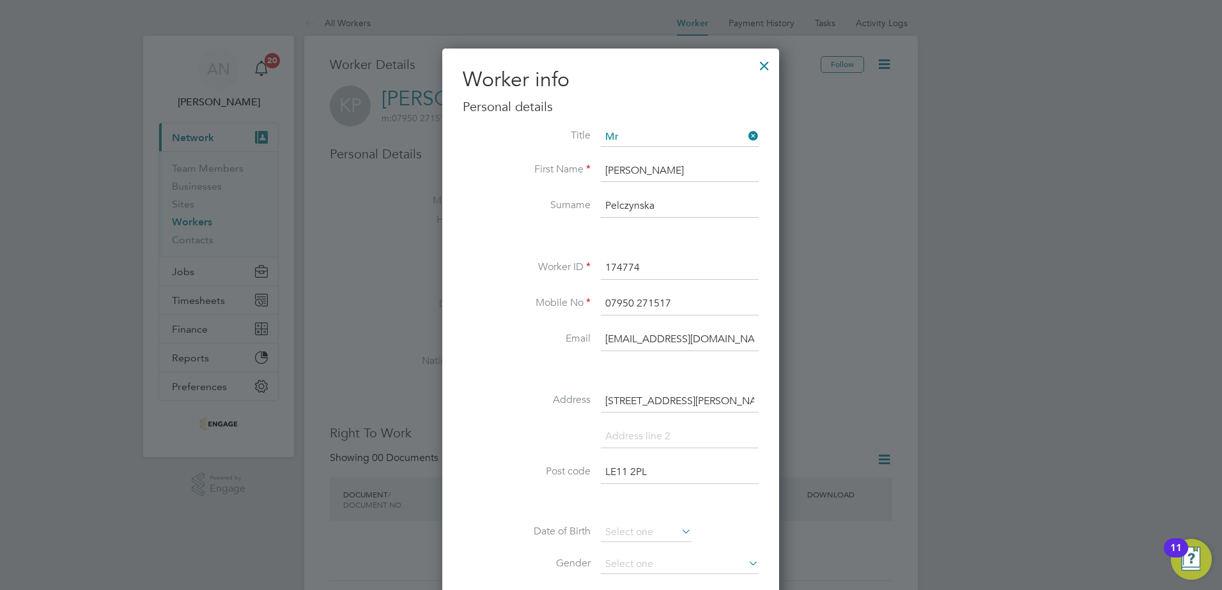
click at [650, 433] on input at bounding box center [680, 437] width 158 height 23
paste input "[GEOGRAPHIC_DATA]"
type input "[GEOGRAPHIC_DATA]"
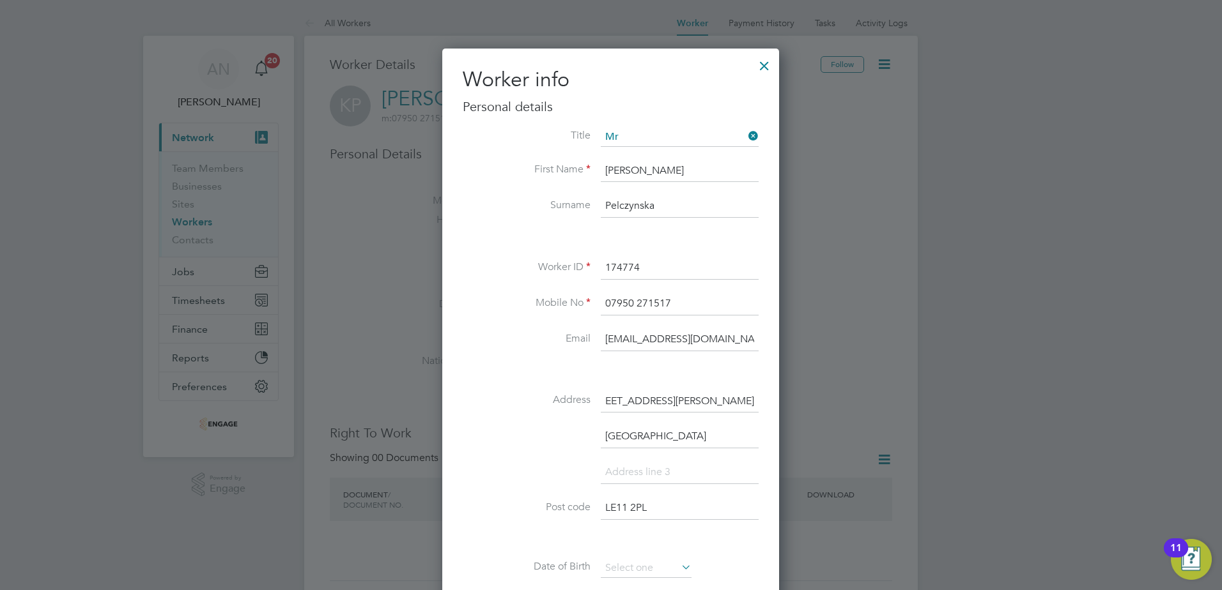
drag, startPoint x: 686, startPoint y: 403, endPoint x: 881, endPoint y: 408, distance: 195.0
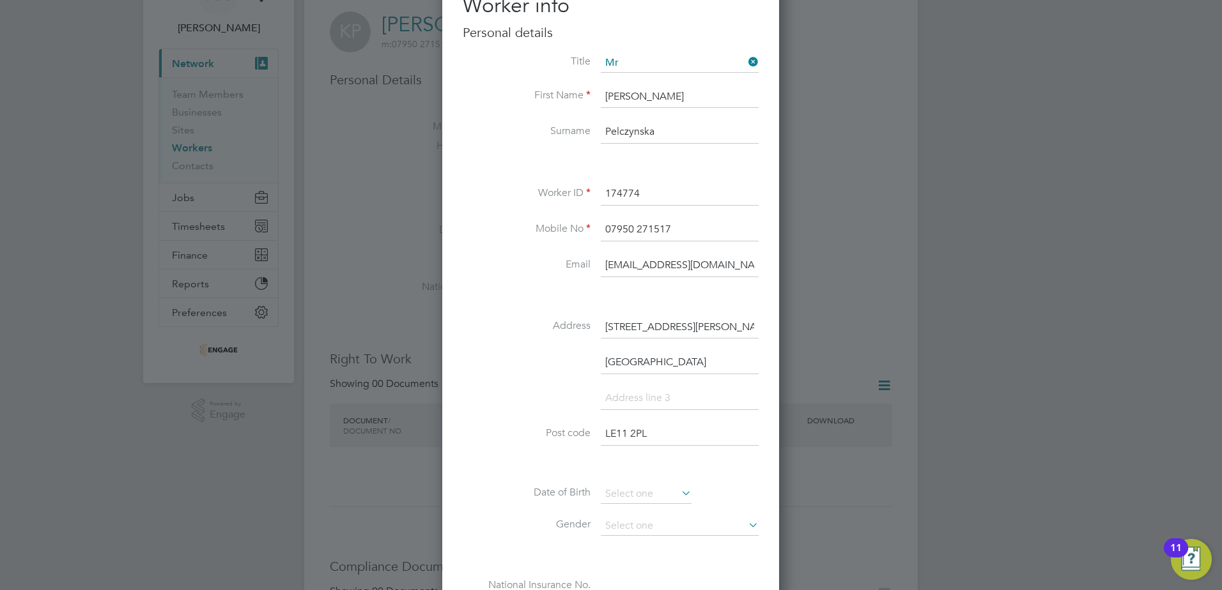
scroll to position [192, 0]
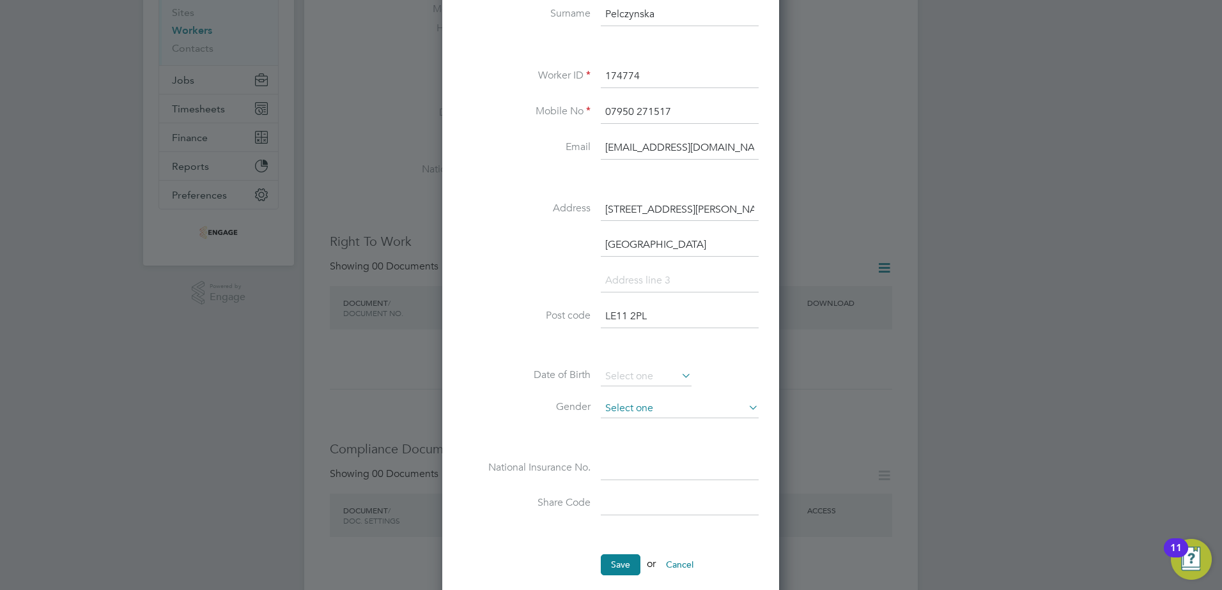
type input "[STREET_ADDRESS][PERSON_NAME]"
click at [663, 411] on input at bounding box center [680, 408] width 158 height 19
click at [632, 441] on li "[DEMOGRAPHIC_DATA]" at bounding box center [679, 443] width 159 height 17
type input "[DEMOGRAPHIC_DATA]"
click at [653, 511] on input at bounding box center [680, 504] width 158 height 23
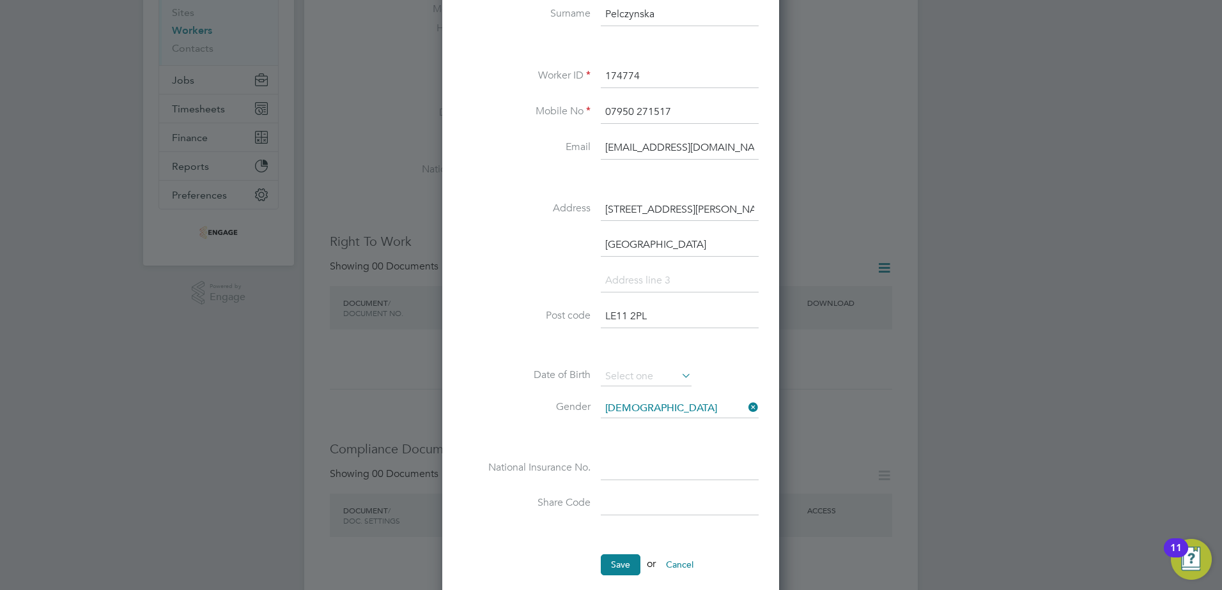
paste input "WXP XF66 NJ"
type input "WXP XF66 NJ"
click at [626, 475] on input at bounding box center [680, 468] width 158 height 23
paste input "SG790344A"
type input "SG 79 03 44 A"
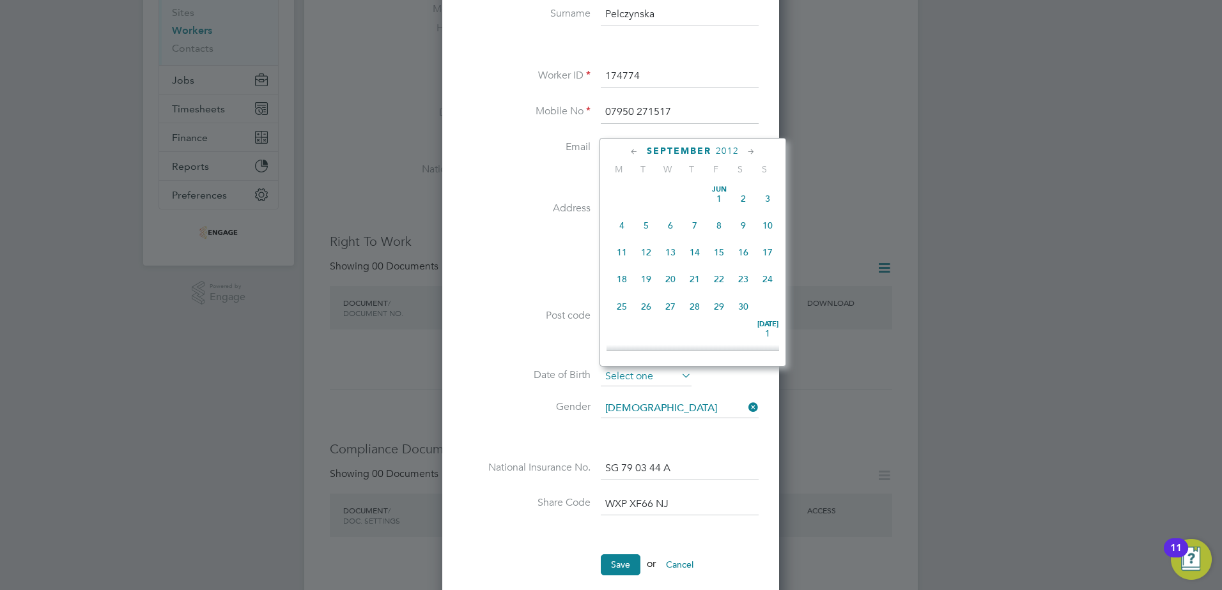
click at [638, 378] on input at bounding box center [646, 376] width 91 height 19
click at [726, 150] on span "2012" at bounding box center [727, 151] width 23 height 11
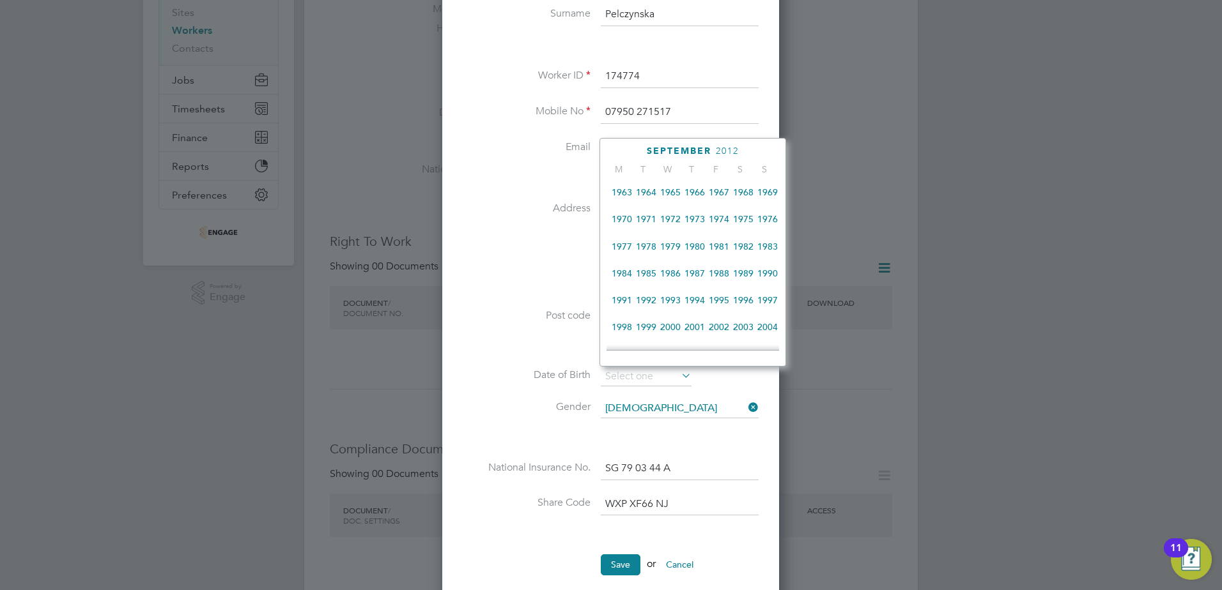
scroll to position [211, 0]
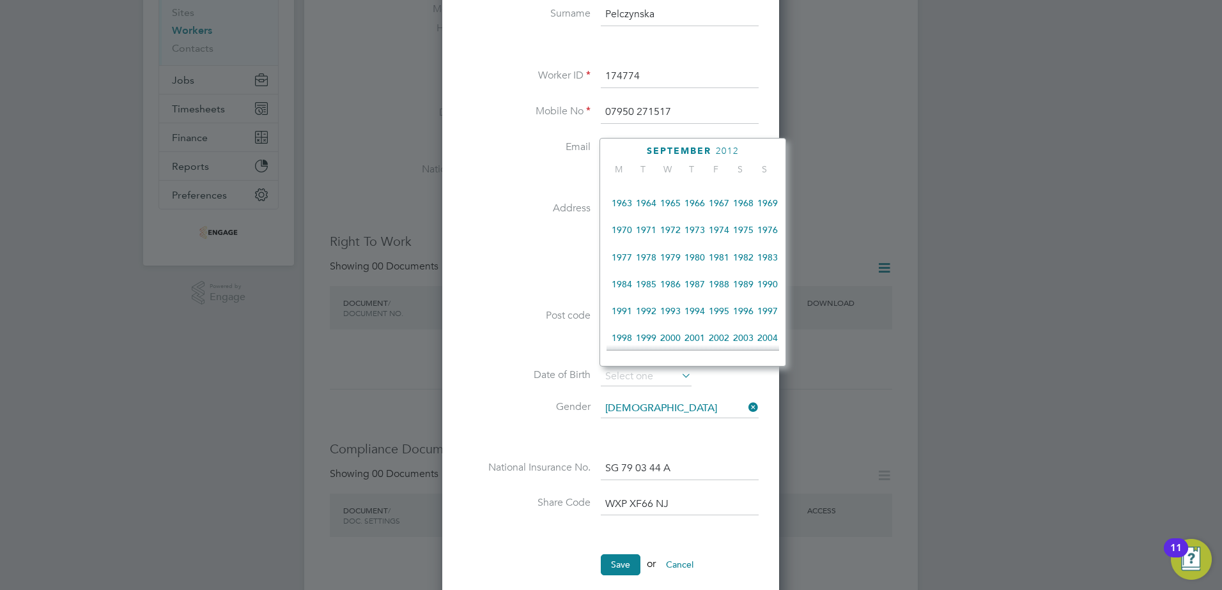
click at [676, 235] on span "1972" at bounding box center [670, 230] width 24 height 24
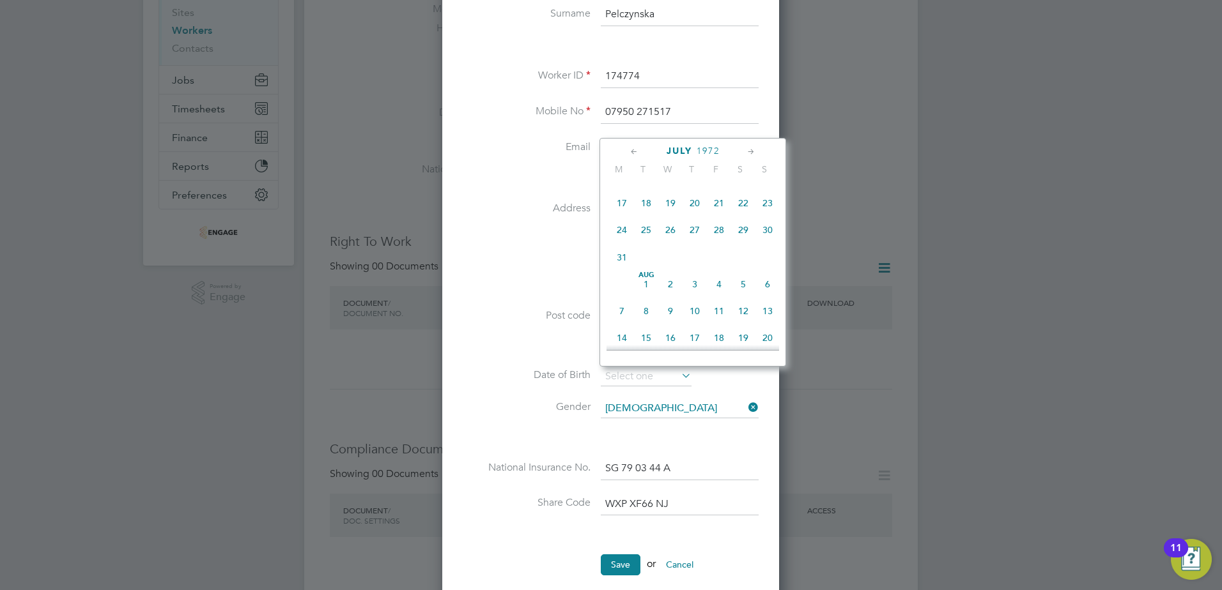
click at [636, 153] on icon at bounding box center [634, 152] width 12 height 14
click at [749, 150] on icon at bounding box center [751, 152] width 12 height 14
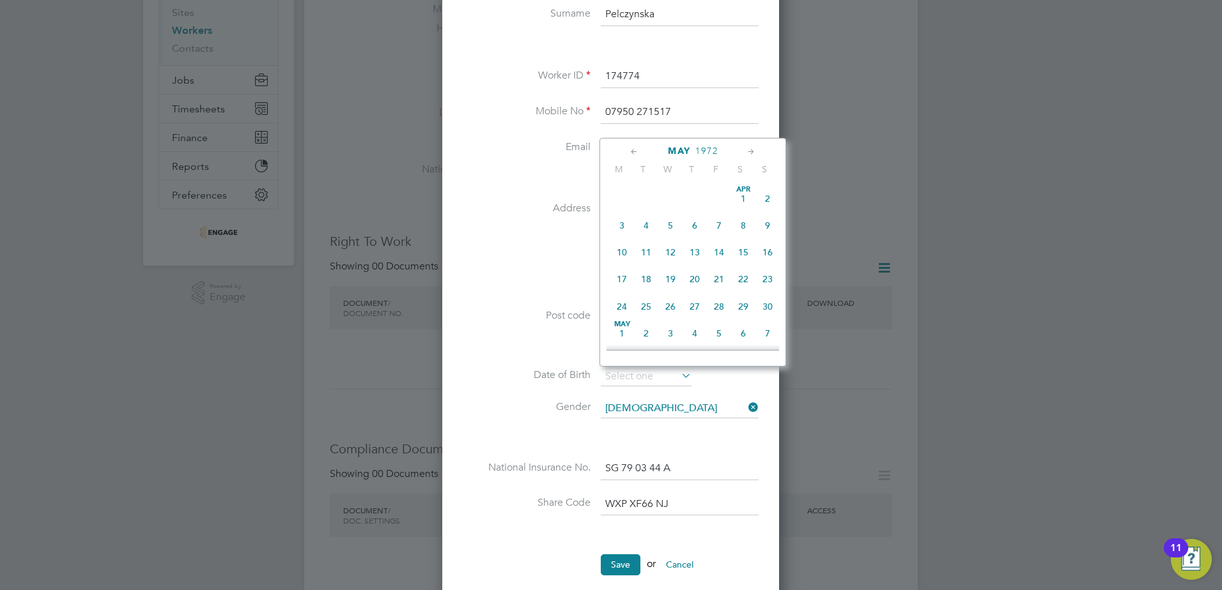
scroll to position [276, 0]
drag, startPoint x: 634, startPoint y: 150, endPoint x: 641, endPoint y: 155, distance: 7.8
click at [634, 151] on icon at bounding box center [634, 152] width 12 height 14
click at [621, 282] on span "22" at bounding box center [622, 276] width 24 height 24
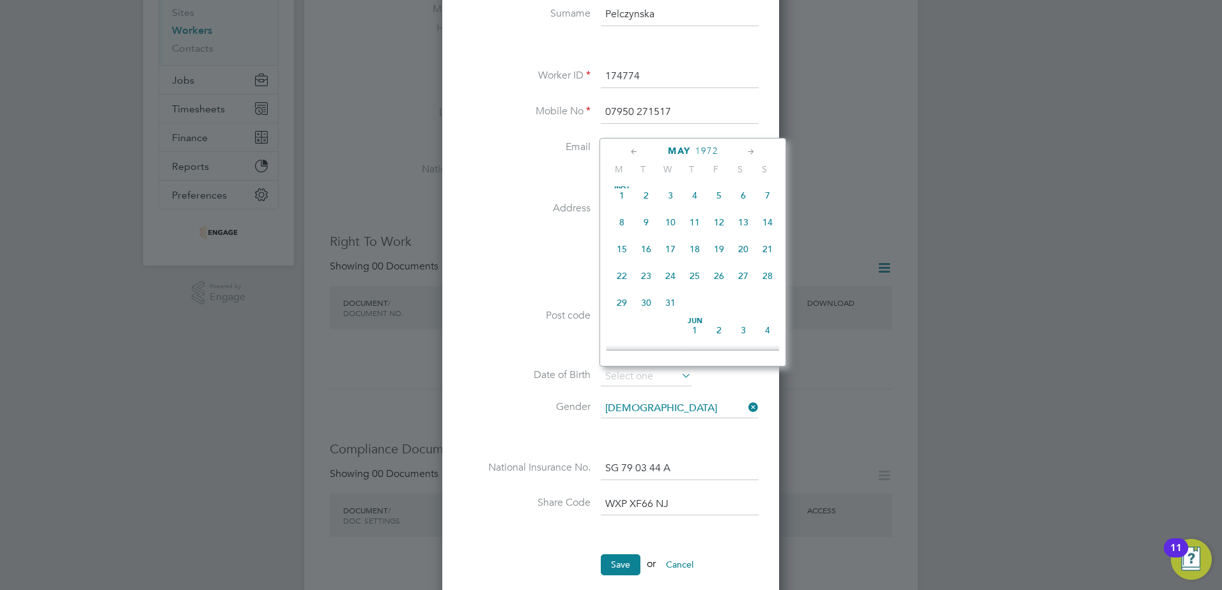
type input "[DATE]"
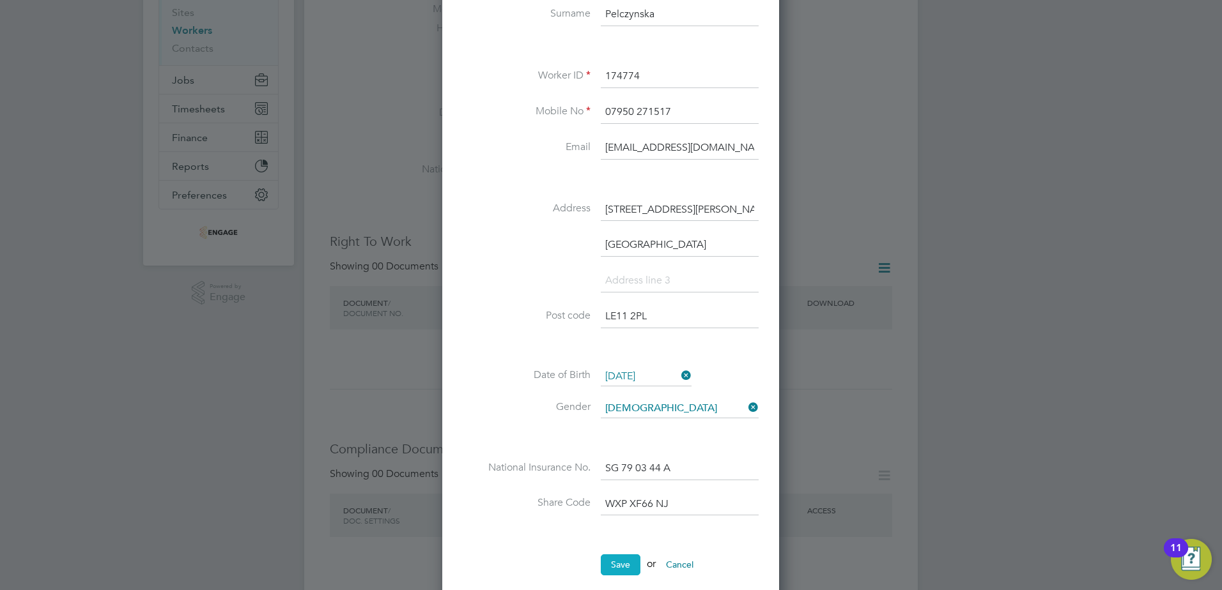
click at [629, 562] on button "Save" at bounding box center [621, 565] width 40 height 20
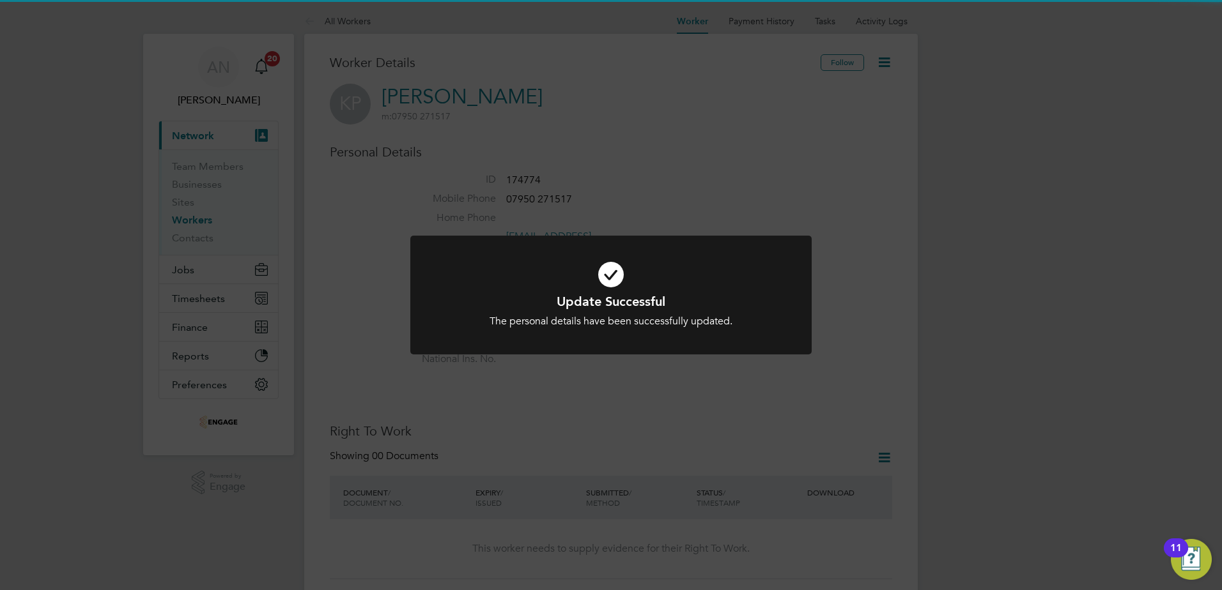
scroll to position [0, 0]
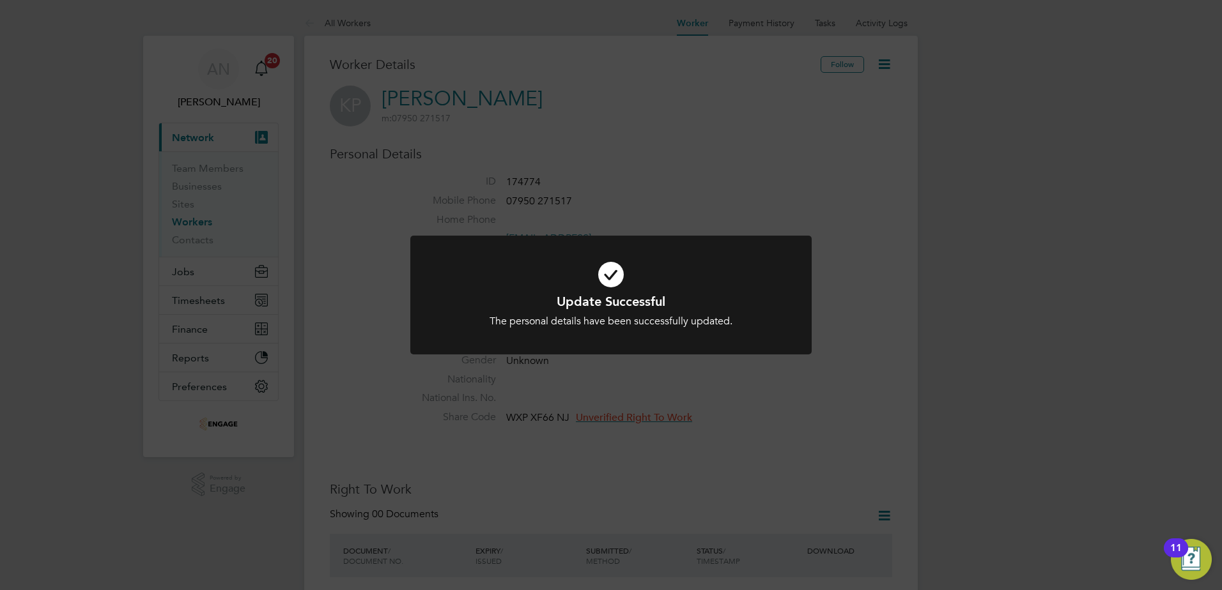
click at [738, 169] on div "Update Successful The personal details have been successfully updated. Cancel O…" at bounding box center [611, 295] width 1222 height 590
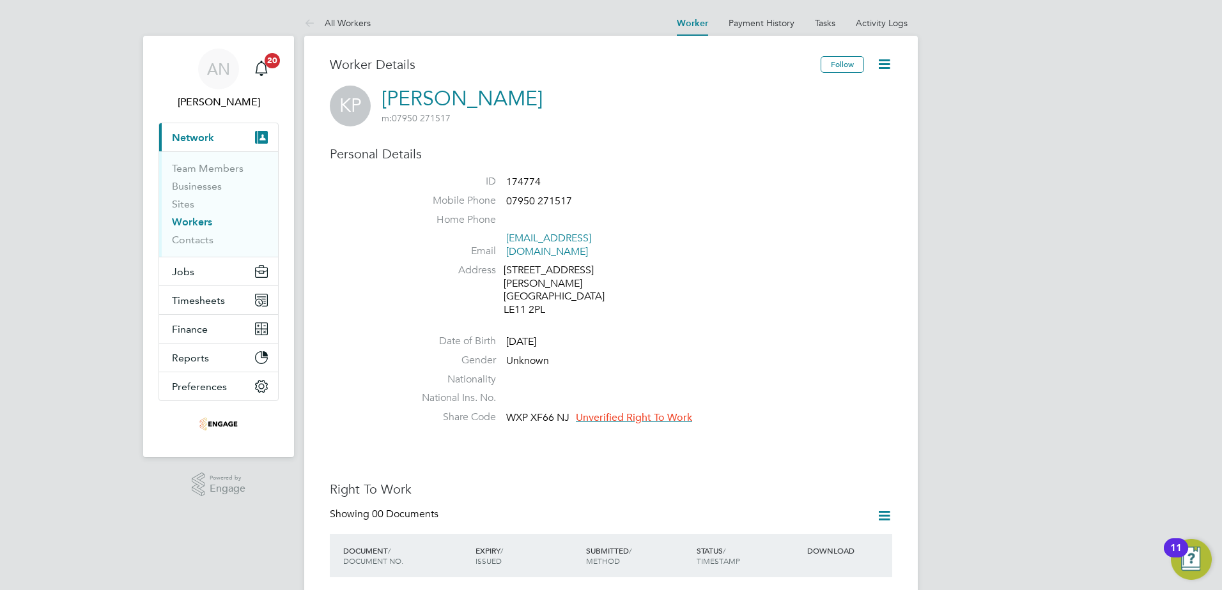
click at [885, 508] on icon at bounding box center [884, 516] width 16 height 16
click at [782, 523] on li "Add Right To Work Document" at bounding box center [813, 521] width 154 height 18
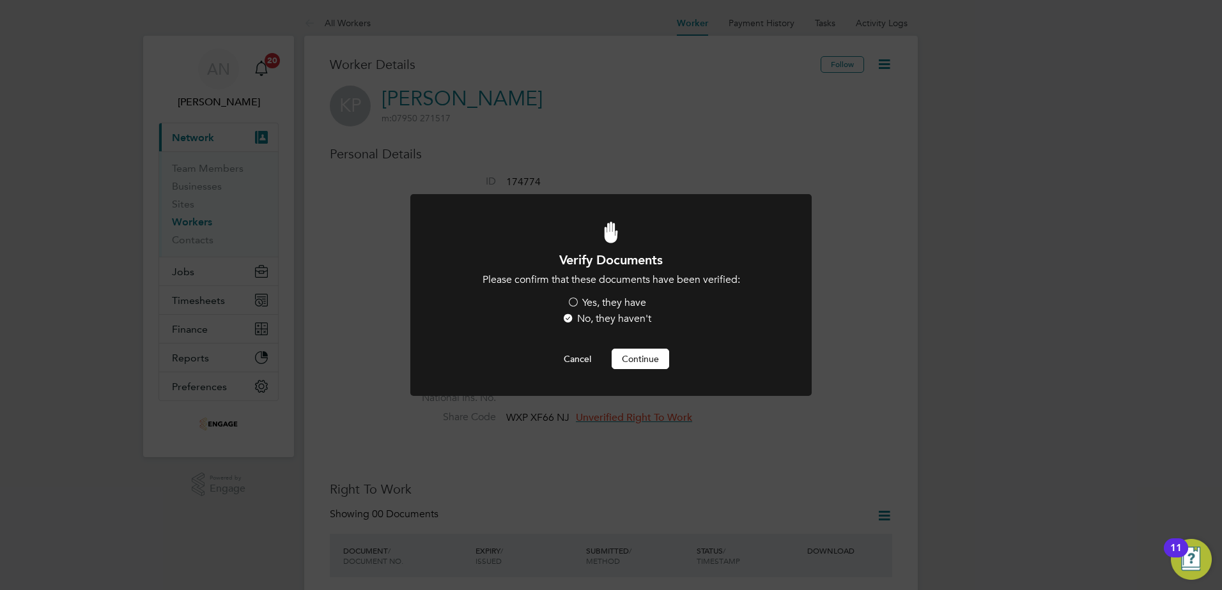
click at [610, 307] on label "Yes, they have" at bounding box center [606, 302] width 79 height 13
click at [0, 0] on input "Yes, they have" at bounding box center [0, 0] width 0 height 0
click at [629, 350] on div "Verify Documents Please confirm that these documents have been verified: Yes, t…" at bounding box center [611, 311] width 332 height 118
drag, startPoint x: 629, startPoint y: 350, endPoint x: 638, endPoint y: 364, distance: 16.1
click at [638, 364] on button "Continue" at bounding box center [640, 359] width 58 height 20
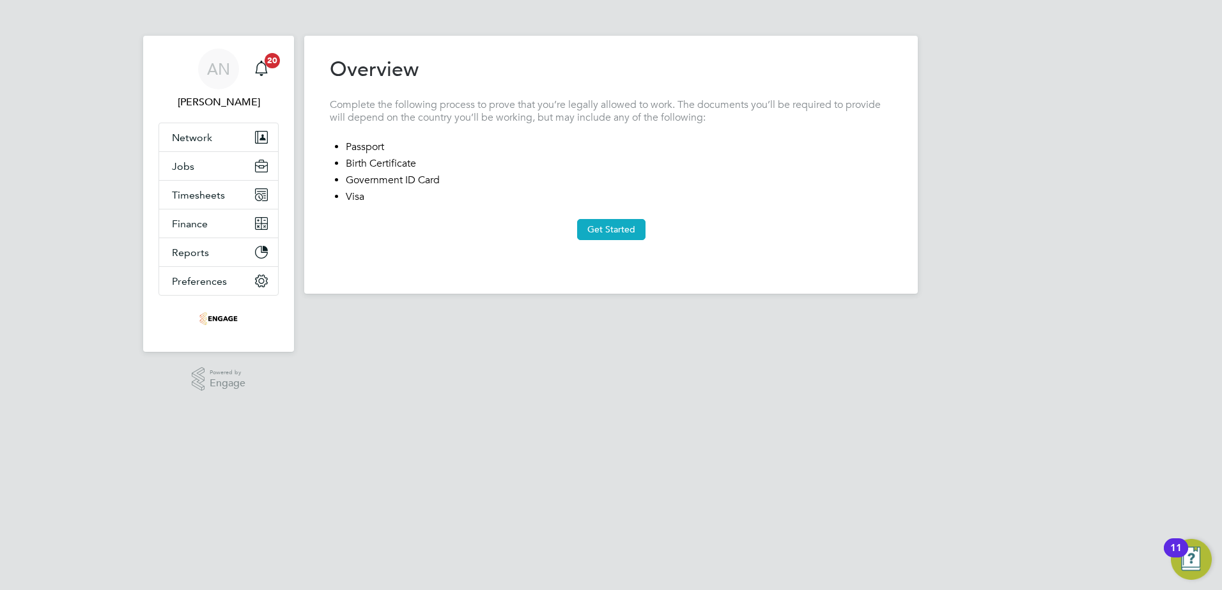
click at [620, 232] on button "Get Started" at bounding box center [611, 229] width 68 height 20
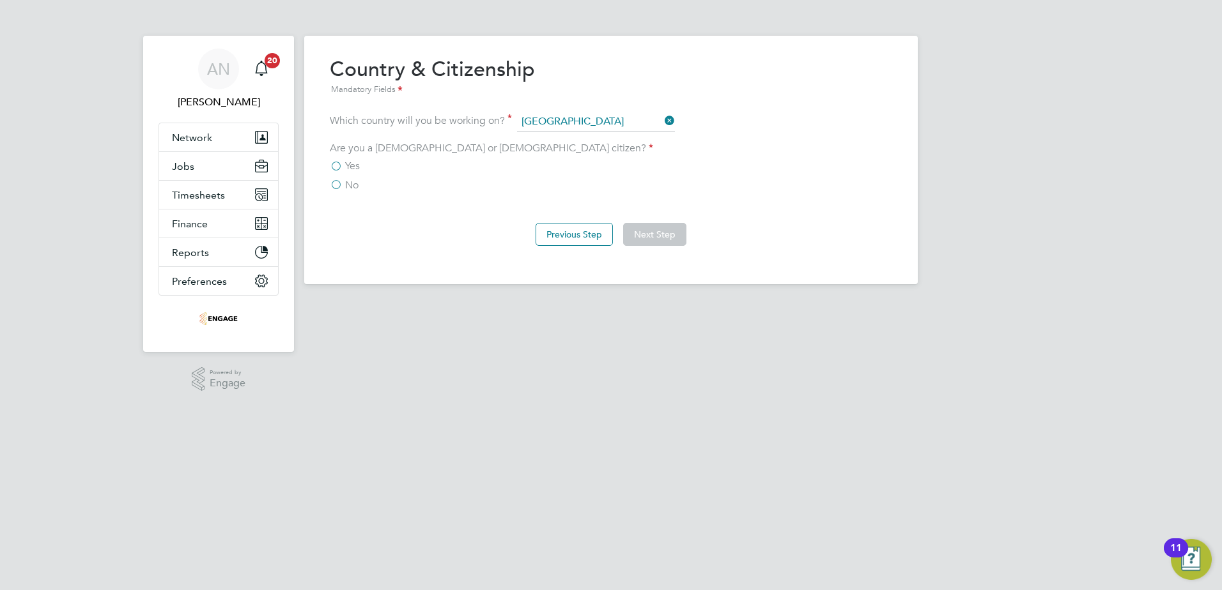
click at [342, 181] on label "No" at bounding box center [344, 185] width 29 height 13
click at [0, 0] on input "No" at bounding box center [0, 0] width 0 height 0
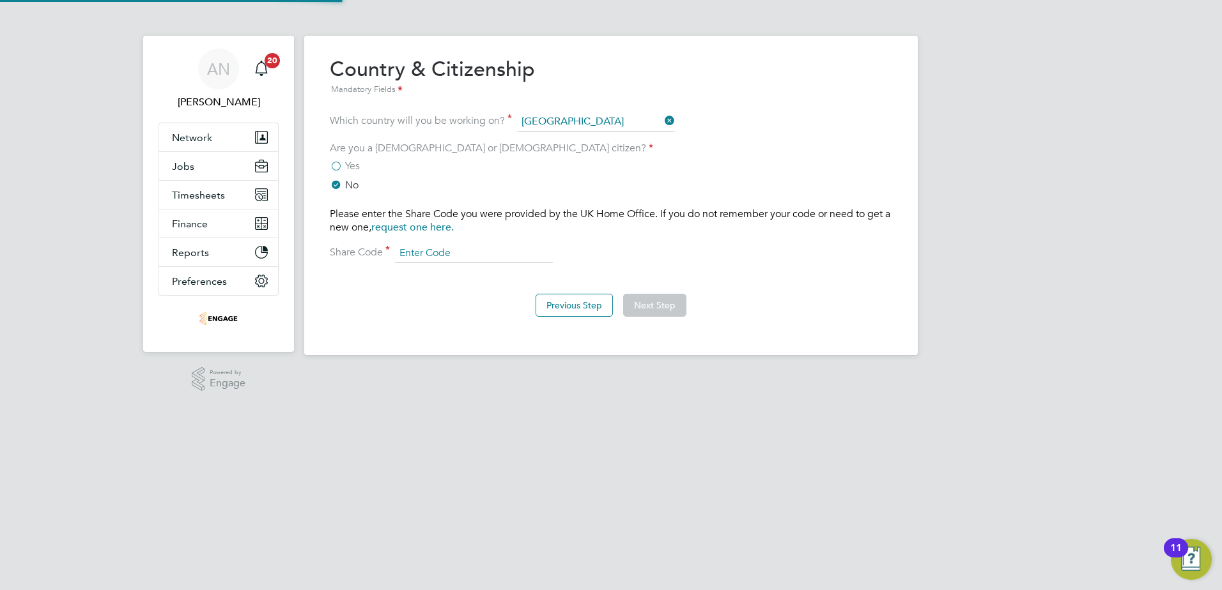
click at [423, 251] on input at bounding box center [474, 253] width 158 height 19
type input "p"
click at [475, 248] on input at bounding box center [474, 253] width 158 height 19
paste input "WXP XF66 NJ"
type input "WXP XF66 NJ"
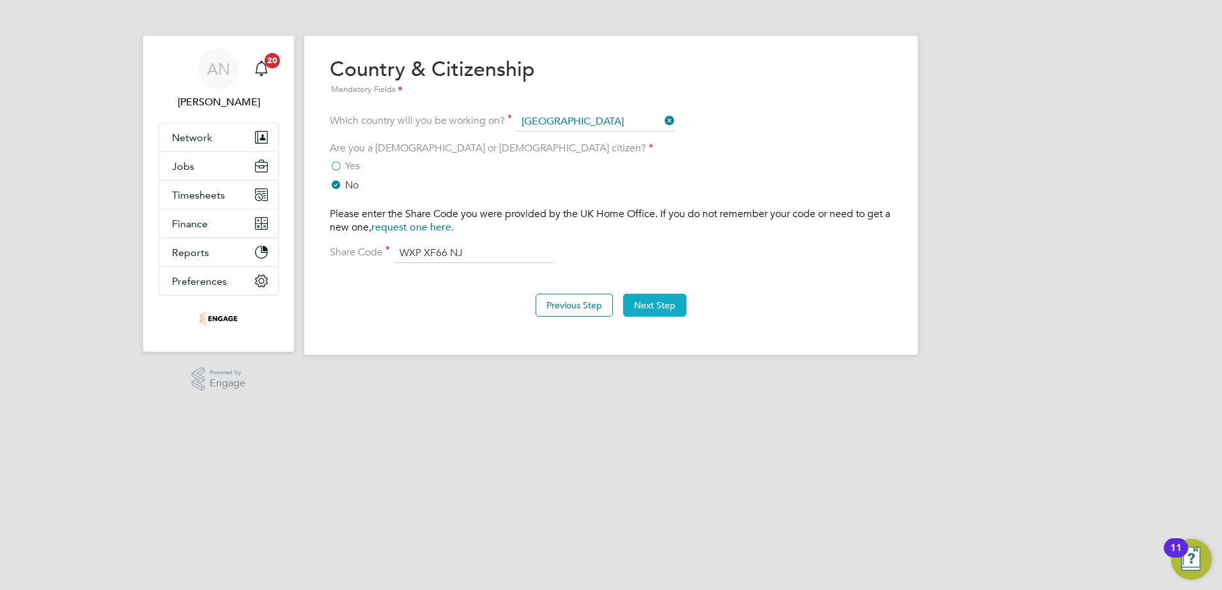
click at [658, 309] on button "Next Step" at bounding box center [654, 305] width 63 height 23
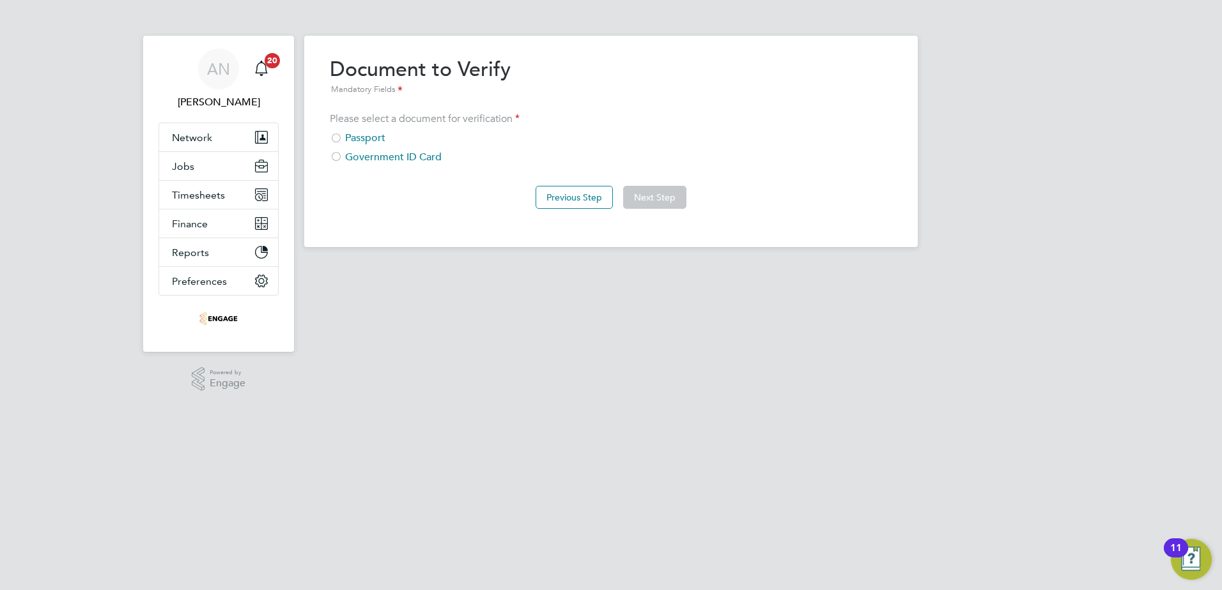
click at [364, 135] on div "Passport" at bounding box center [611, 138] width 562 height 13
drag, startPoint x: 639, startPoint y: 195, endPoint x: 636, endPoint y: 201, distance: 6.6
click at [639, 196] on button "Next Step" at bounding box center [654, 197] width 63 height 23
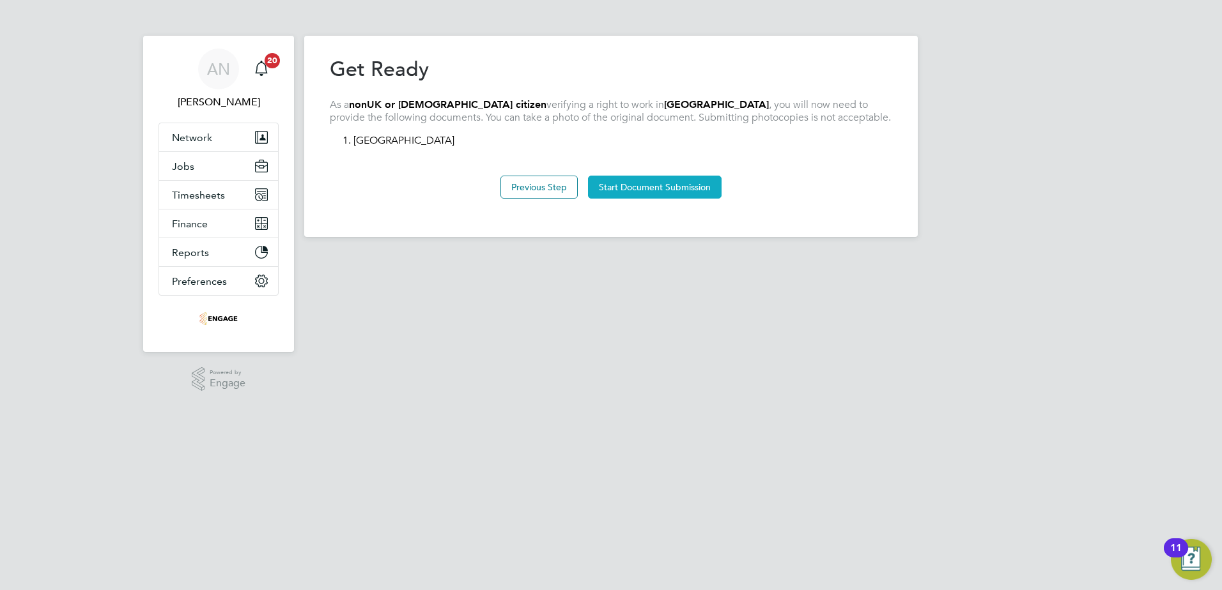
click at [617, 192] on button "Start Document Submission" at bounding box center [655, 187] width 134 height 23
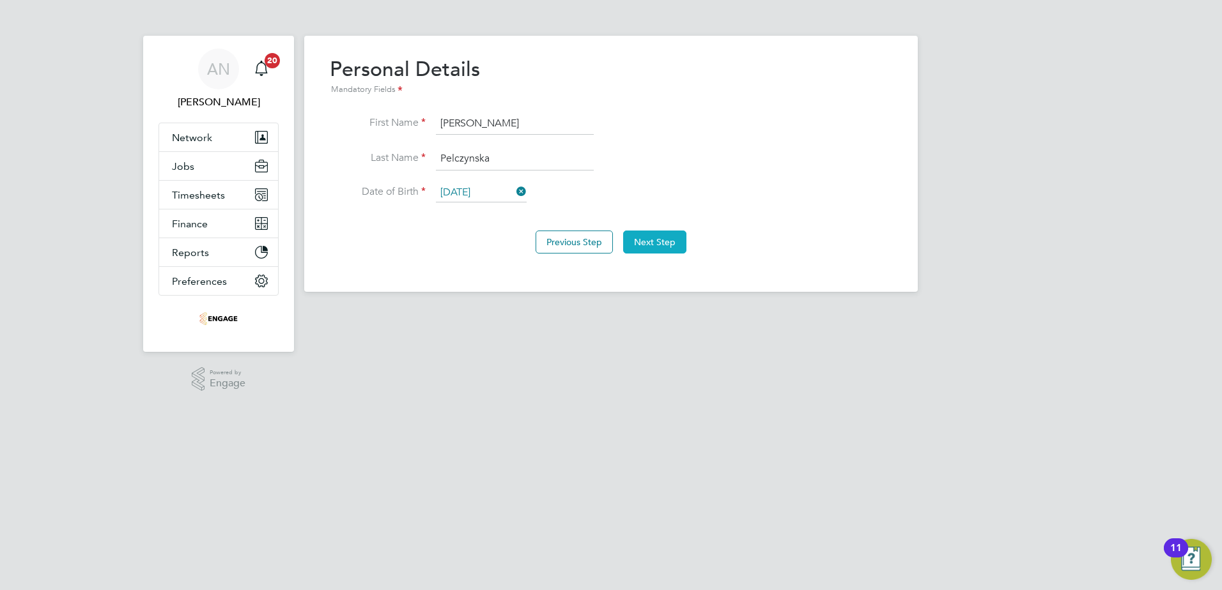
click at [646, 243] on button "Next Step" at bounding box center [654, 242] width 63 height 23
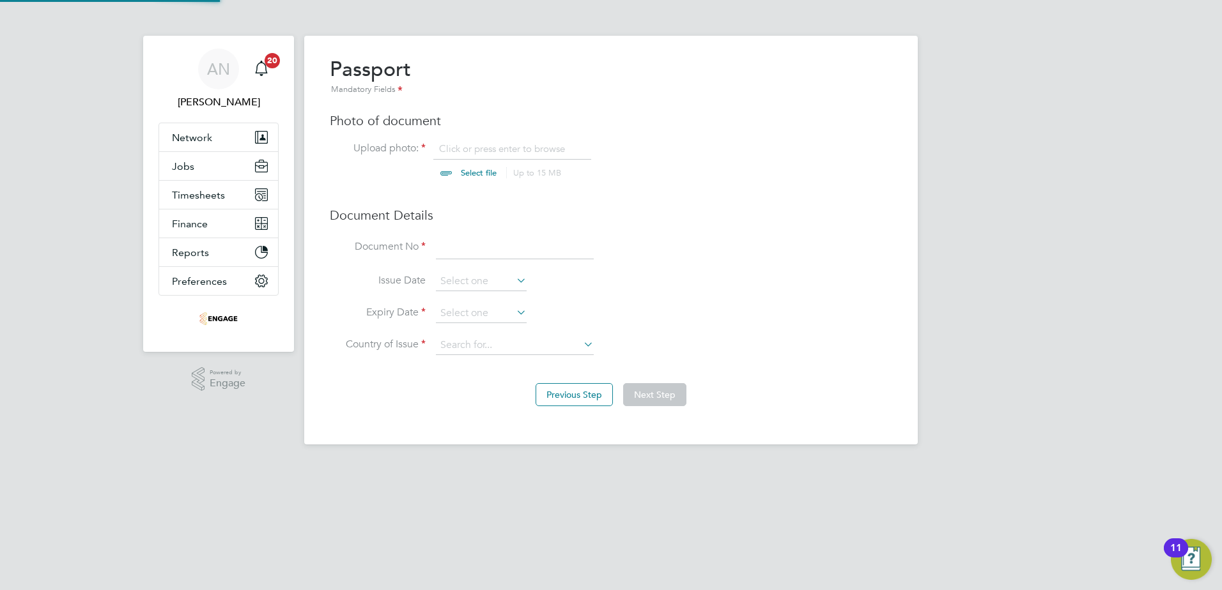
scroll to position [17, 158]
click at [488, 171] on input "file" at bounding box center [490, 161] width 201 height 38
type input "C:\fakepath\[PERSON_NAME] - [GEOGRAPHIC_DATA]pdf"
click at [461, 243] on input at bounding box center [515, 247] width 158 height 23
type input "EJ5911890"
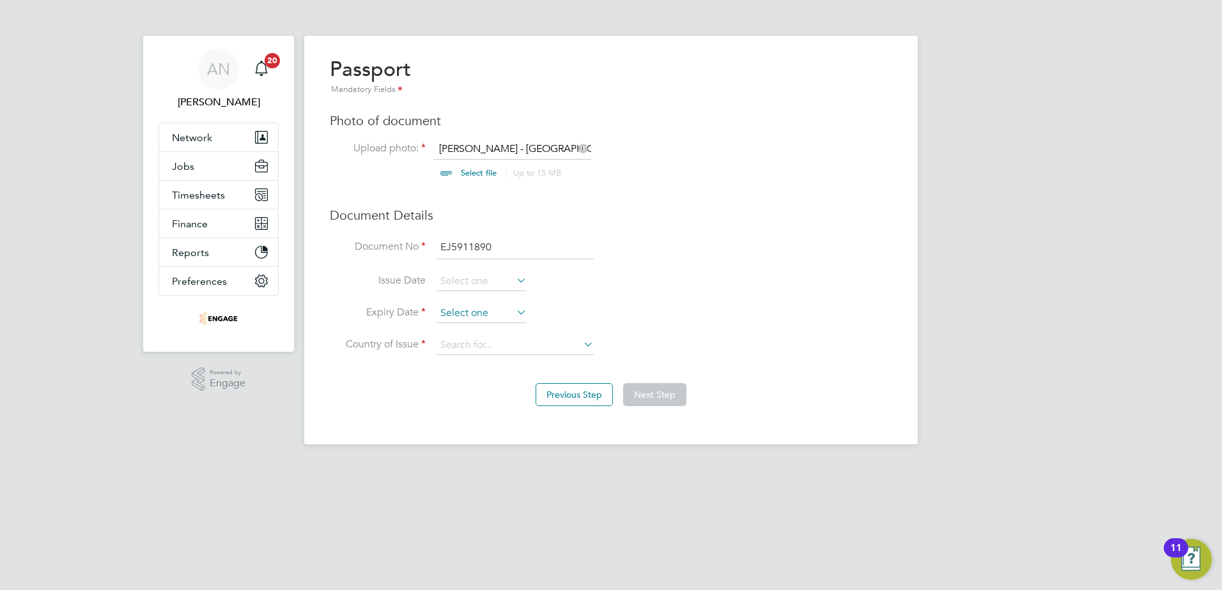
click at [465, 312] on input at bounding box center [481, 313] width 91 height 19
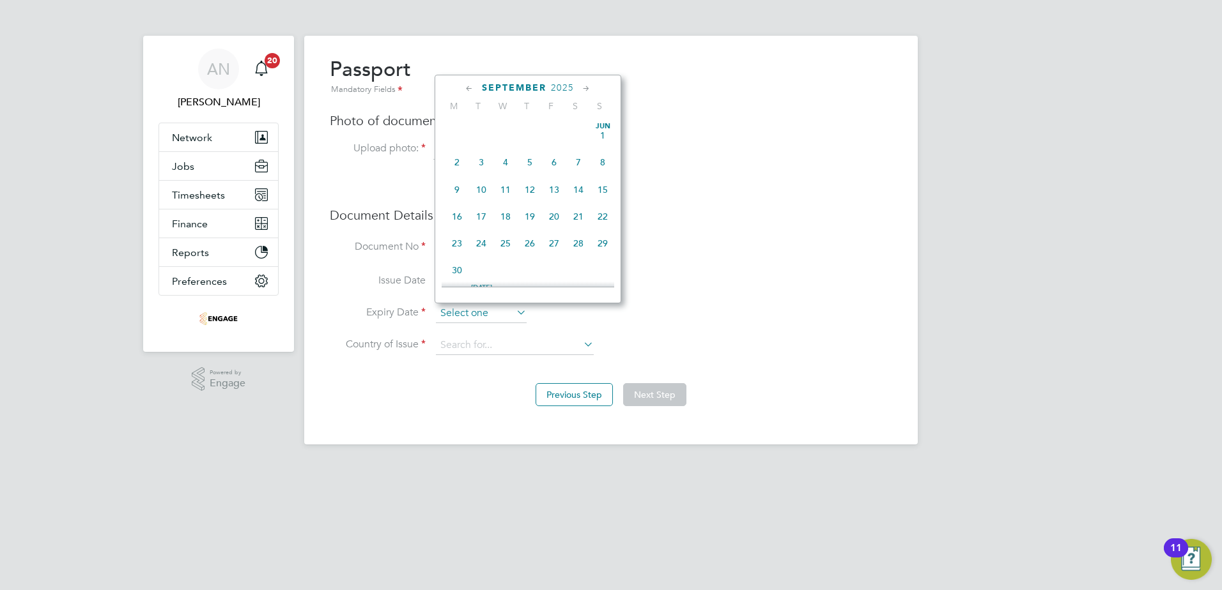
scroll to position [498, 0]
click at [563, 85] on span "2025" at bounding box center [562, 87] width 23 height 11
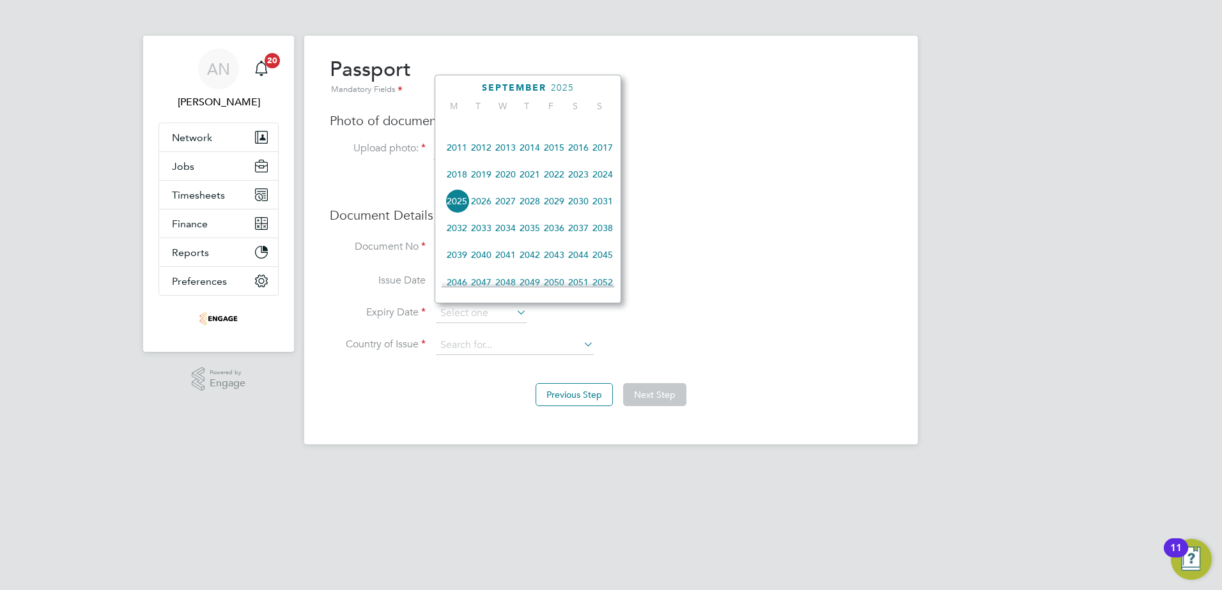
click at [479, 211] on span "2026" at bounding box center [481, 201] width 24 height 24
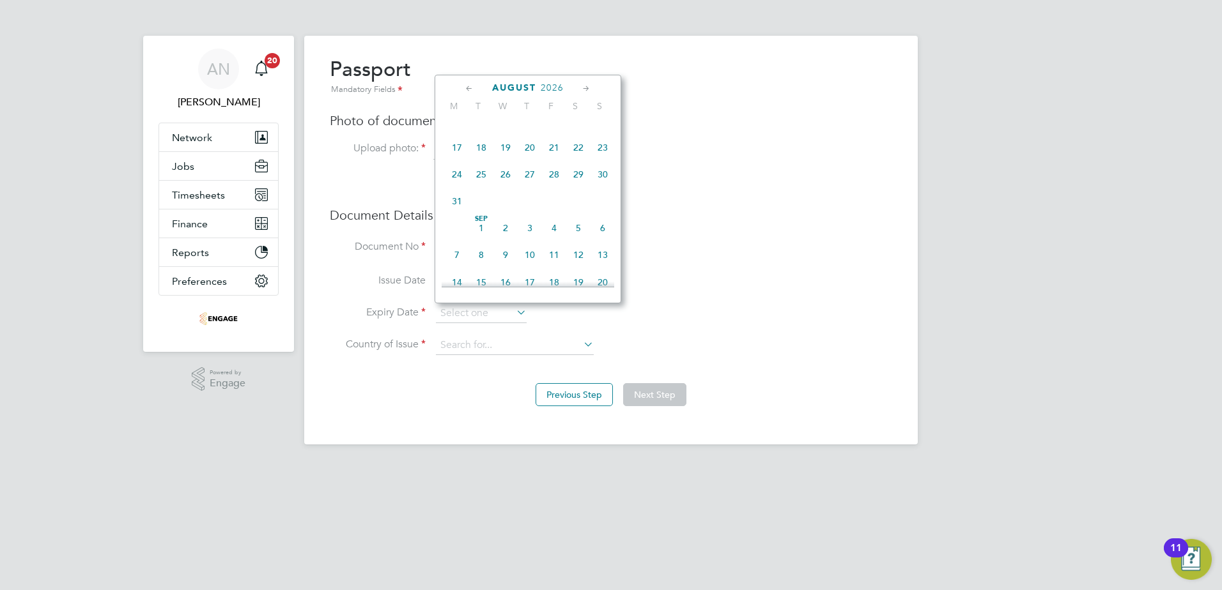
click at [469, 86] on icon at bounding box center [469, 89] width 12 height 14
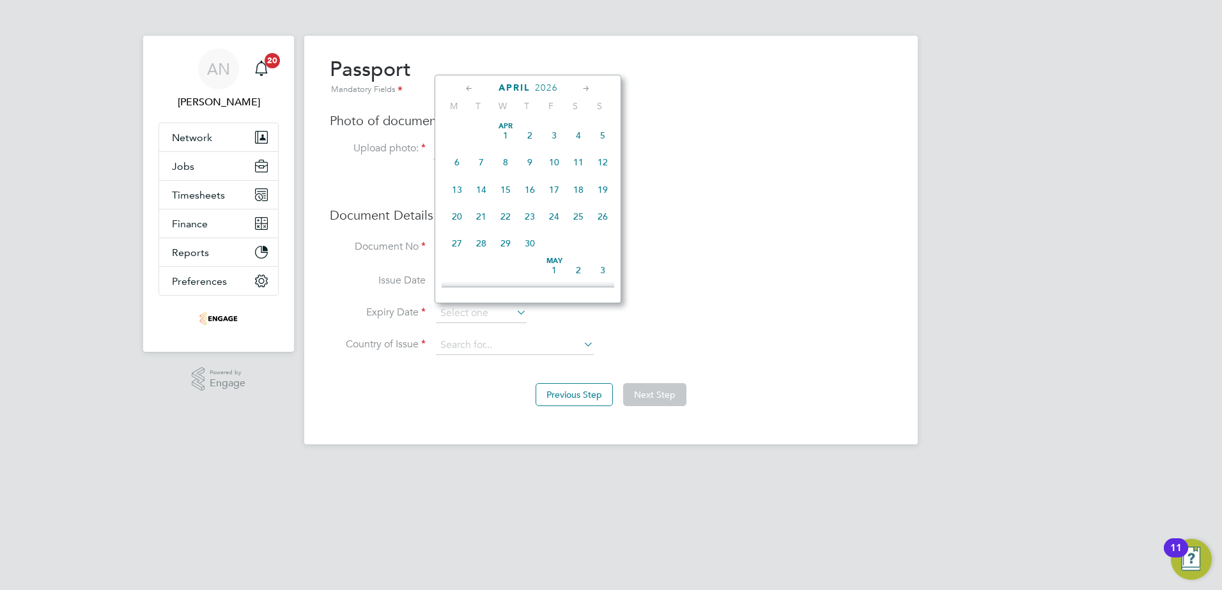
click at [469, 86] on icon at bounding box center [469, 89] width 12 height 14
click at [578, 189] on span "14" at bounding box center [578, 190] width 24 height 24
type input "[DATE]"
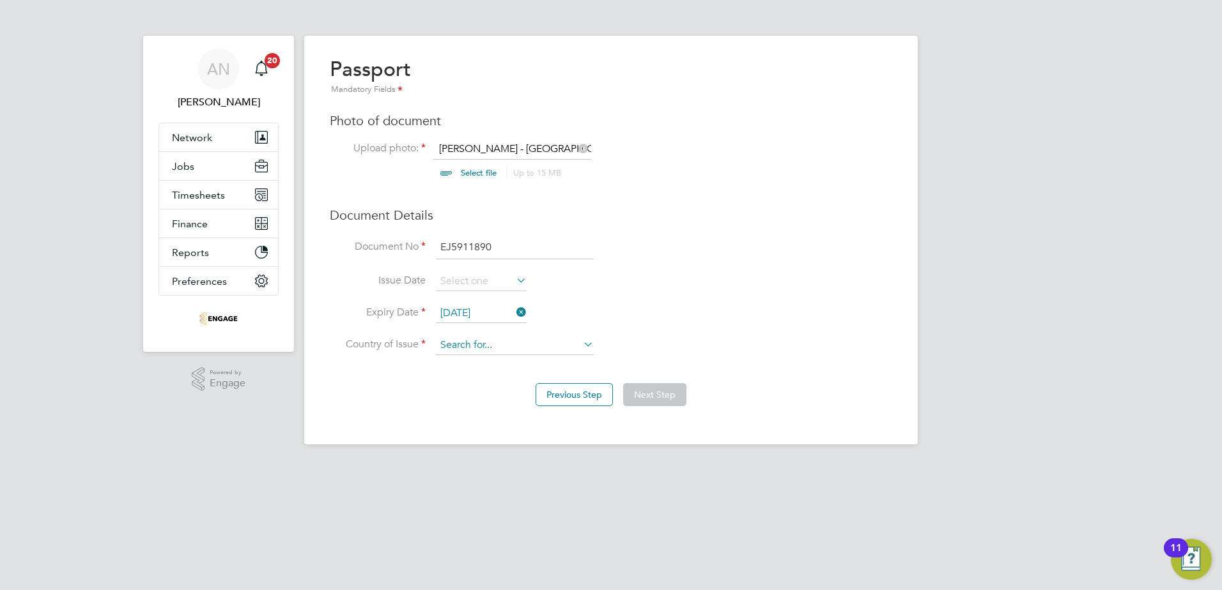
click at [475, 338] on input at bounding box center [515, 345] width 158 height 19
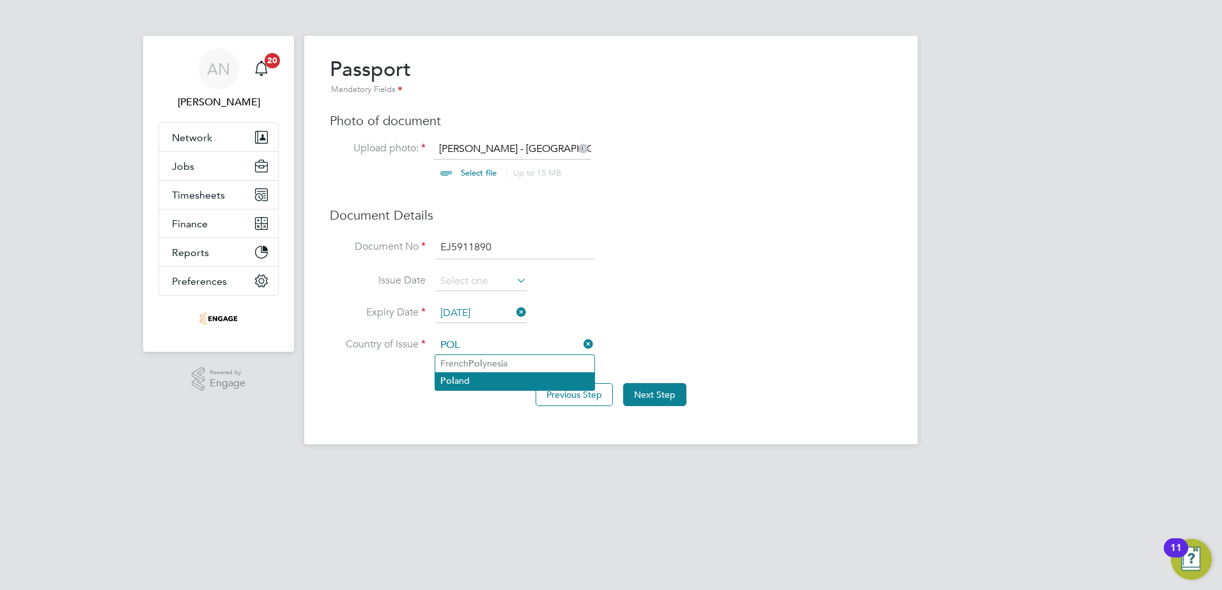
click at [474, 377] on li "Pol and" at bounding box center [514, 381] width 159 height 17
type input "[GEOGRAPHIC_DATA]"
click at [649, 399] on button "Next Step" at bounding box center [654, 394] width 63 height 23
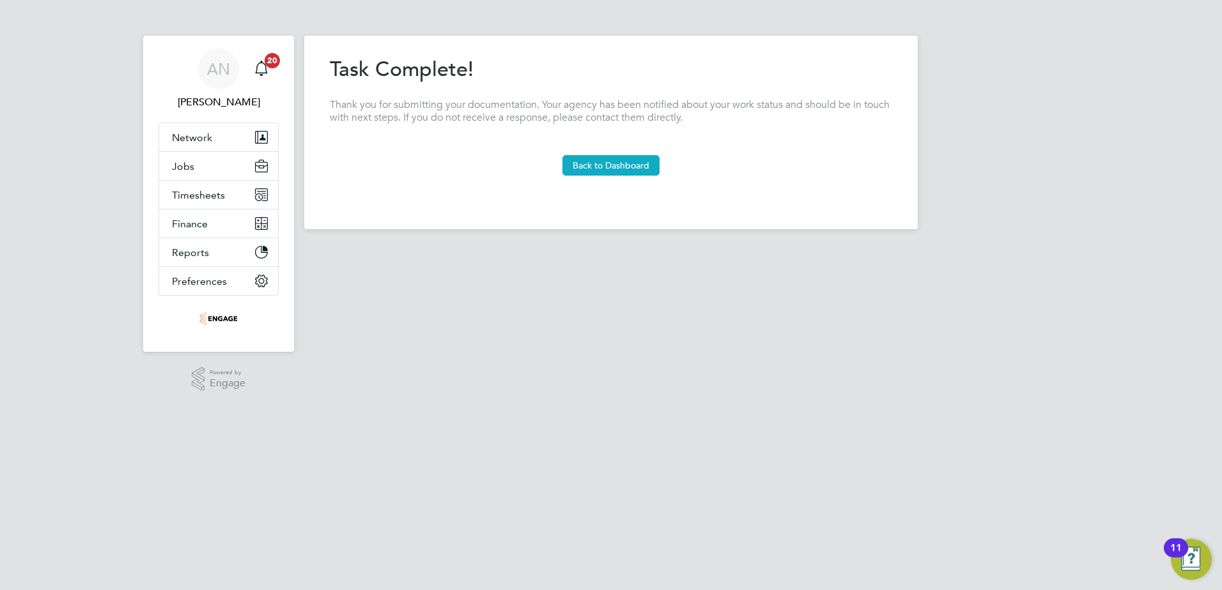
click at [640, 172] on button "Back to Dashboard" at bounding box center [610, 165] width 97 height 20
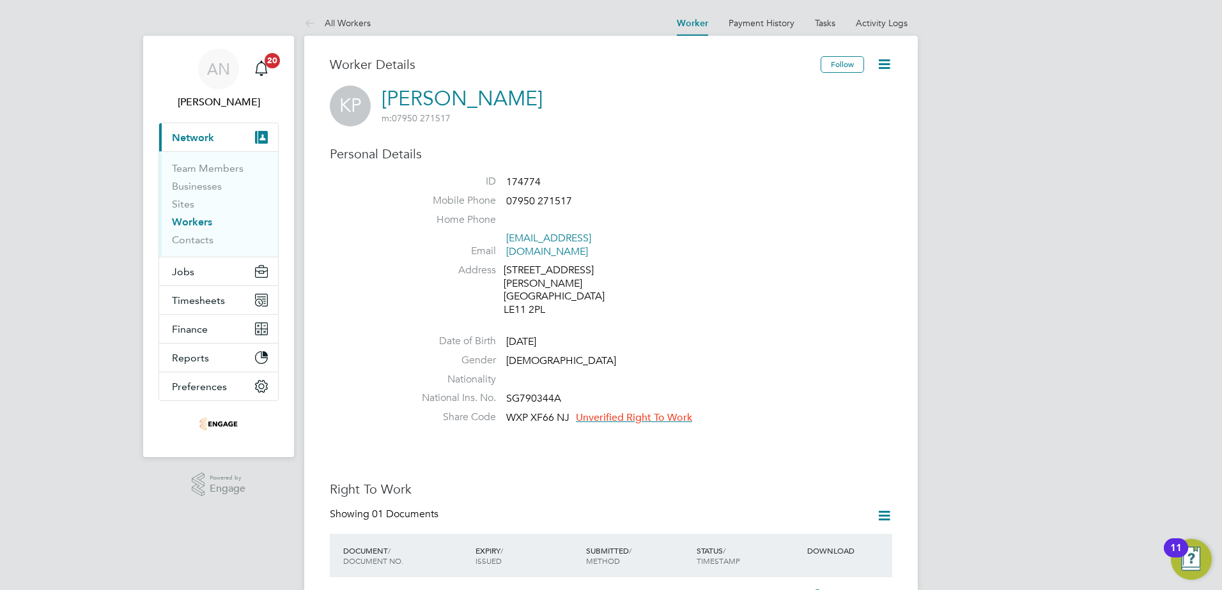
click at [666, 411] on span "Unverified Right To Work" at bounding box center [634, 417] width 116 height 13
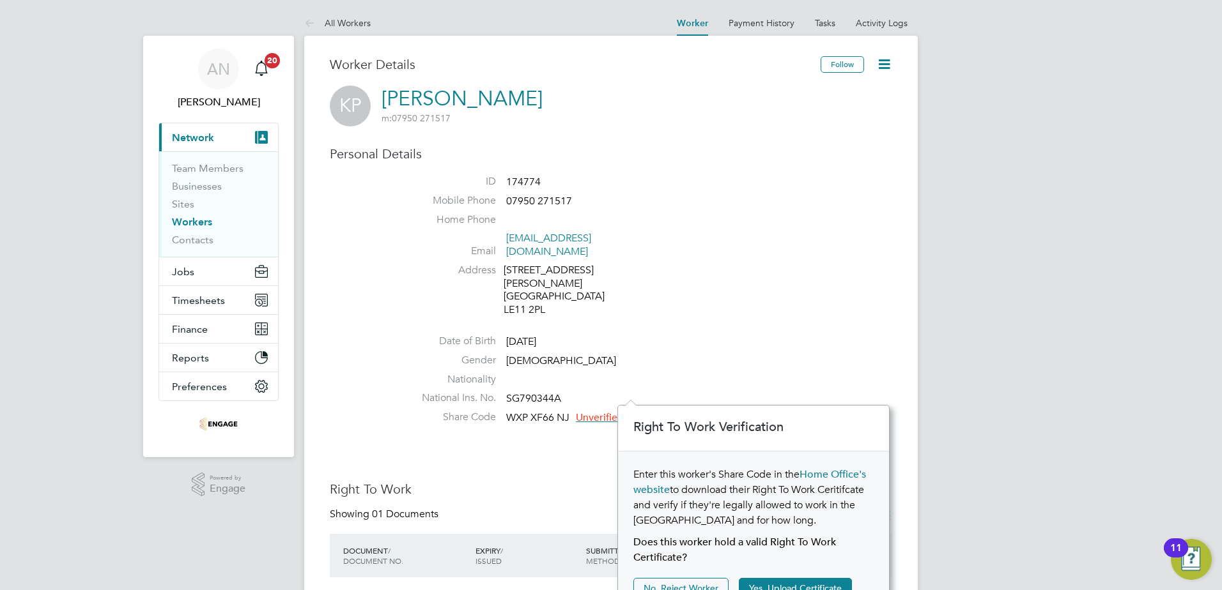
scroll to position [13, 116]
click at [744, 580] on button "Yes, Upload Certificate" at bounding box center [795, 588] width 113 height 20
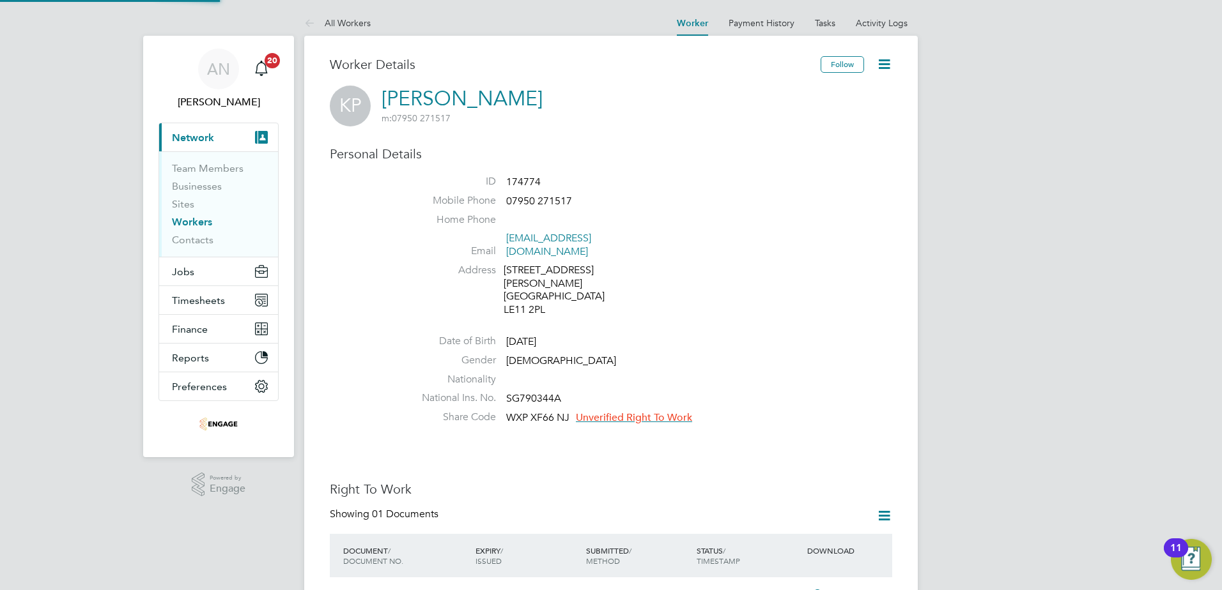
scroll to position [46, 272]
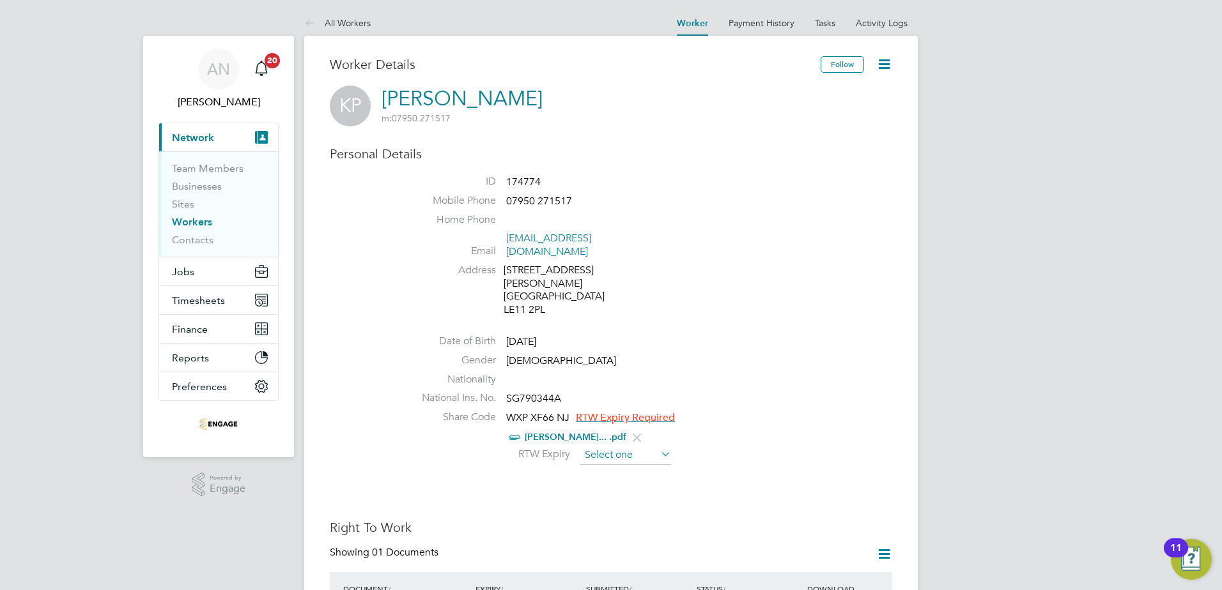
click at [626, 446] on input at bounding box center [625, 455] width 91 height 19
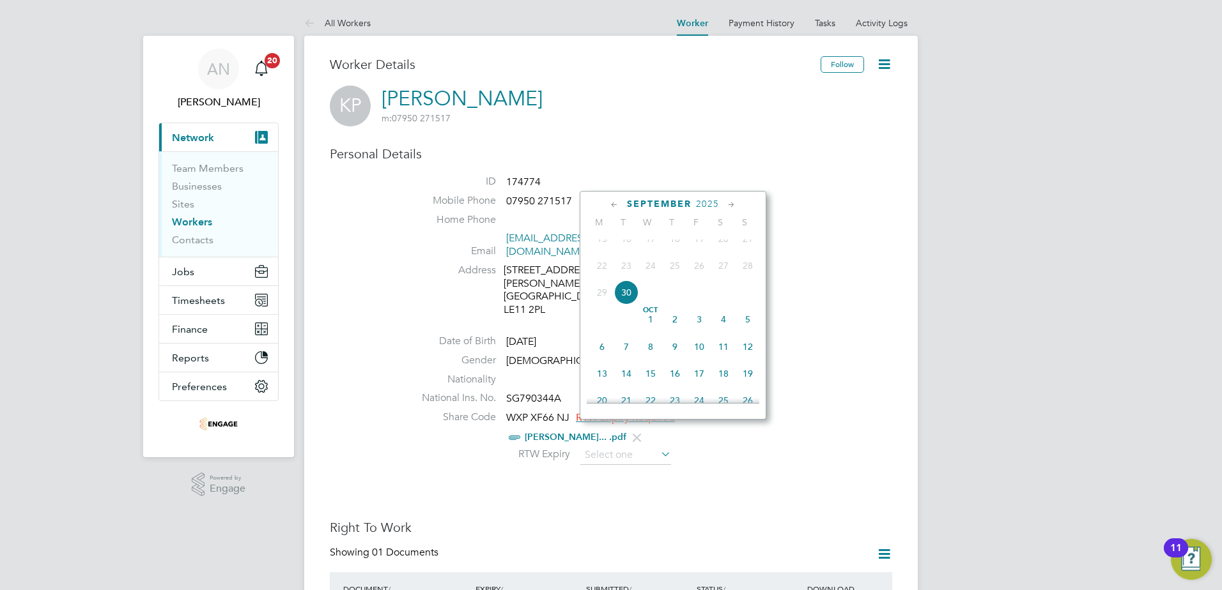
click at [703, 205] on span "2025" at bounding box center [707, 204] width 23 height 11
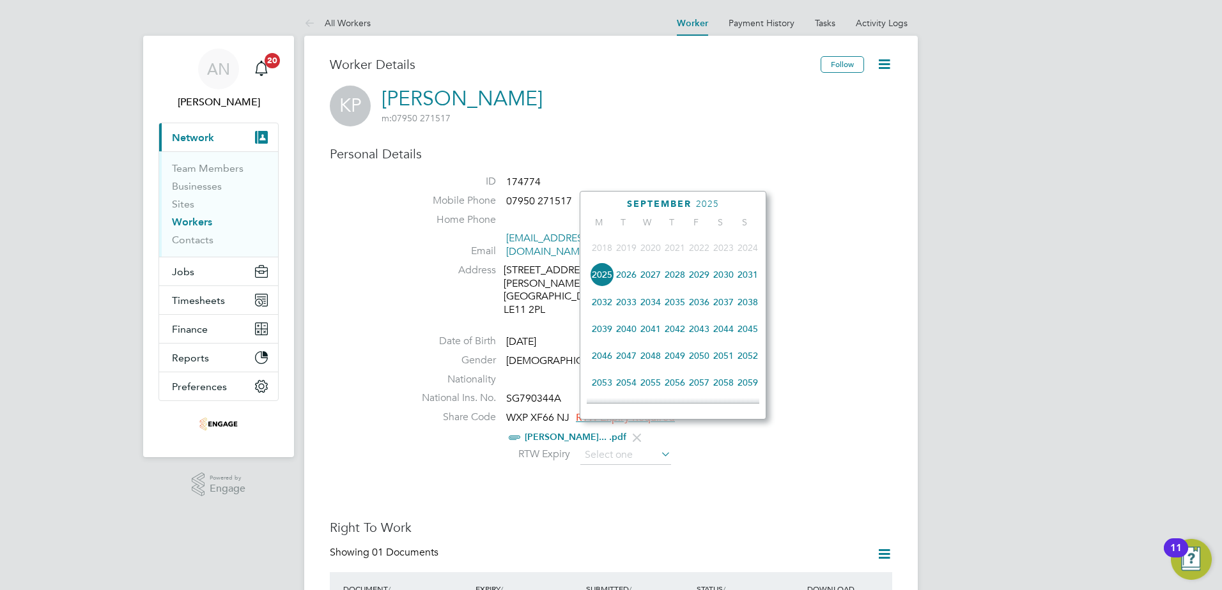
scroll to position [403, 0]
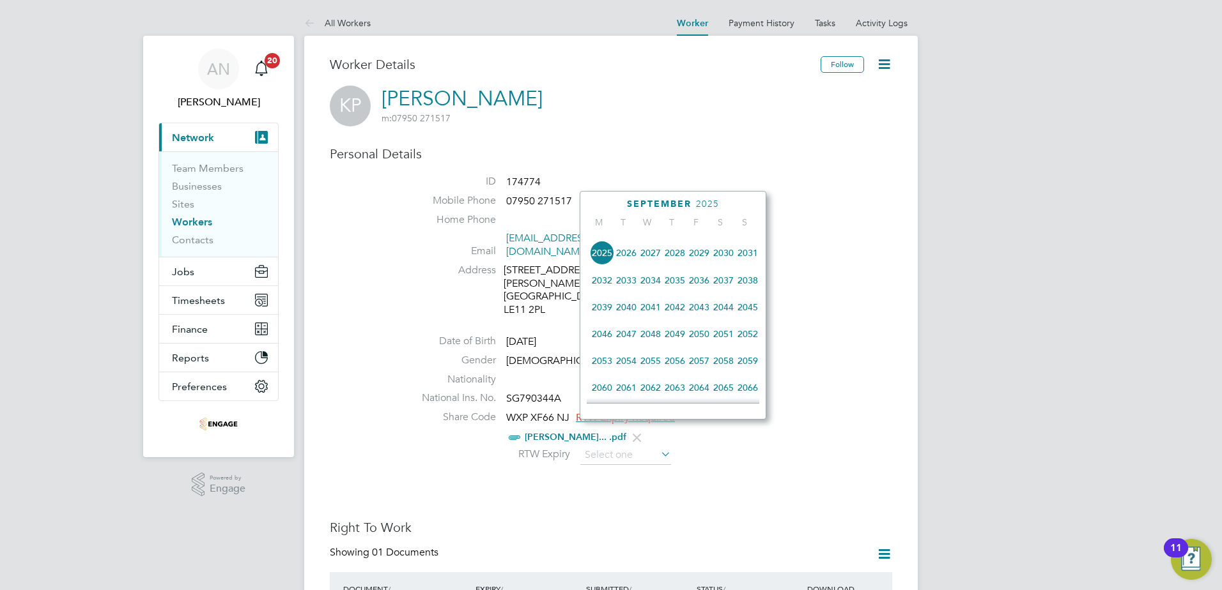
click at [691, 344] on span "2050" at bounding box center [699, 334] width 24 height 24
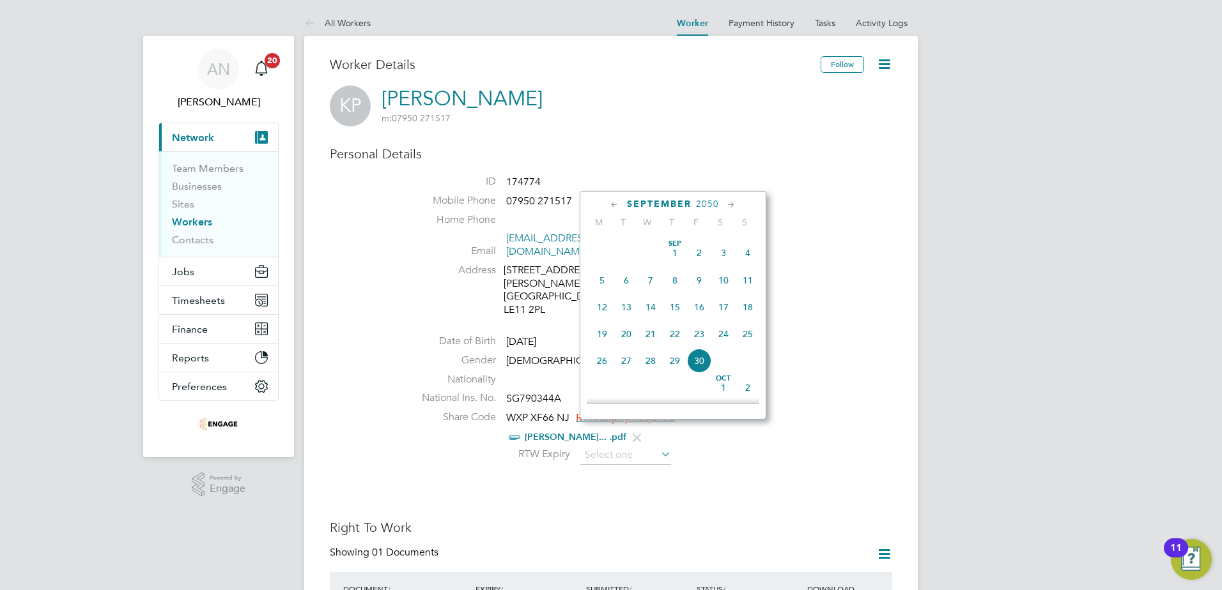
click at [701, 373] on span "30" at bounding box center [699, 361] width 24 height 24
type input "[DATE]"
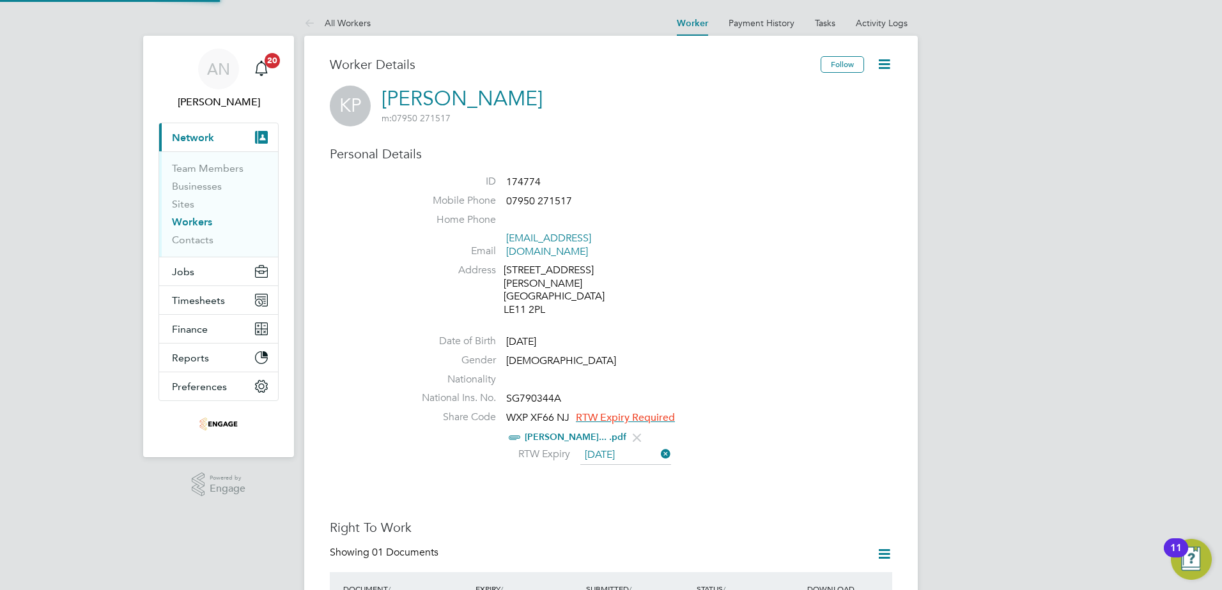
scroll to position [13, 104]
